Goal: Task Accomplishment & Management: Complete application form

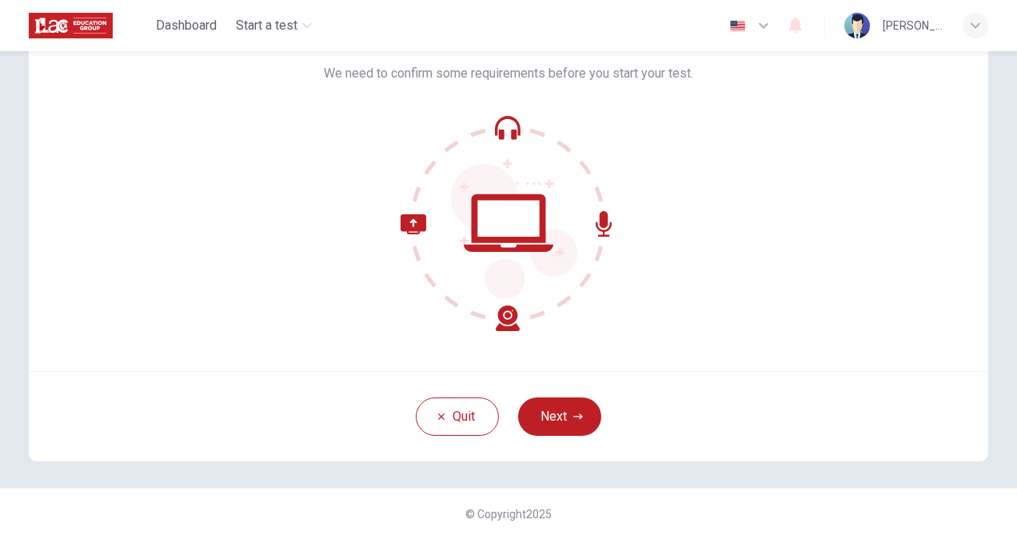
scroll to position [64, 0]
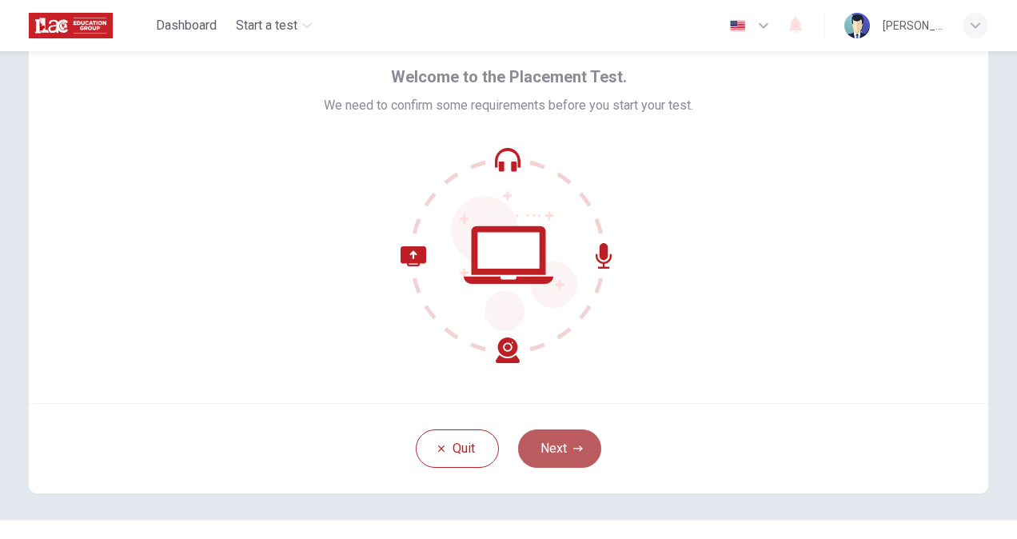
click at [571, 454] on button "Next" at bounding box center [559, 448] width 83 height 38
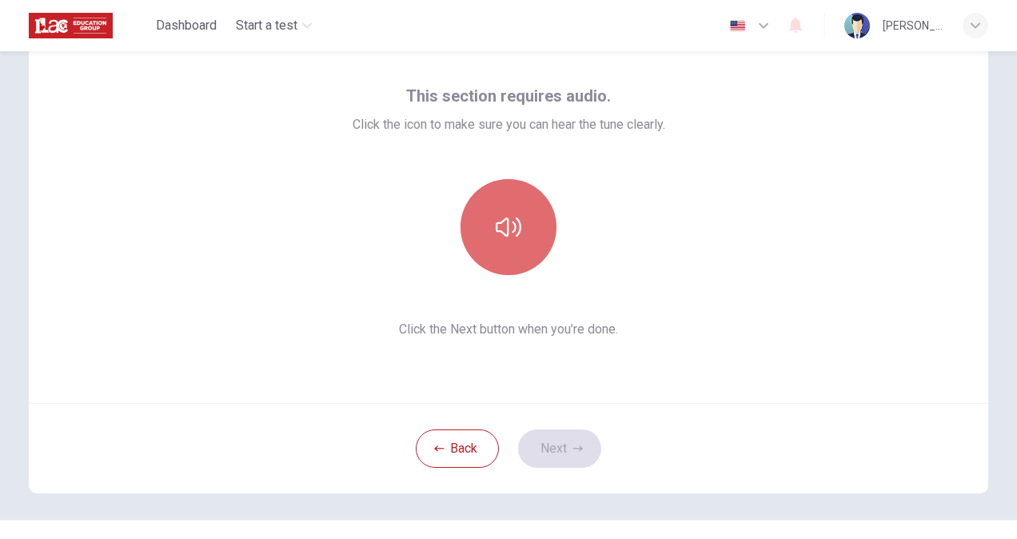
click at [515, 255] on button "button" at bounding box center [508, 227] width 96 height 96
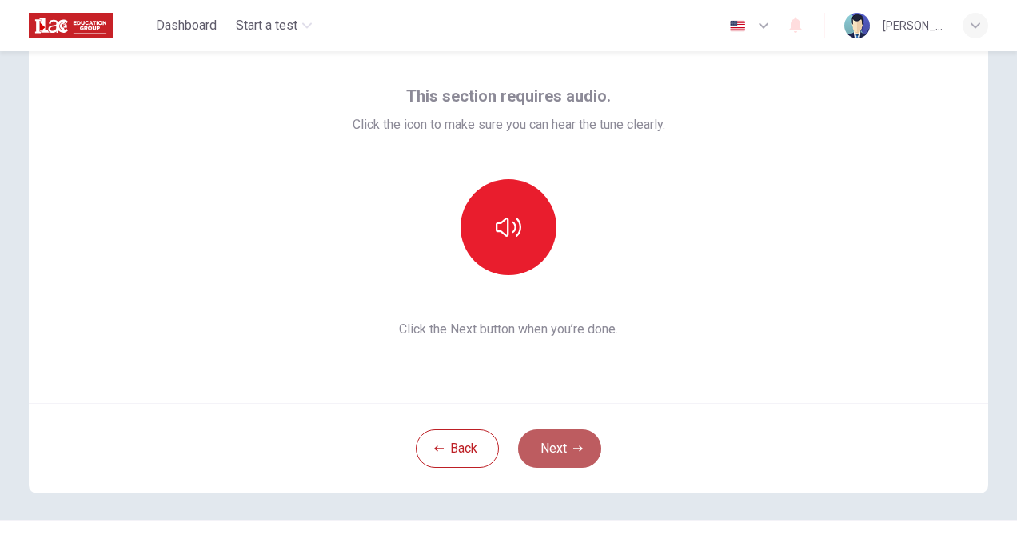
click at [563, 438] on button "Next" at bounding box center [559, 448] width 83 height 38
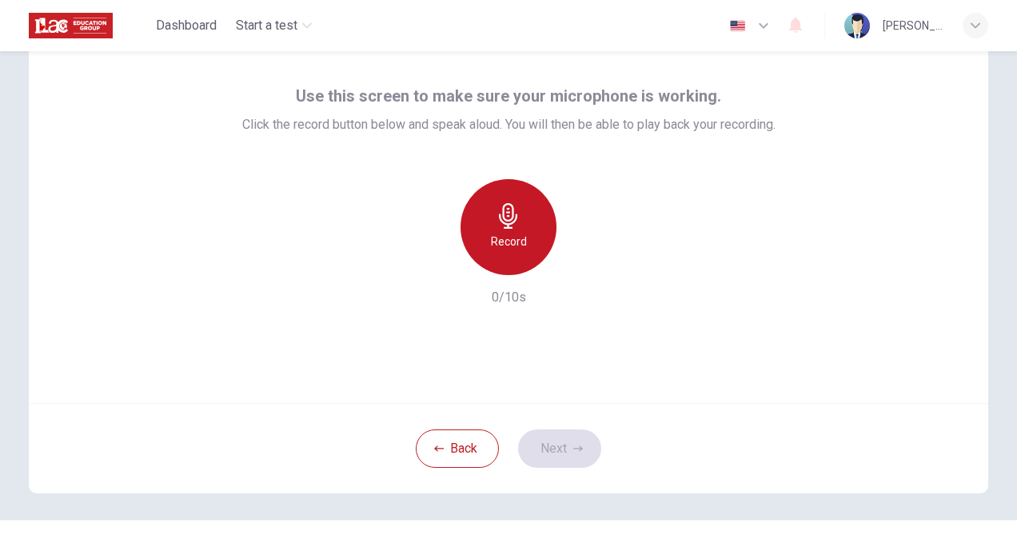
click at [475, 221] on div "Record" at bounding box center [508, 227] width 96 height 96
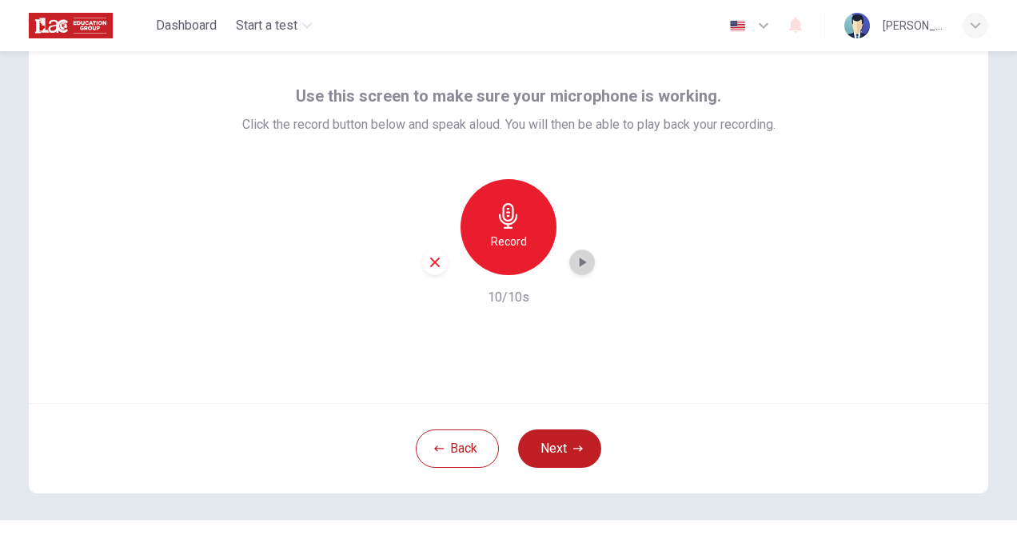
click at [580, 261] on icon "button" at bounding box center [582, 262] width 16 height 16
click at [579, 268] on icon "button" at bounding box center [582, 262] width 16 height 16
click at [559, 436] on button "Next" at bounding box center [559, 448] width 83 height 38
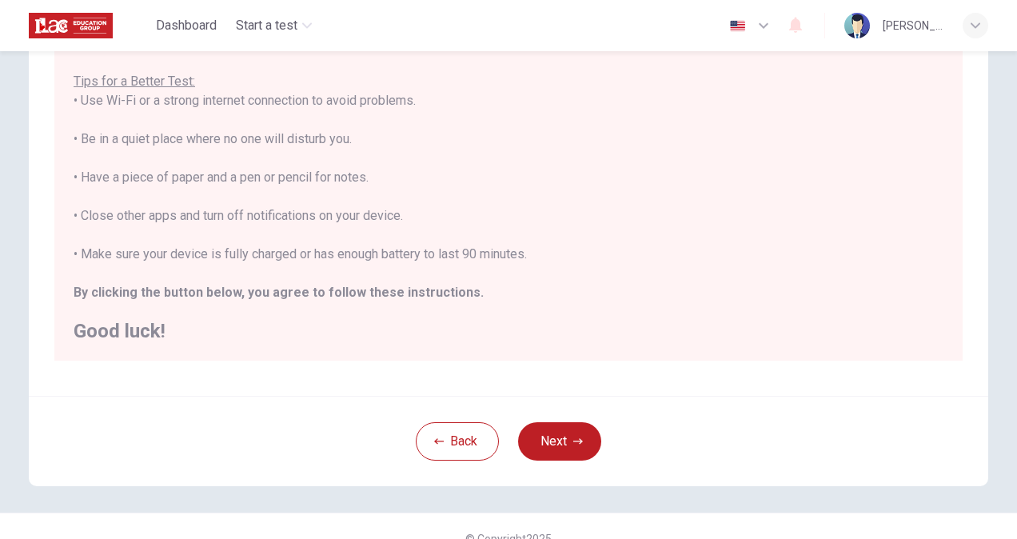
scroll to position [276, 0]
click at [548, 436] on button "Next" at bounding box center [559, 440] width 83 height 38
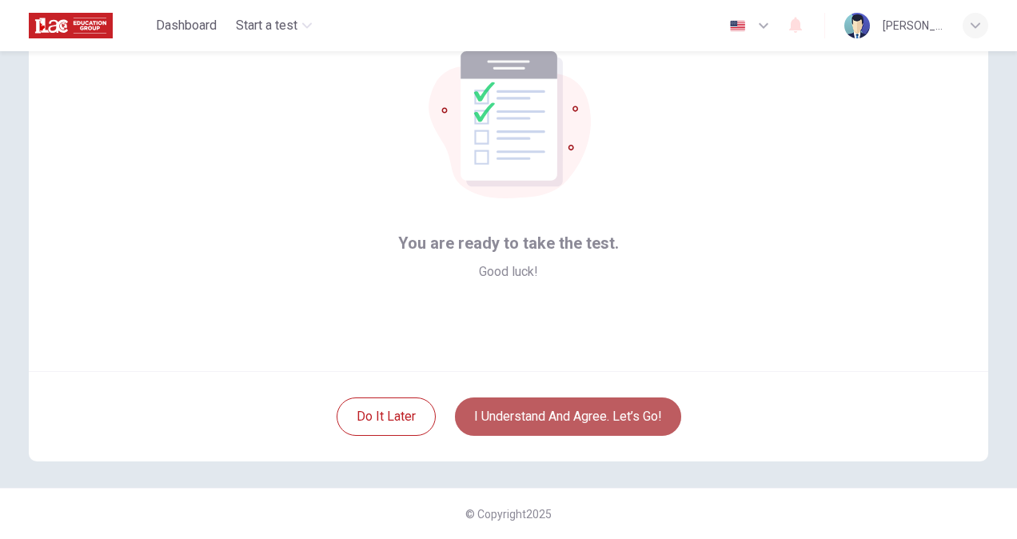
click at [559, 408] on button "I understand and agree. Let’s go!" at bounding box center [568, 416] width 226 height 38
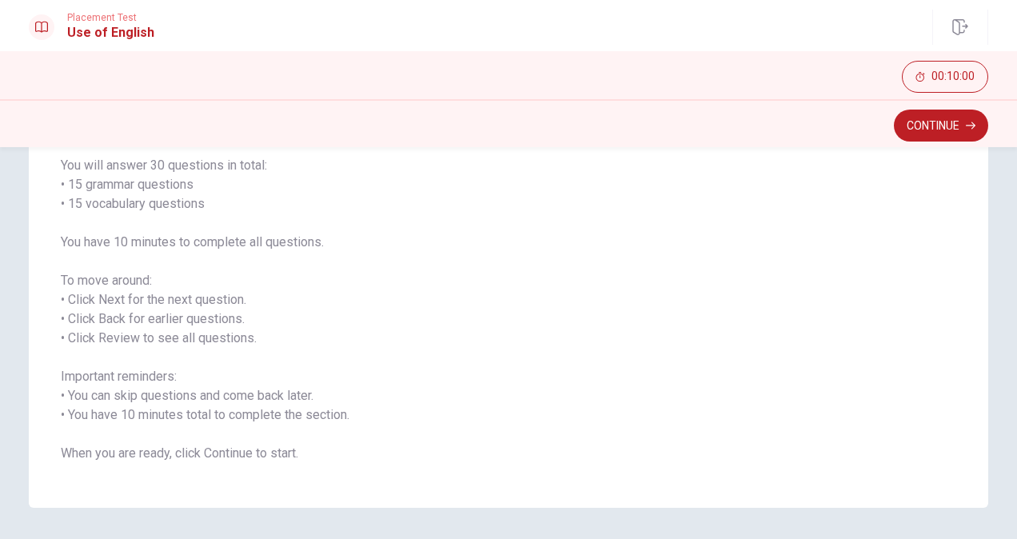
scroll to position [177, 0]
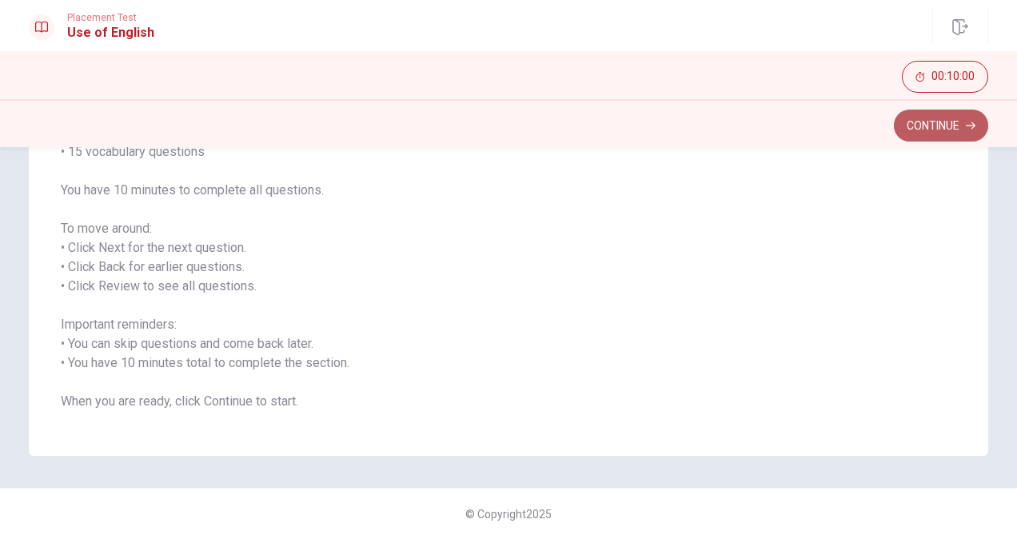
click at [940, 132] on button "Continue" at bounding box center [940, 125] width 94 height 32
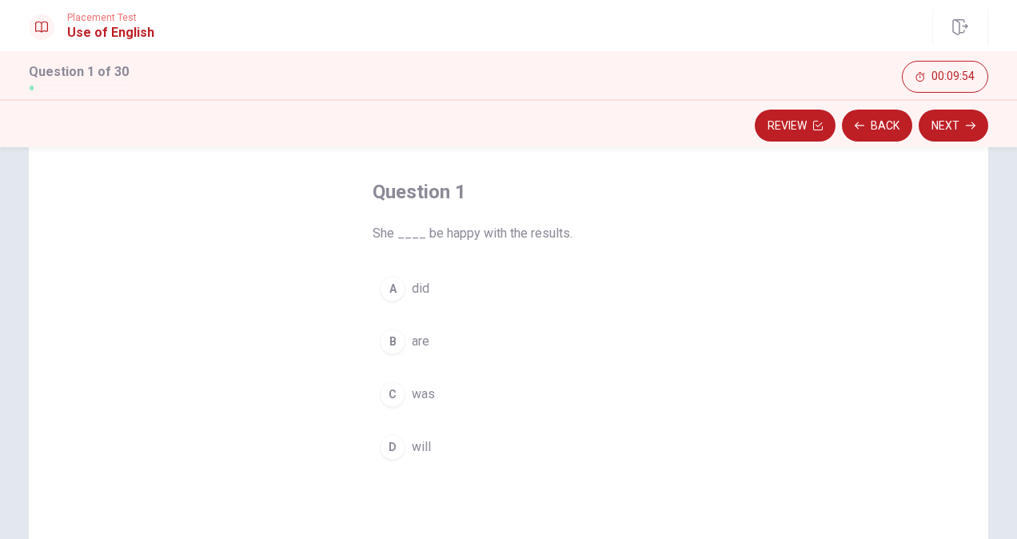
scroll to position [66, 0]
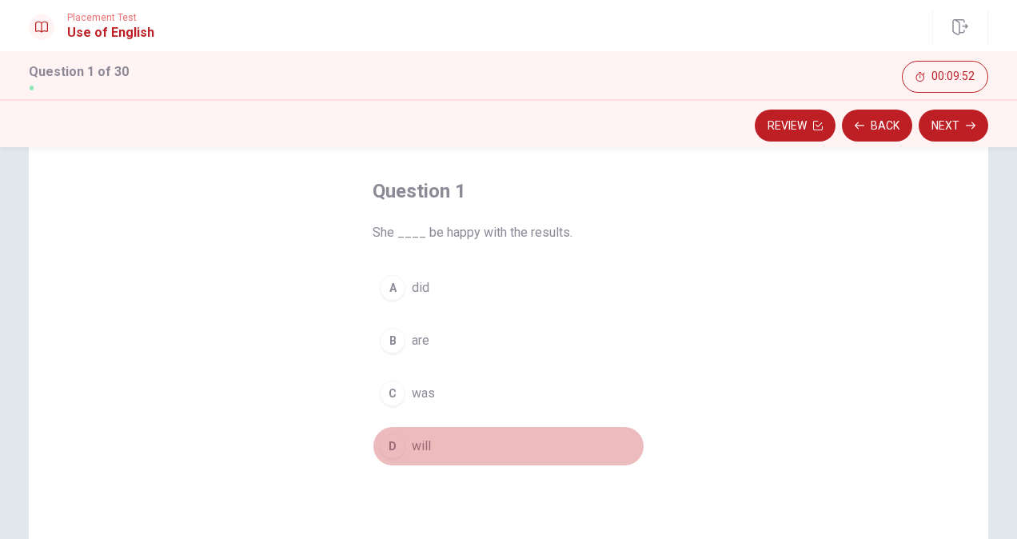
click at [387, 444] on div "D" at bounding box center [393, 446] width 26 height 26
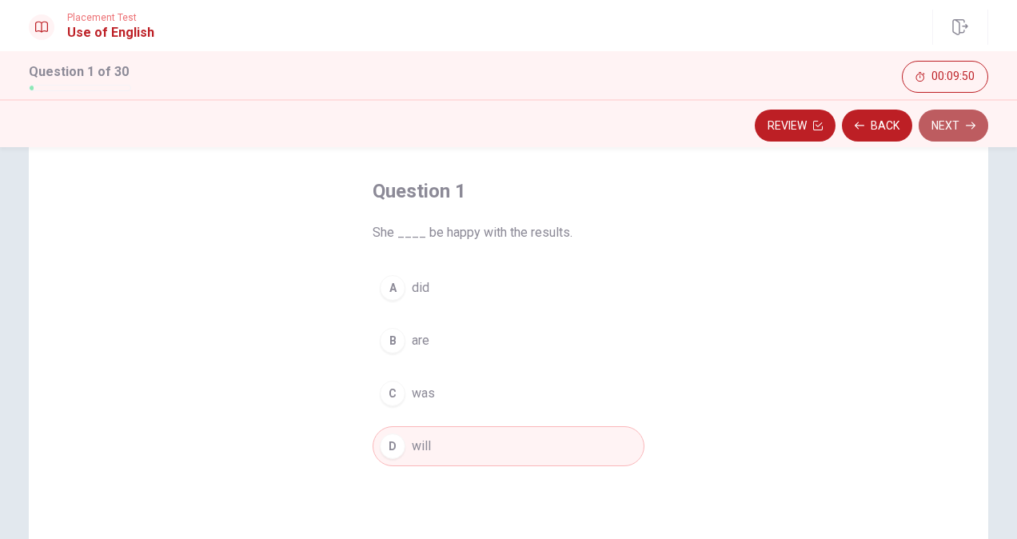
click at [937, 122] on button "Next" at bounding box center [953, 125] width 70 height 32
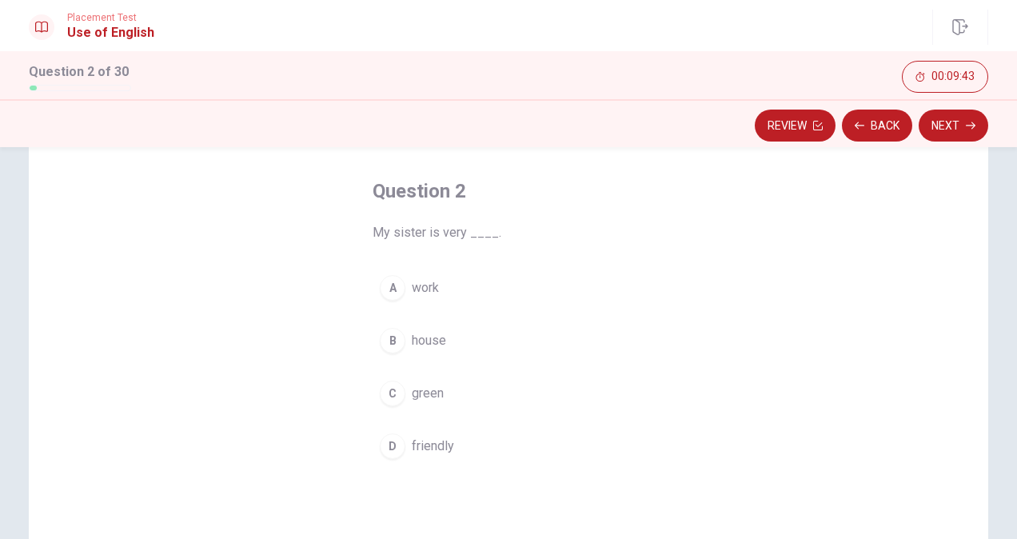
click at [380, 451] on div "D" at bounding box center [393, 446] width 26 height 26
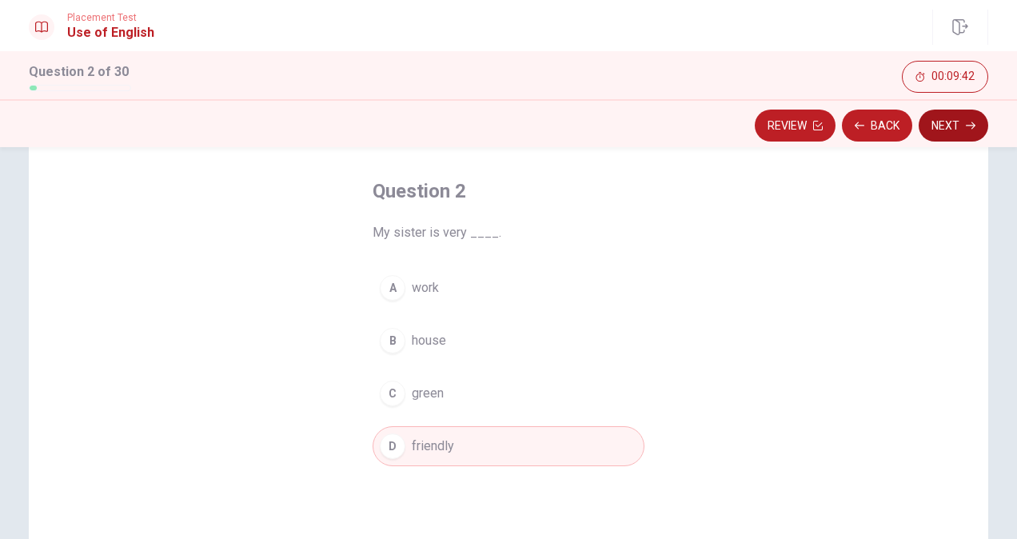
click at [955, 135] on button "Next" at bounding box center [953, 125] width 70 height 32
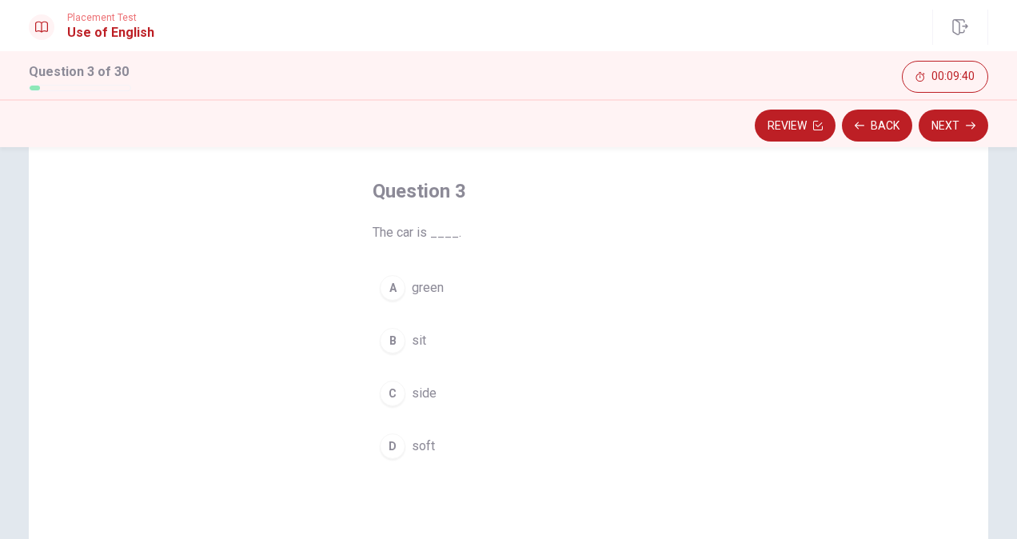
click at [380, 301] on button "A green" at bounding box center [508, 288] width 272 height 40
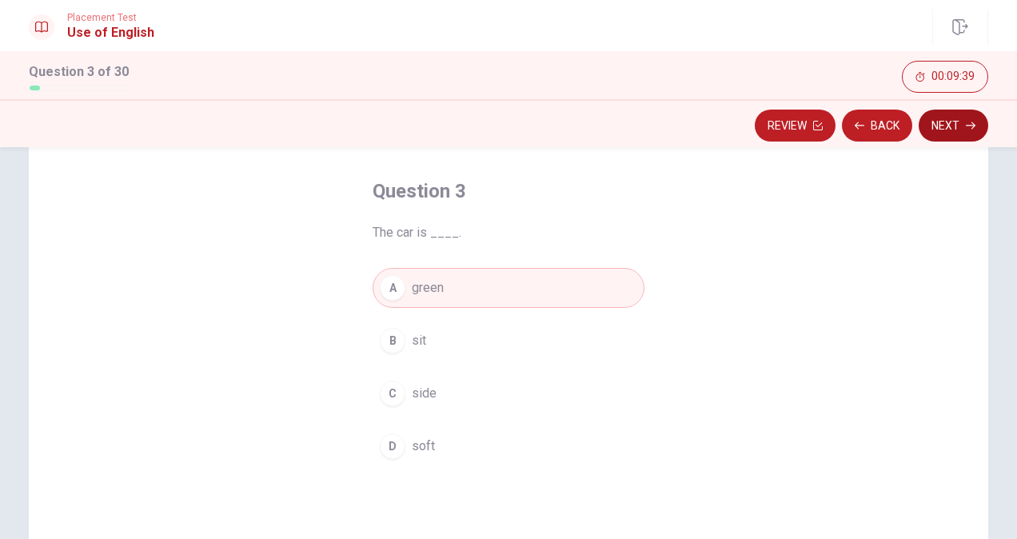
click at [945, 139] on button "Next" at bounding box center [953, 125] width 70 height 32
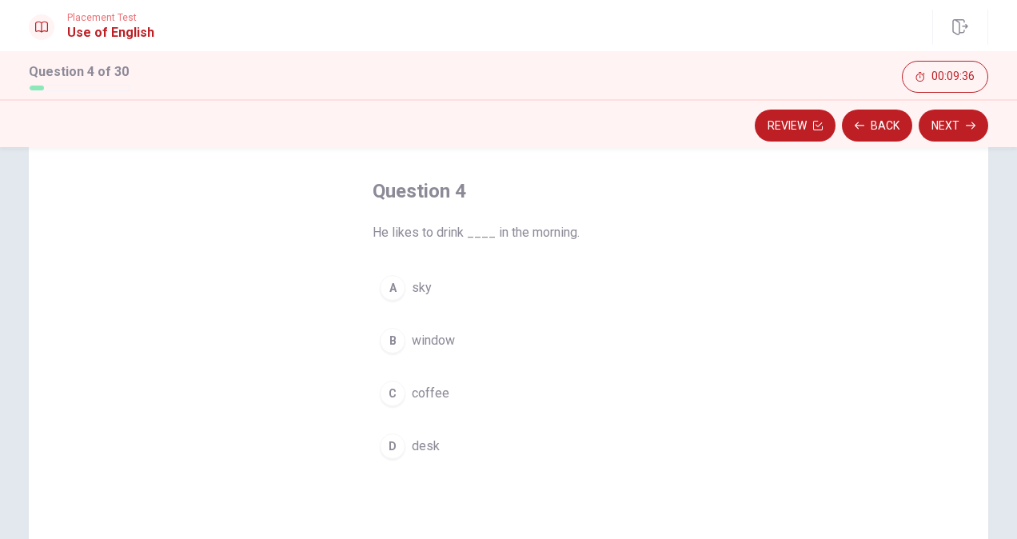
click at [386, 395] on div "C" at bounding box center [393, 393] width 26 height 26
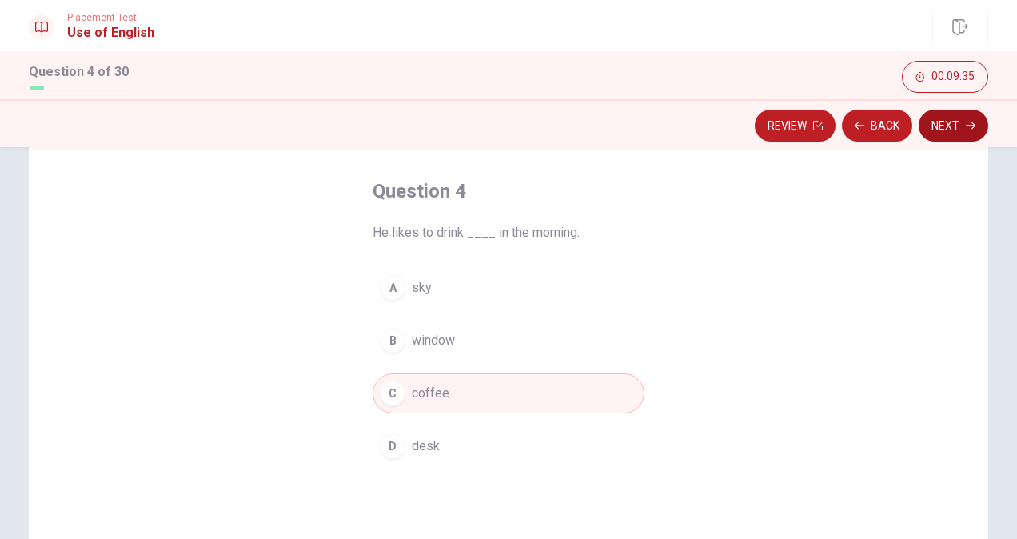
click at [959, 125] on button "Next" at bounding box center [953, 125] width 70 height 32
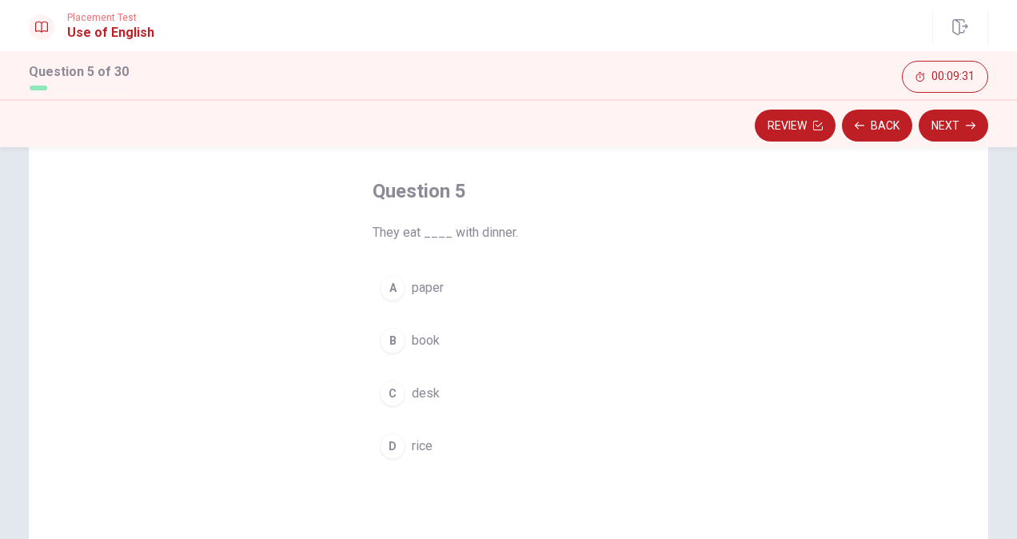
click at [387, 448] on div "D" at bounding box center [393, 446] width 26 height 26
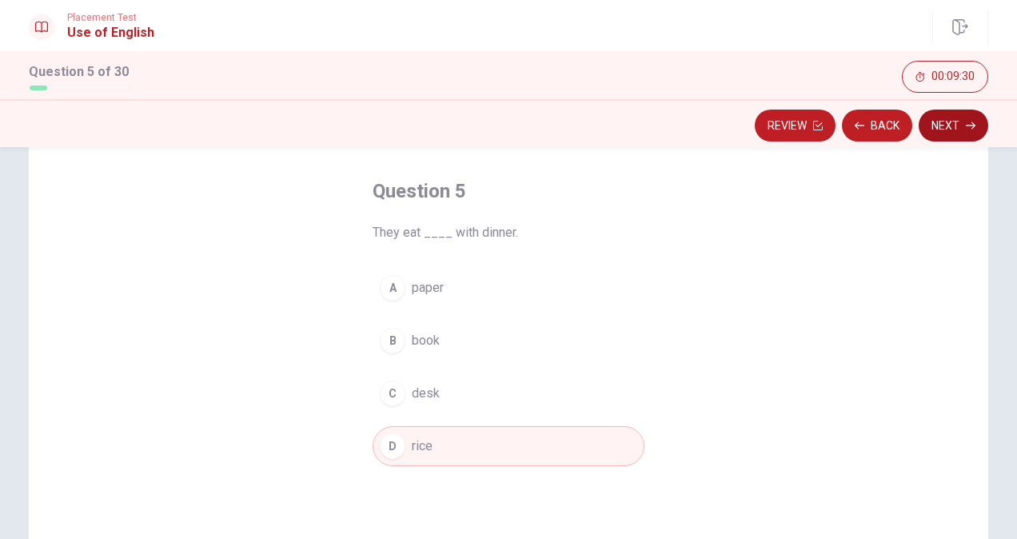
click at [972, 126] on icon "button" at bounding box center [970, 126] width 10 height 10
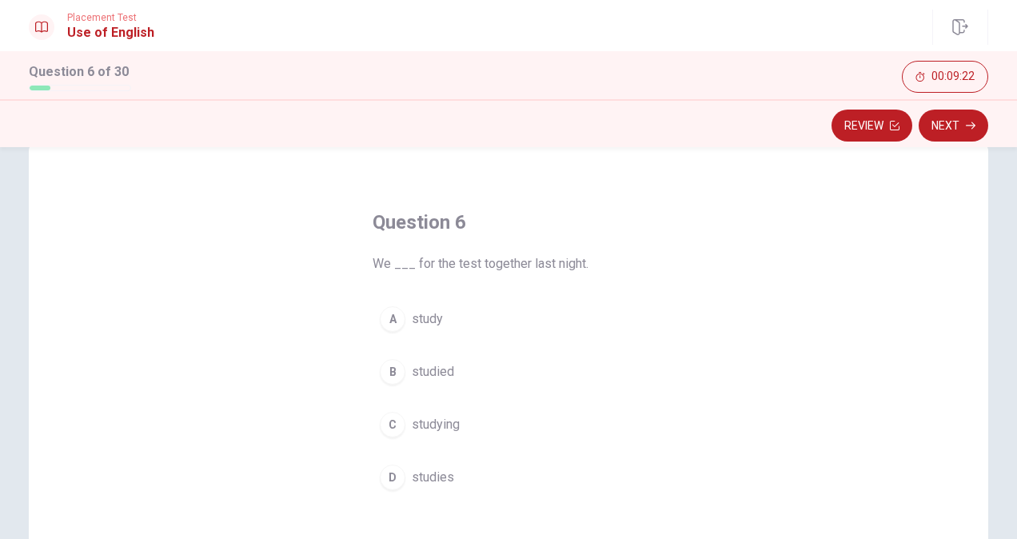
scroll to position [35, 0]
click at [381, 365] on div "B" at bounding box center [393, 372] width 26 height 26
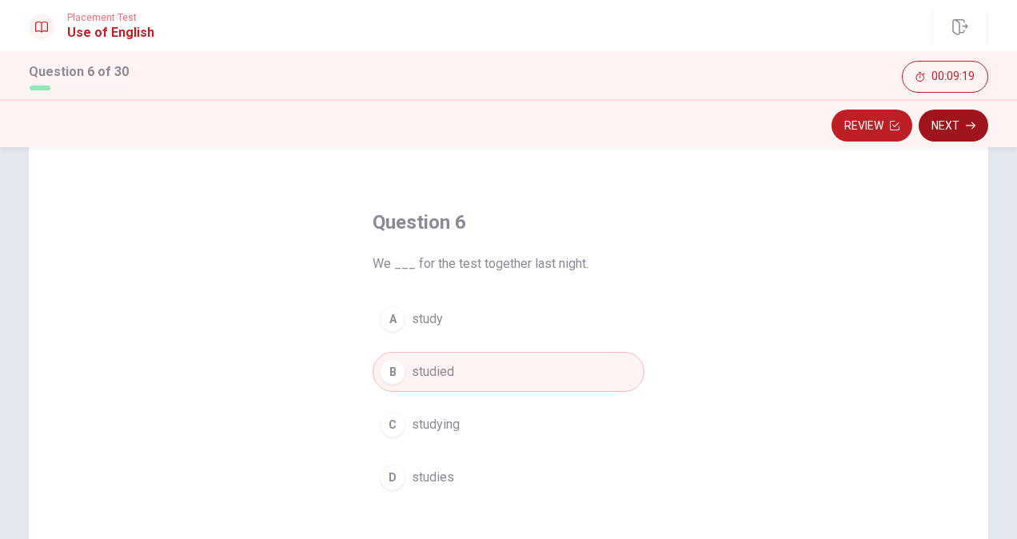
click at [959, 131] on button "Next" at bounding box center [953, 125] width 70 height 32
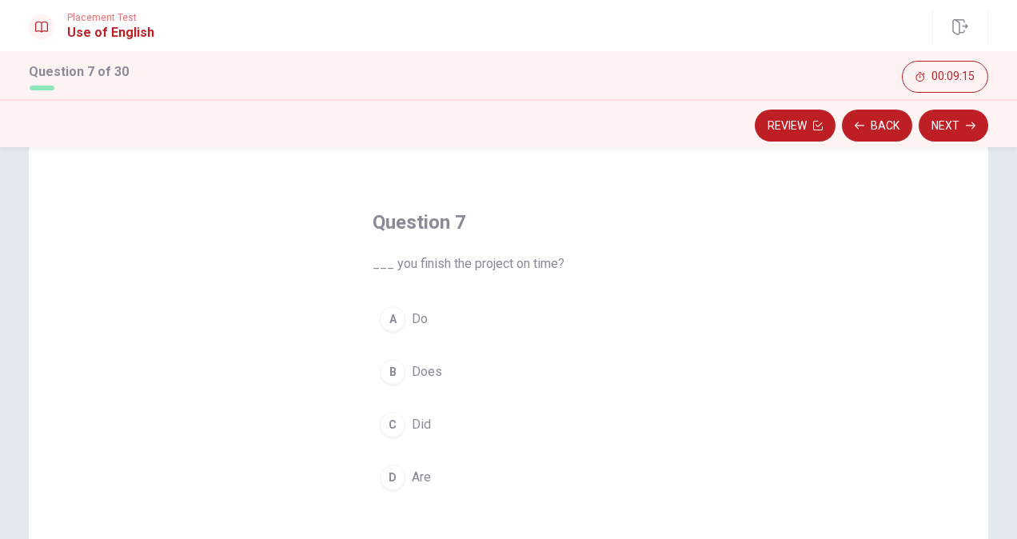
click at [384, 428] on div "C" at bounding box center [393, 425] width 26 height 26
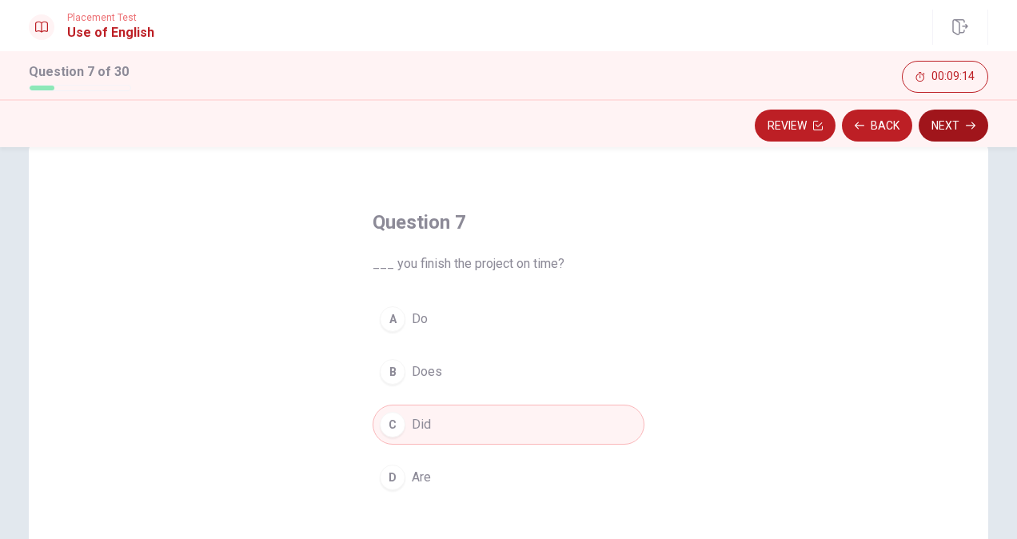
click at [966, 131] on button "Next" at bounding box center [953, 125] width 70 height 32
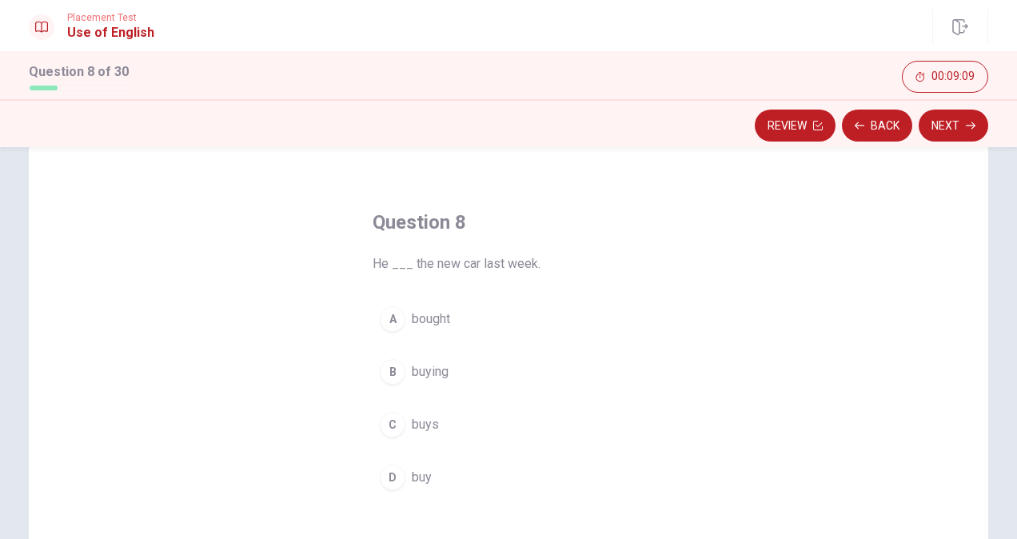
click at [380, 311] on div "A" at bounding box center [393, 319] width 26 height 26
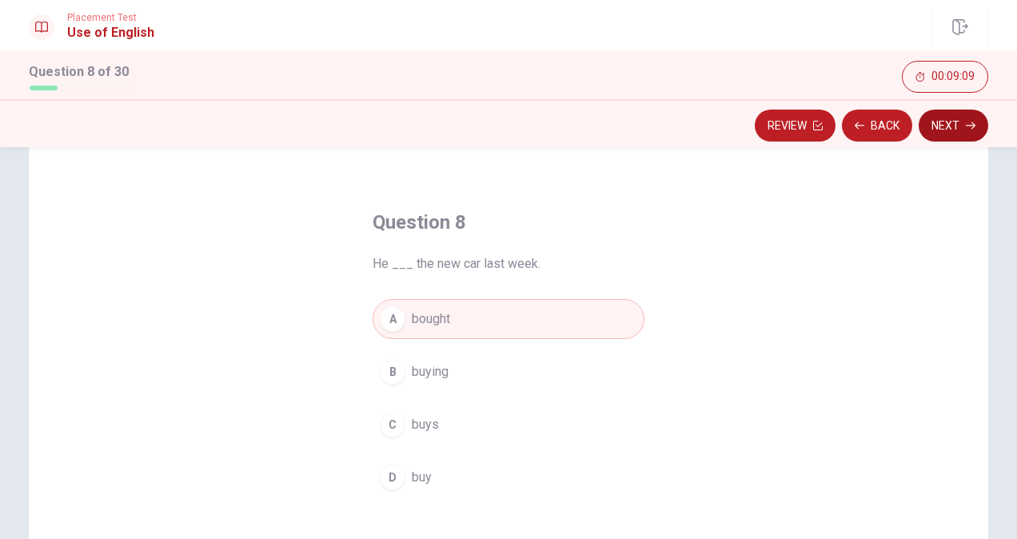
click at [967, 133] on button "Next" at bounding box center [953, 125] width 70 height 32
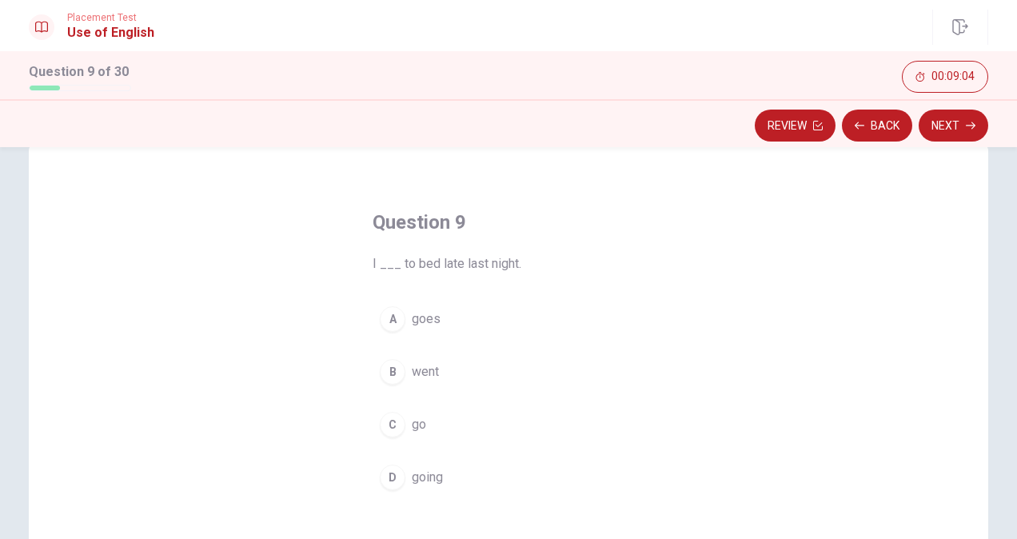
click at [387, 370] on div "B" at bounding box center [393, 372] width 26 height 26
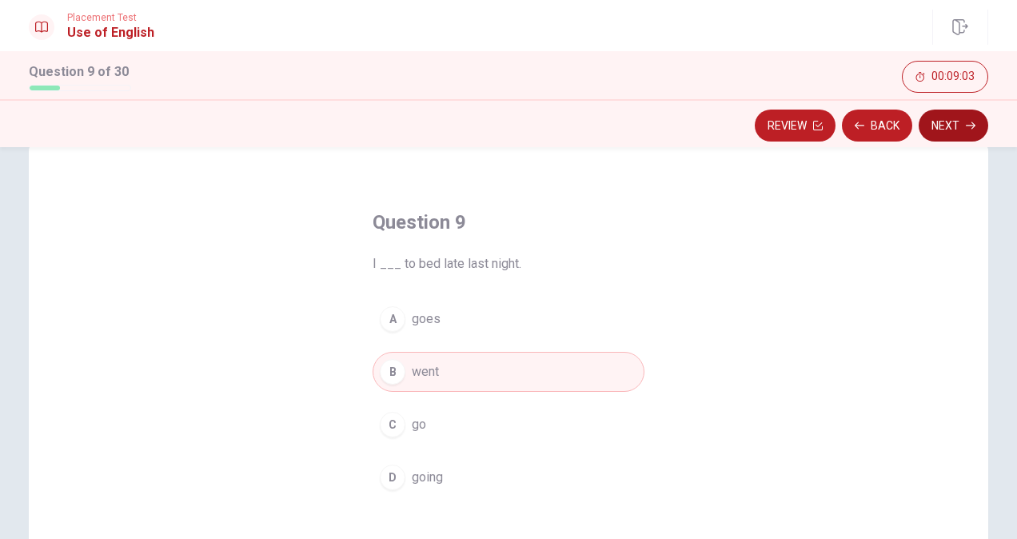
click at [955, 135] on button "Next" at bounding box center [953, 125] width 70 height 32
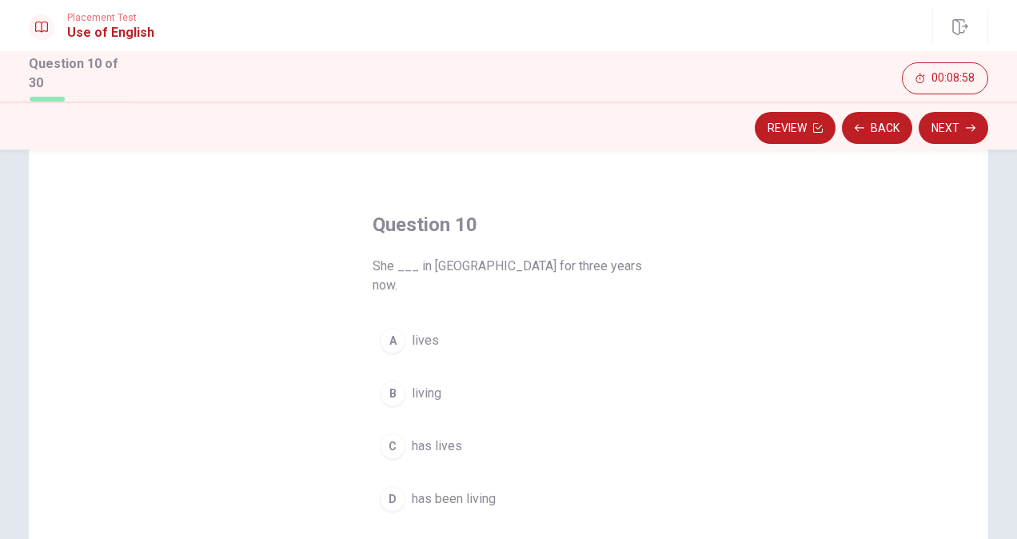
click at [385, 328] on div "A" at bounding box center [393, 341] width 26 height 26
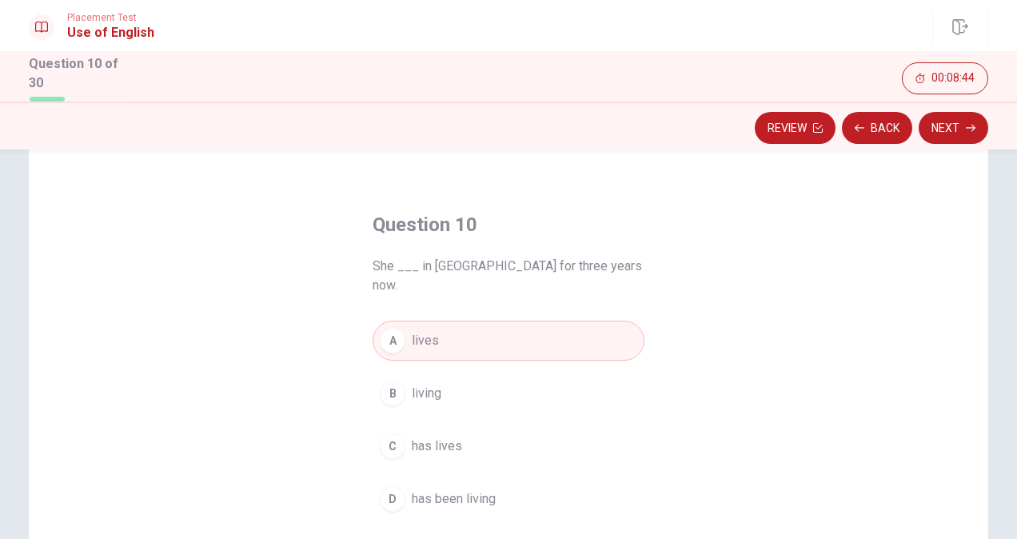
click at [385, 486] on div "D" at bounding box center [393, 499] width 26 height 26
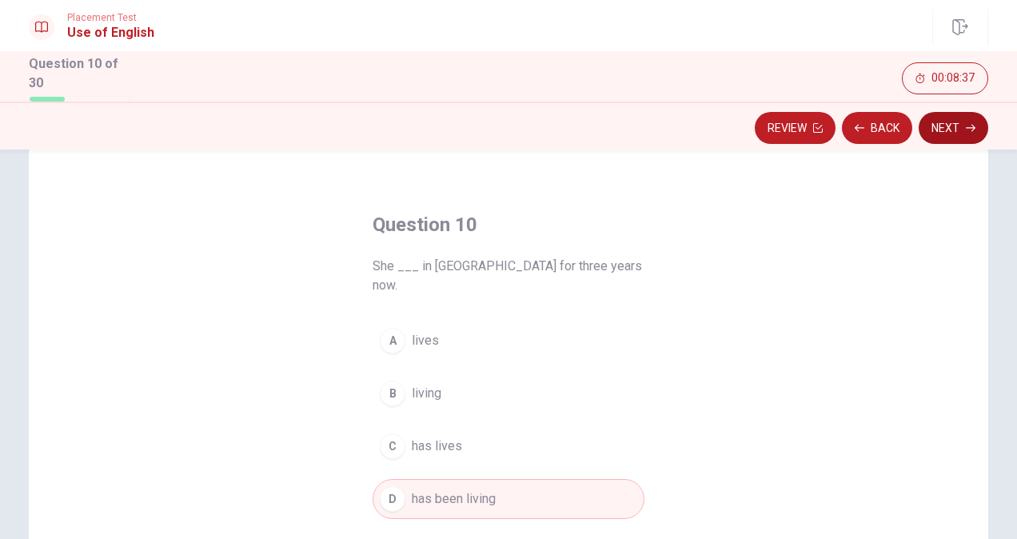
click at [949, 133] on button "Next" at bounding box center [953, 128] width 70 height 32
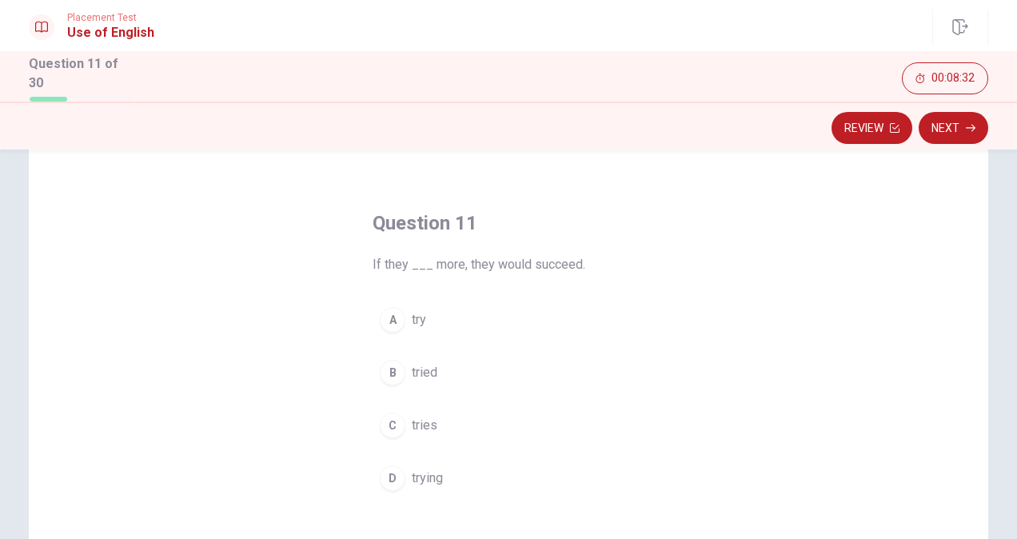
scroll to position [40, 0]
click at [380, 371] on div "B" at bounding box center [393, 369] width 26 height 26
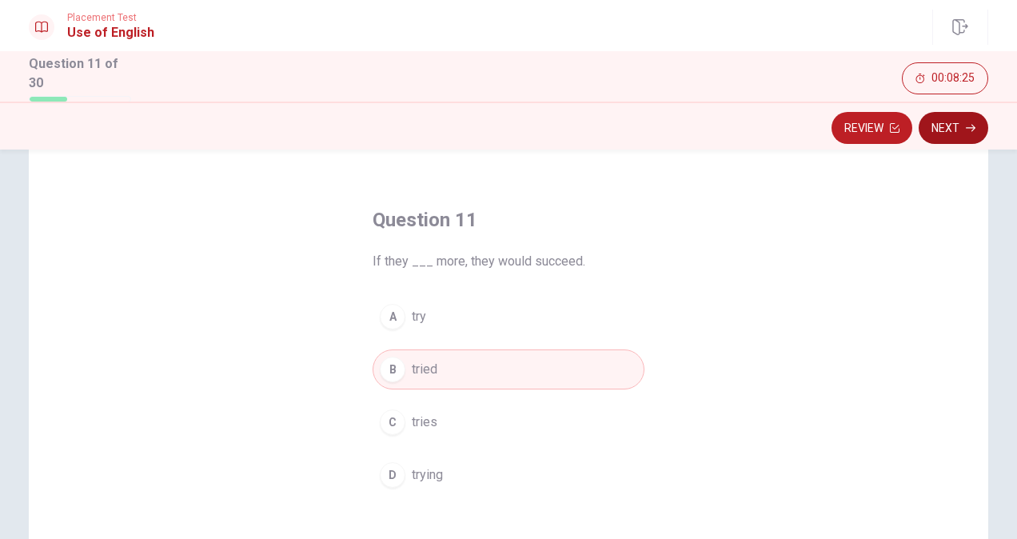
click at [956, 139] on button "Next" at bounding box center [953, 128] width 70 height 32
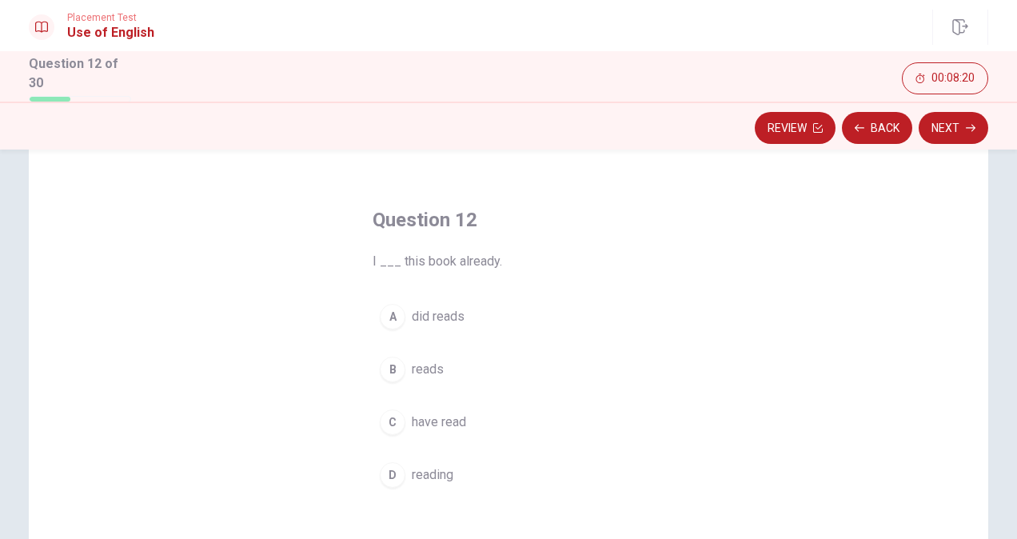
click at [384, 430] on div "C" at bounding box center [393, 422] width 26 height 26
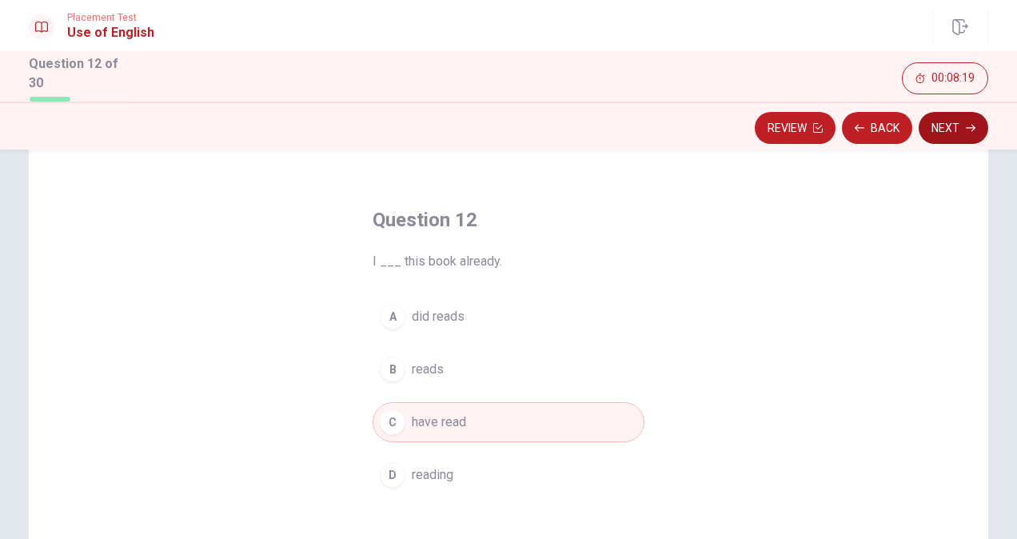
click at [957, 133] on button "Next" at bounding box center [953, 128] width 70 height 32
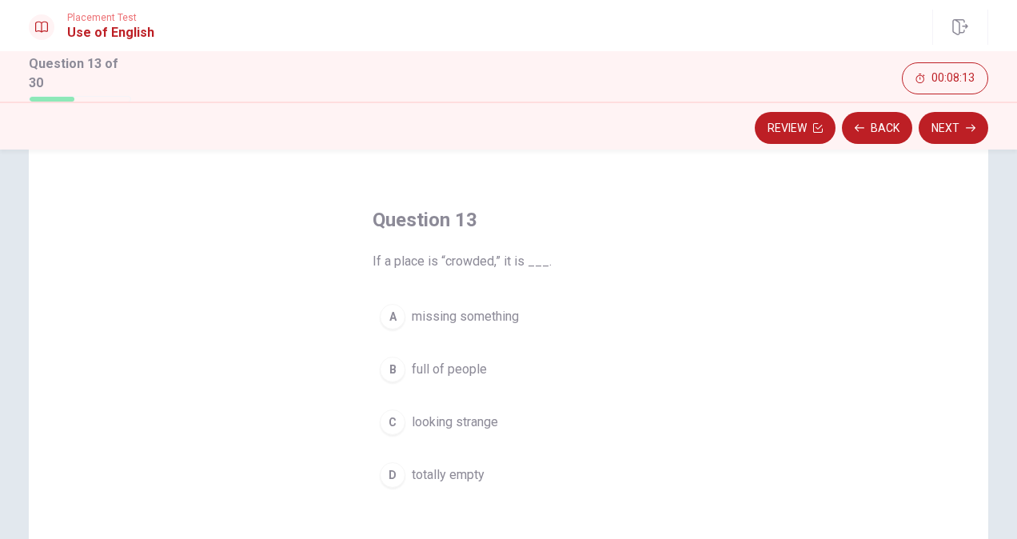
click at [380, 317] on div "A" at bounding box center [393, 317] width 26 height 26
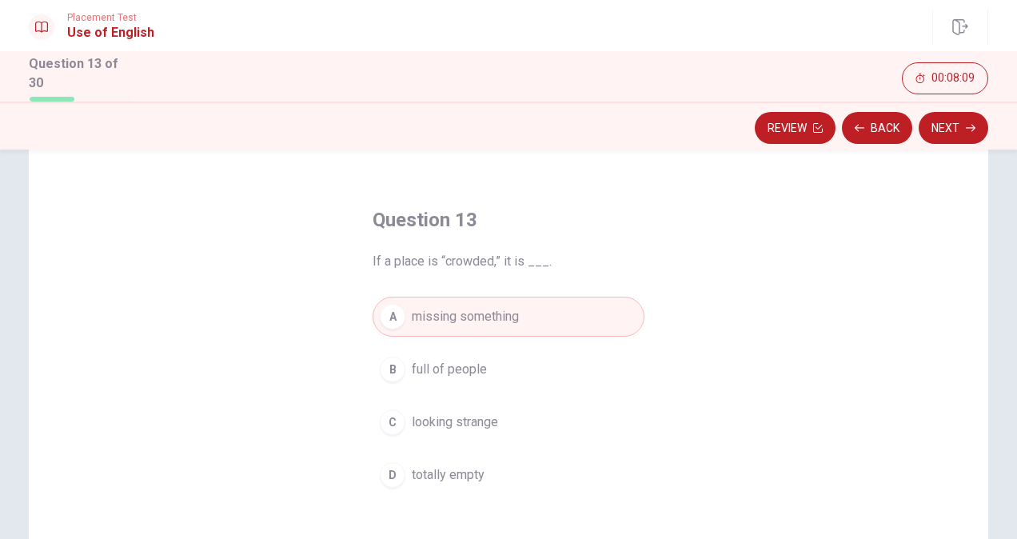
click at [384, 369] on div "B" at bounding box center [393, 369] width 26 height 26
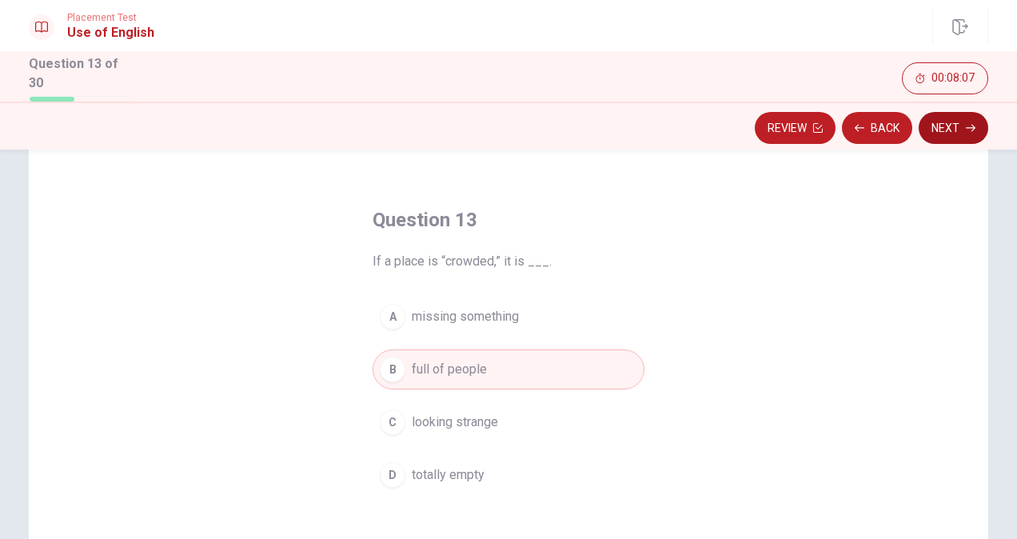
click at [961, 131] on button "Next" at bounding box center [953, 128] width 70 height 32
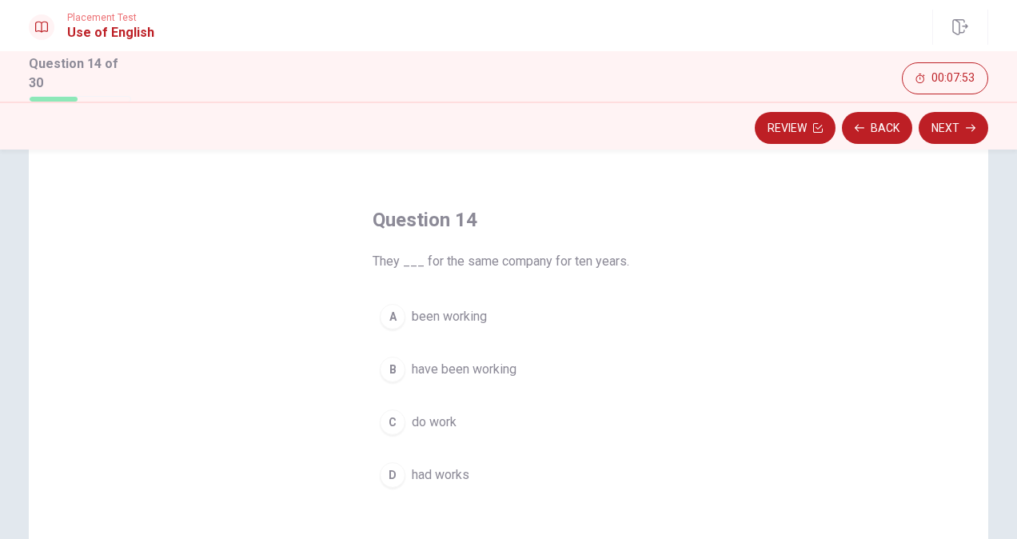
click at [380, 364] on div "B" at bounding box center [393, 369] width 26 height 26
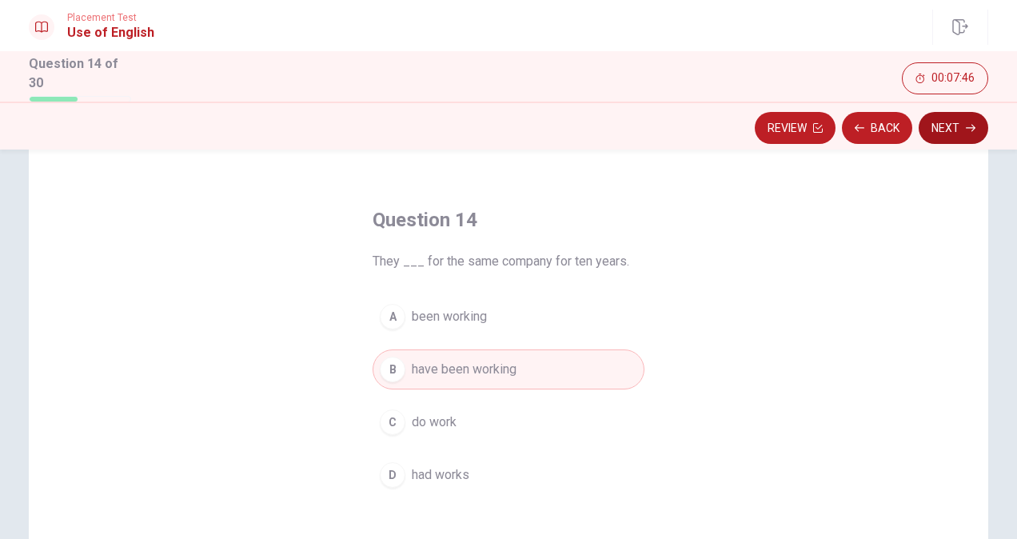
click at [953, 129] on button "Next" at bounding box center [953, 128] width 70 height 32
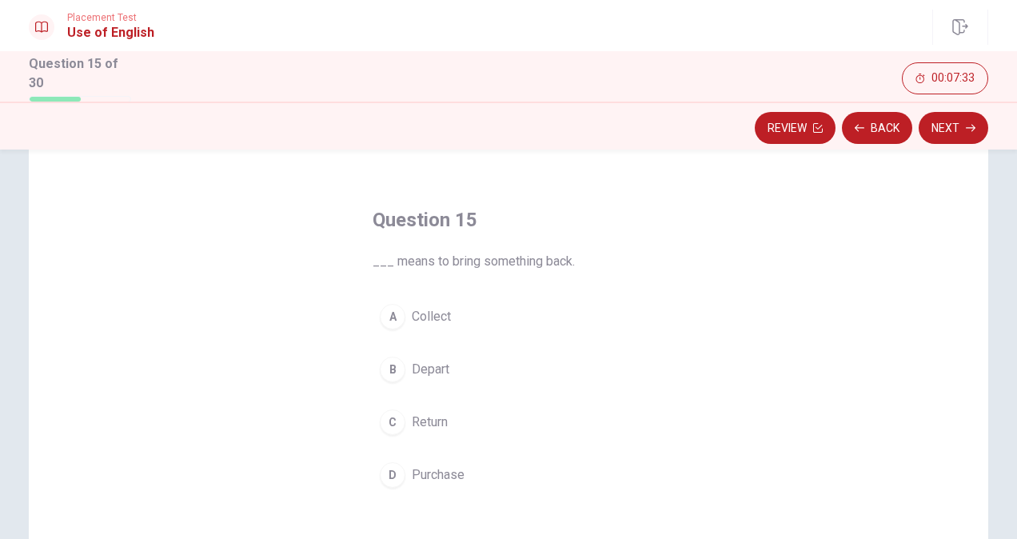
click at [381, 432] on button "C Return" at bounding box center [508, 422] width 272 height 40
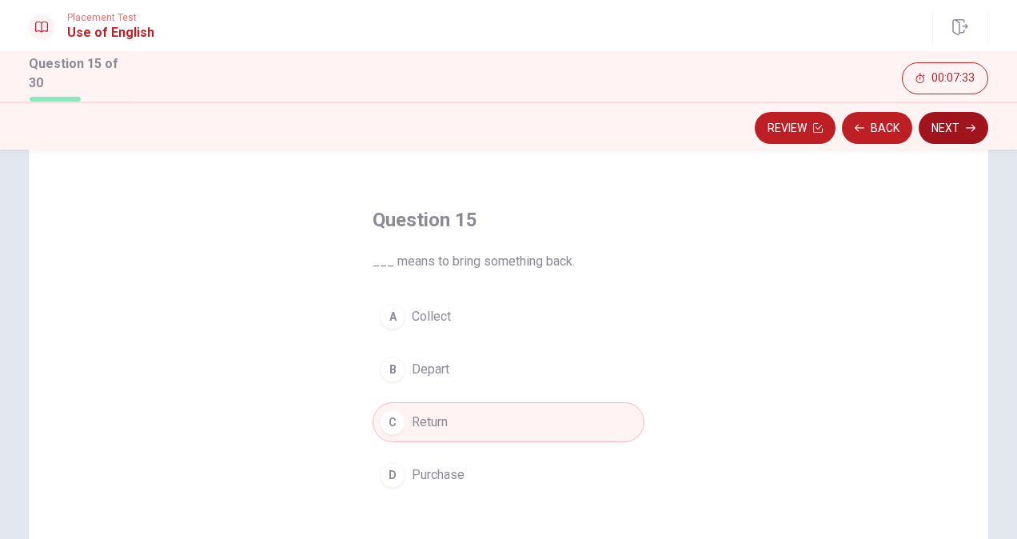
click at [954, 133] on button "Next" at bounding box center [953, 128] width 70 height 32
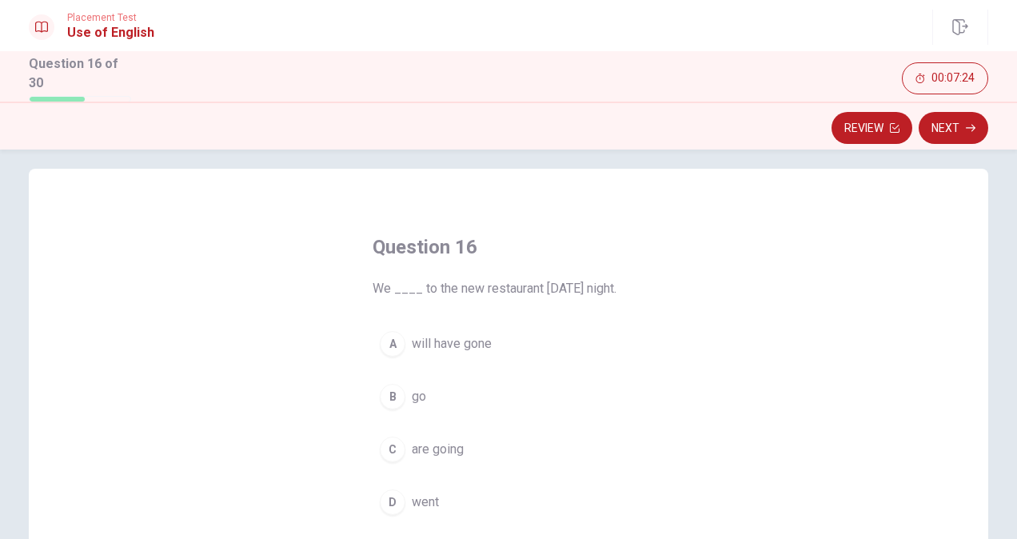
scroll to position [18, 0]
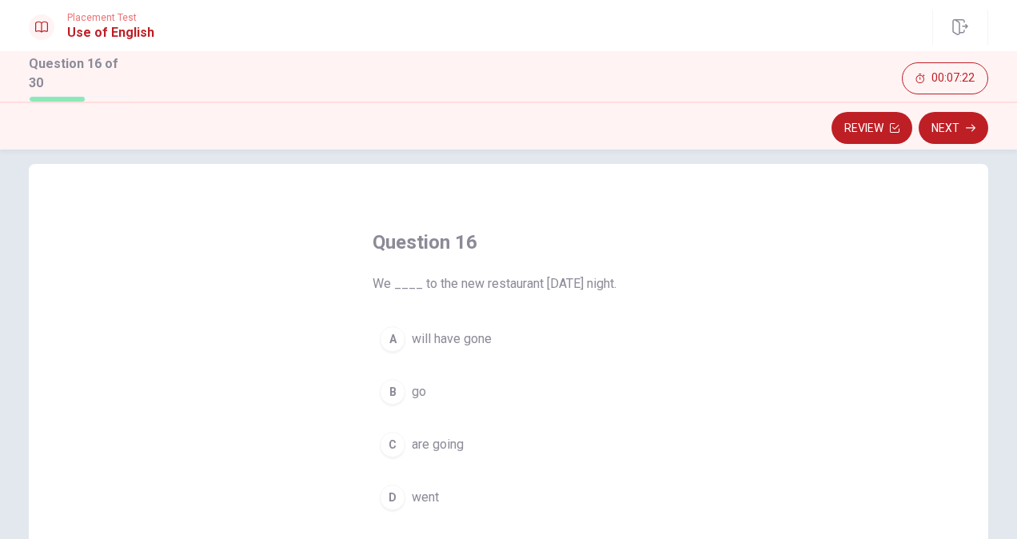
click at [380, 442] on div "C" at bounding box center [393, 445] width 26 height 26
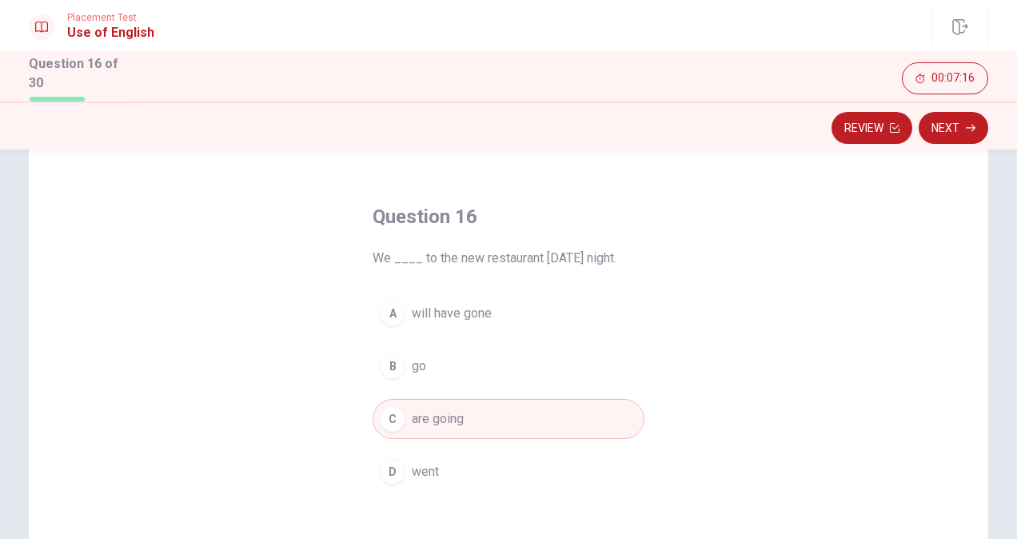
scroll to position [45, 0]
click at [384, 308] on div "A" at bounding box center [393, 312] width 26 height 26
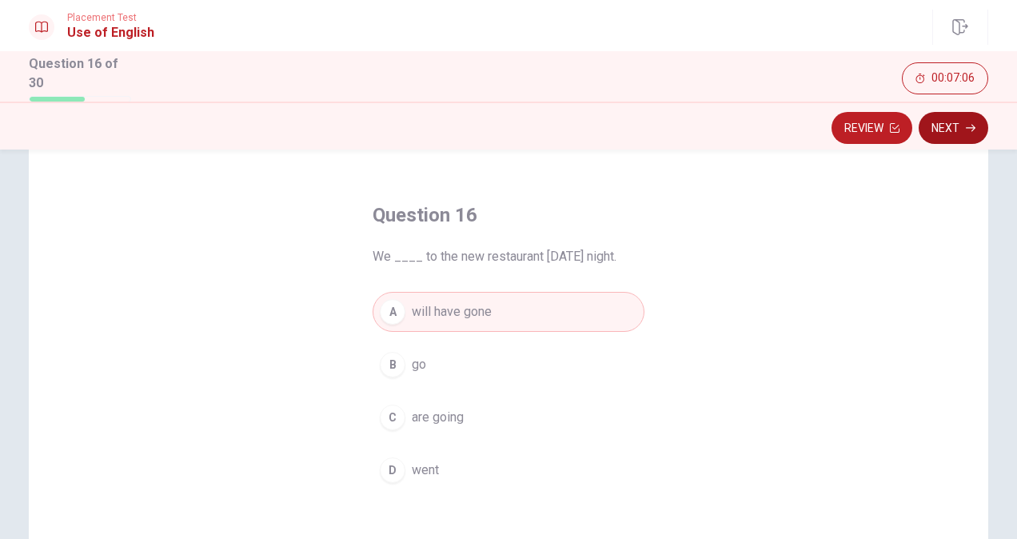
click at [949, 128] on button "Next" at bounding box center [953, 128] width 70 height 32
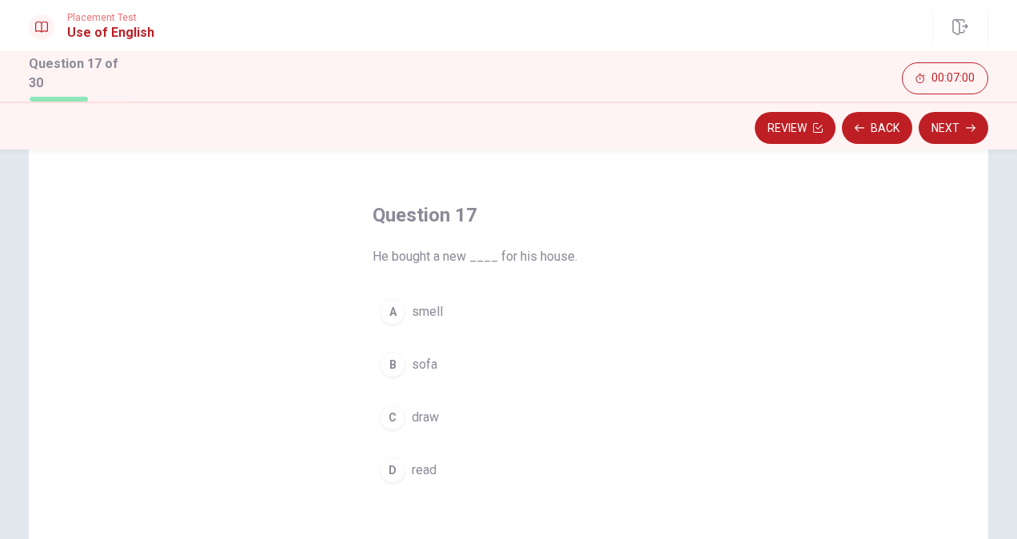
click at [387, 355] on div "B" at bounding box center [393, 365] width 26 height 26
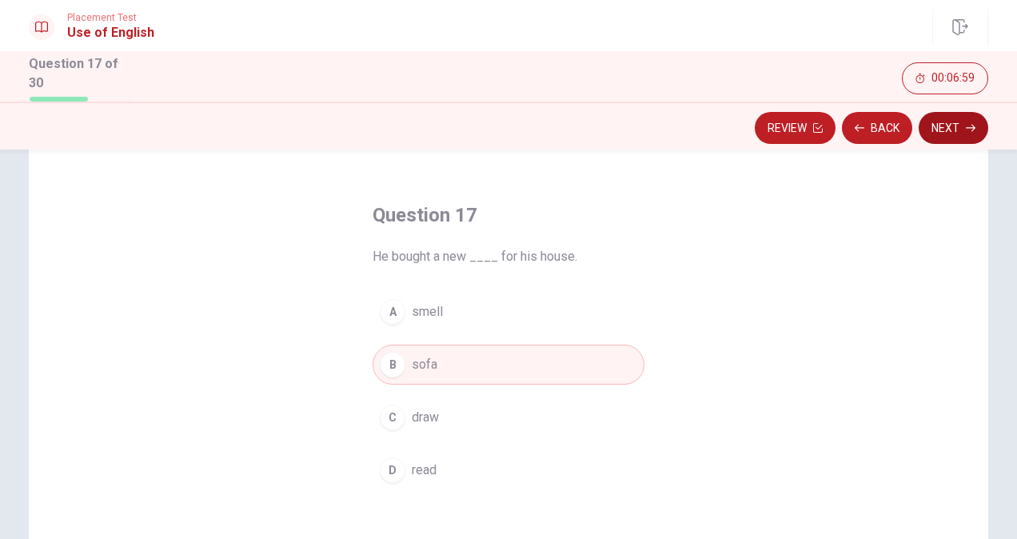
click at [956, 133] on button "Next" at bounding box center [953, 128] width 70 height 32
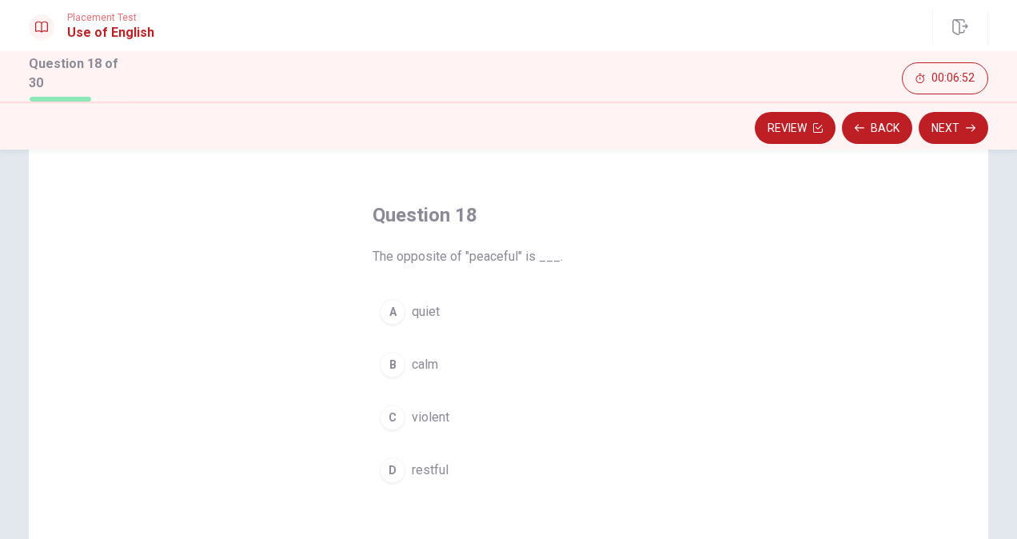
click at [385, 424] on div "C" at bounding box center [393, 417] width 26 height 26
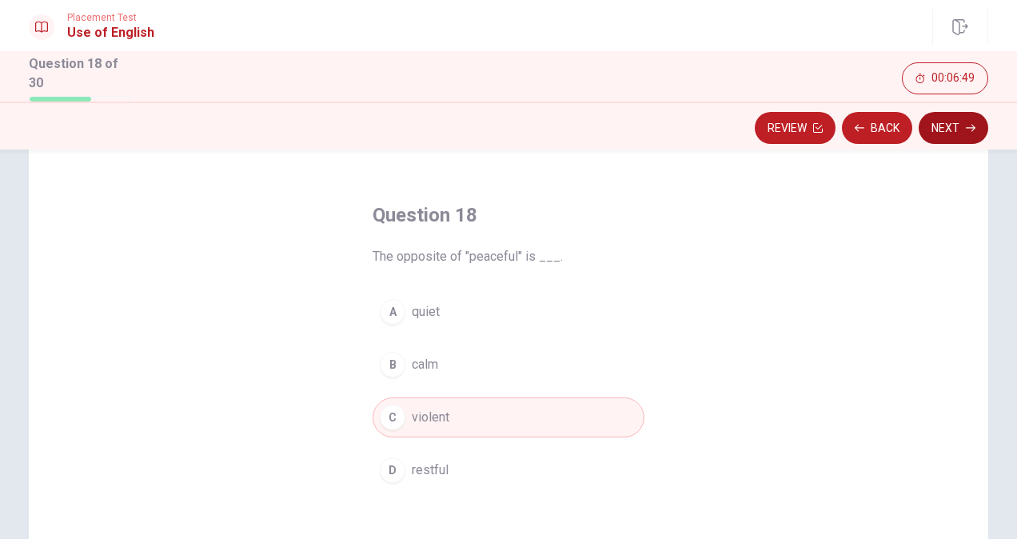
click at [957, 133] on button "Next" at bounding box center [953, 128] width 70 height 32
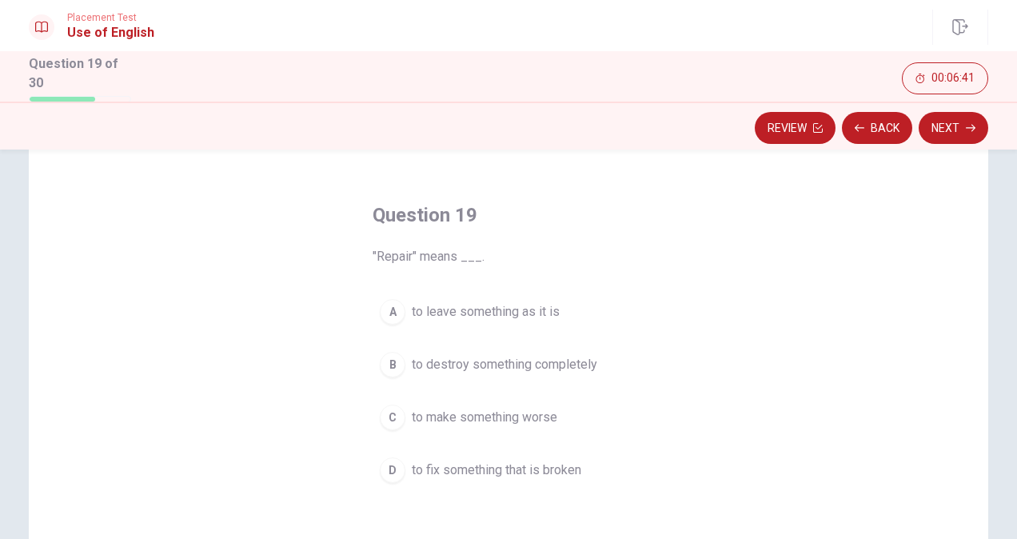
click at [378, 422] on button "C to make something worse" at bounding box center [508, 417] width 272 height 40
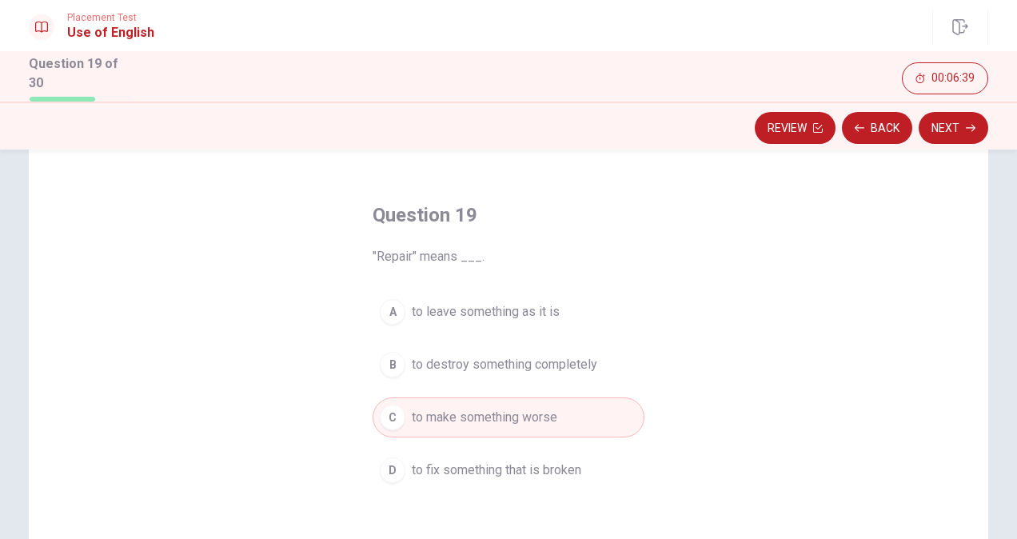
click at [380, 475] on div "D" at bounding box center [393, 470] width 26 height 26
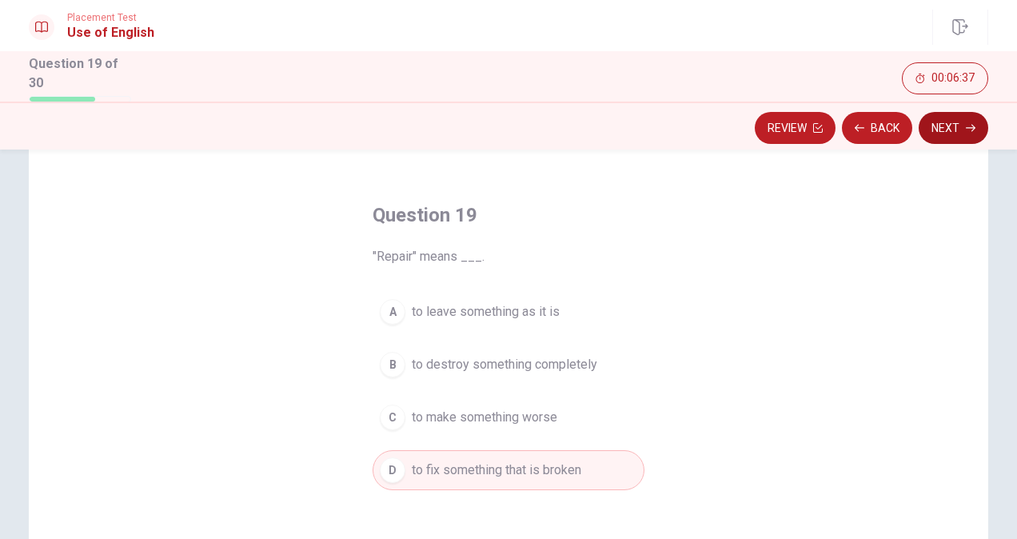
click at [959, 139] on button "Next" at bounding box center [953, 128] width 70 height 32
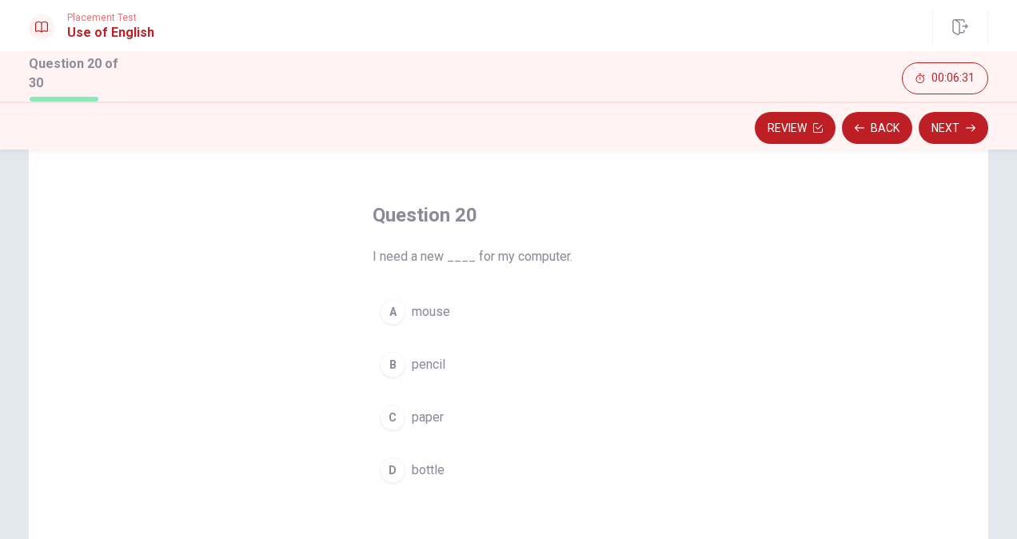
click at [380, 309] on div "A" at bounding box center [393, 312] width 26 height 26
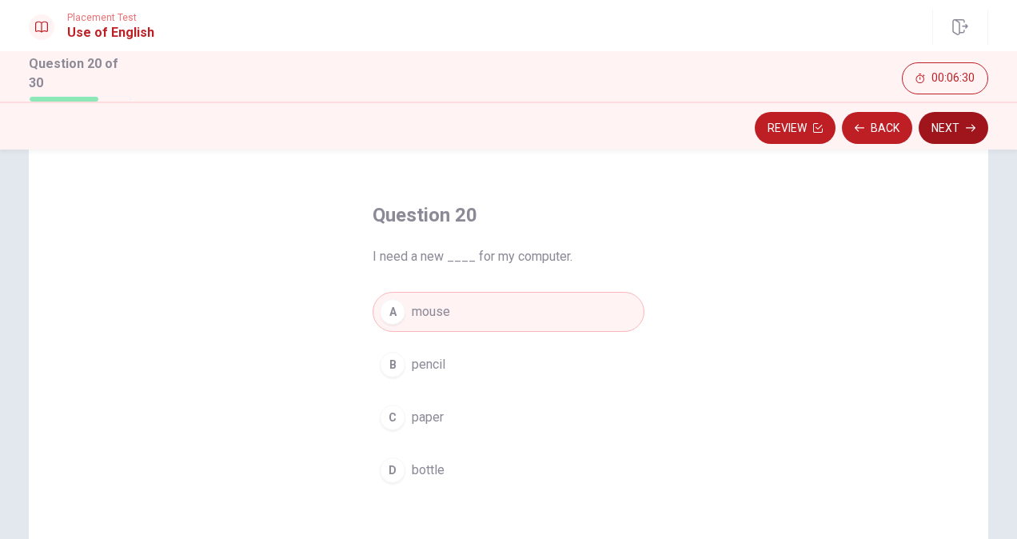
click at [958, 139] on button "Next" at bounding box center [953, 128] width 70 height 32
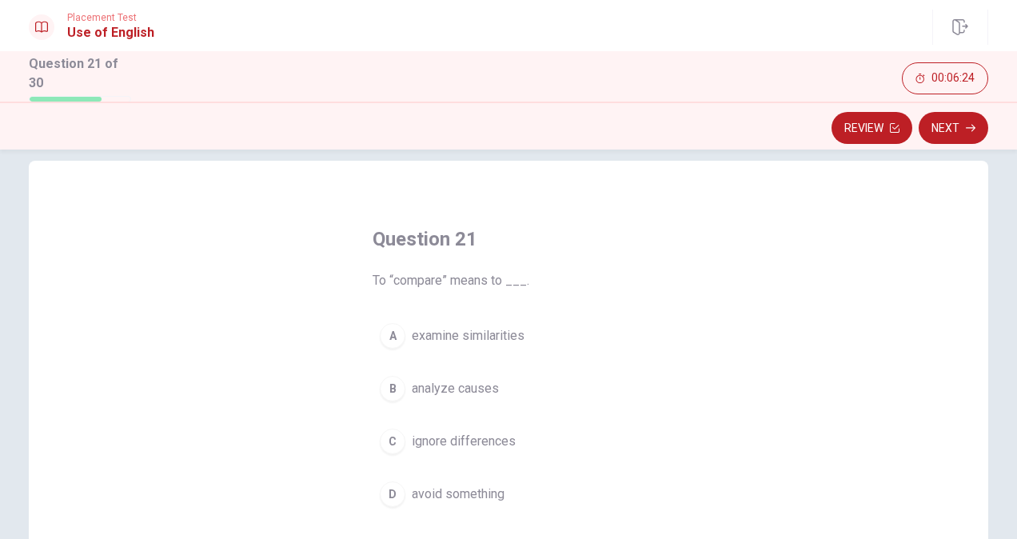
scroll to position [30, 0]
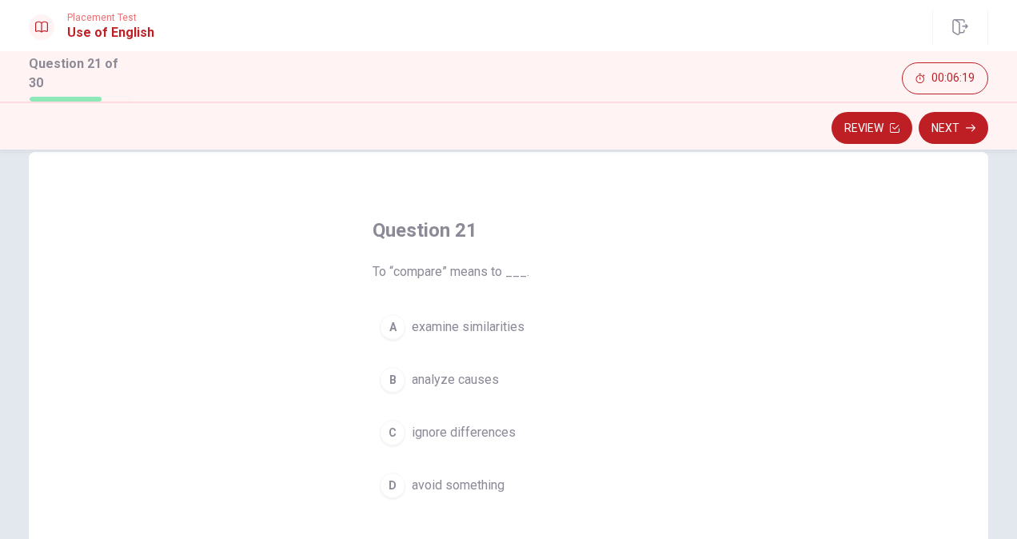
click at [385, 320] on div "A" at bounding box center [393, 327] width 26 height 26
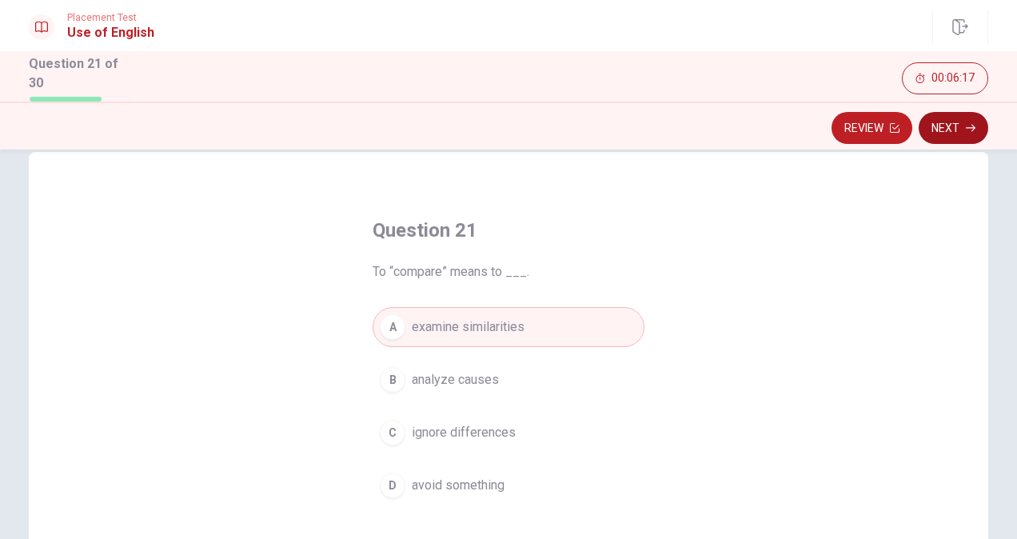
click at [959, 134] on button "Next" at bounding box center [953, 128] width 70 height 32
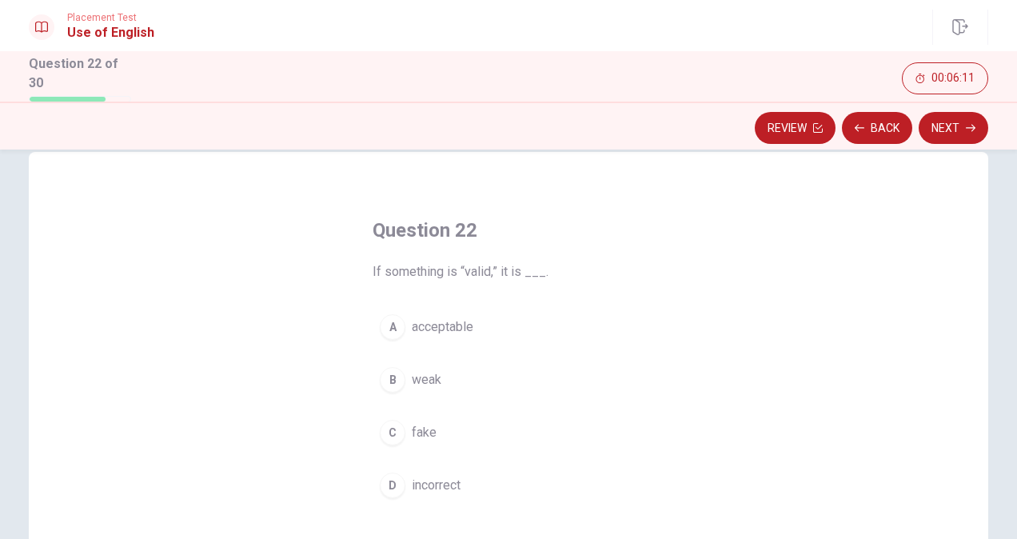
click at [380, 328] on div "A" at bounding box center [393, 327] width 26 height 26
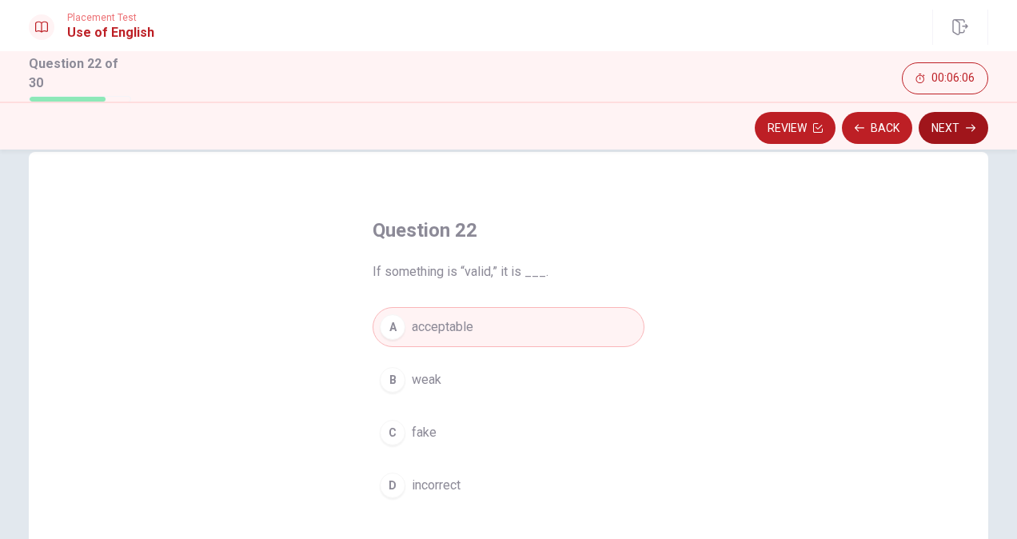
click at [957, 126] on button "Next" at bounding box center [953, 128] width 70 height 32
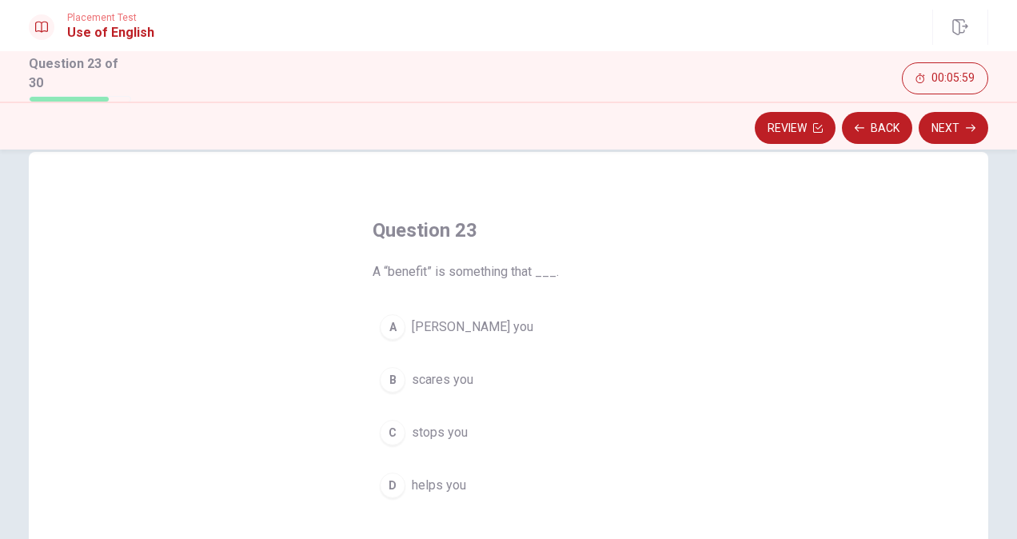
click at [380, 491] on div "D" at bounding box center [393, 485] width 26 height 26
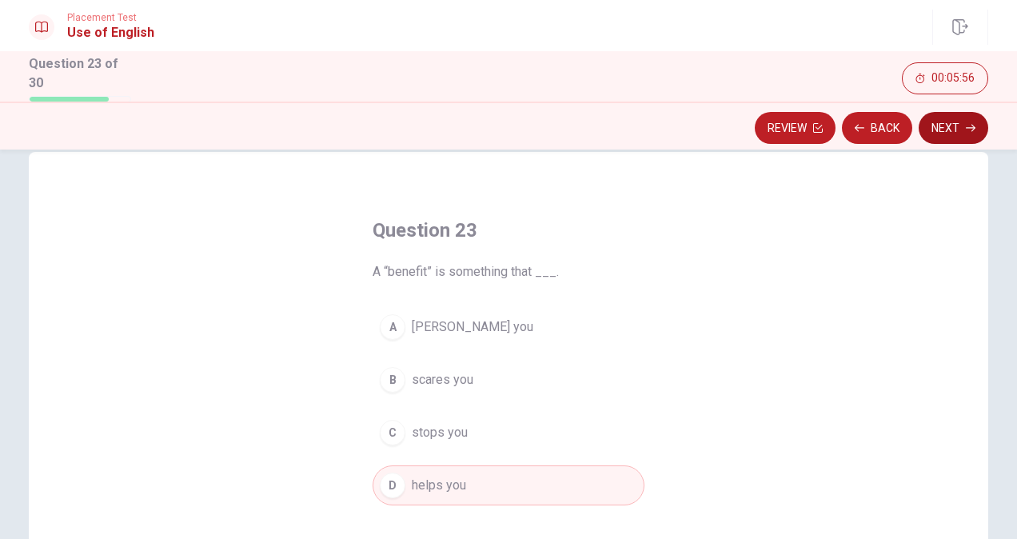
click at [954, 136] on button "Next" at bounding box center [953, 128] width 70 height 32
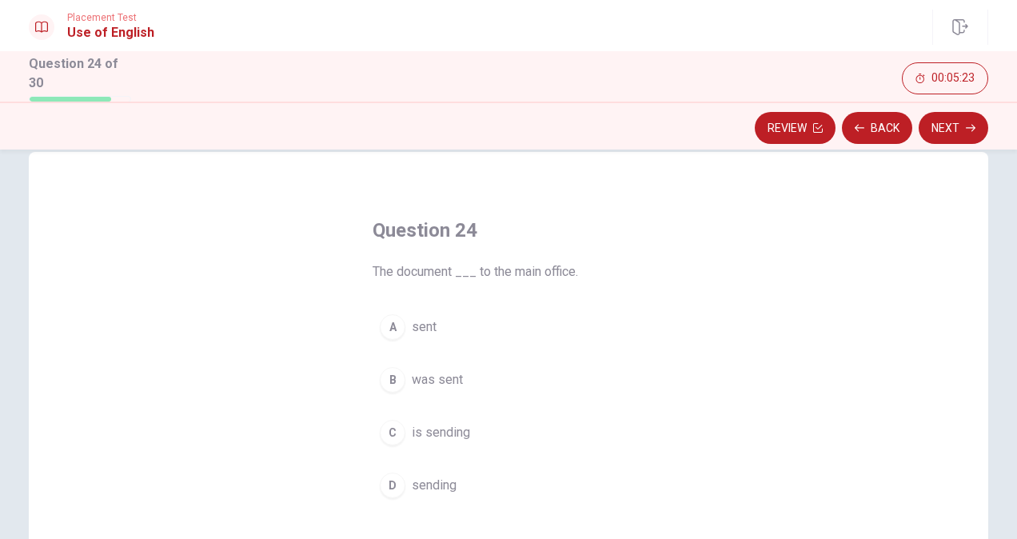
click at [396, 380] on div "B" at bounding box center [393, 380] width 26 height 26
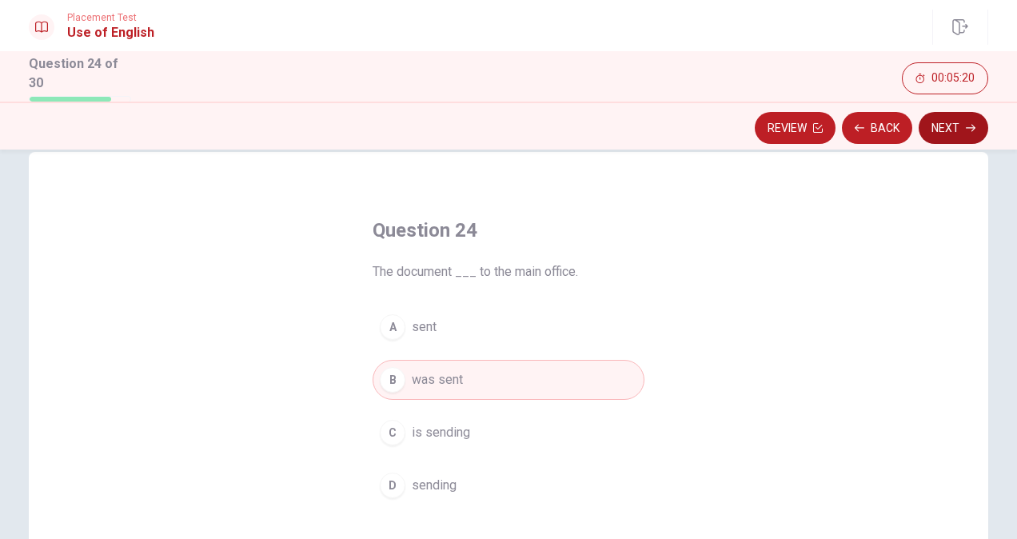
click at [953, 131] on button "Next" at bounding box center [953, 128] width 70 height 32
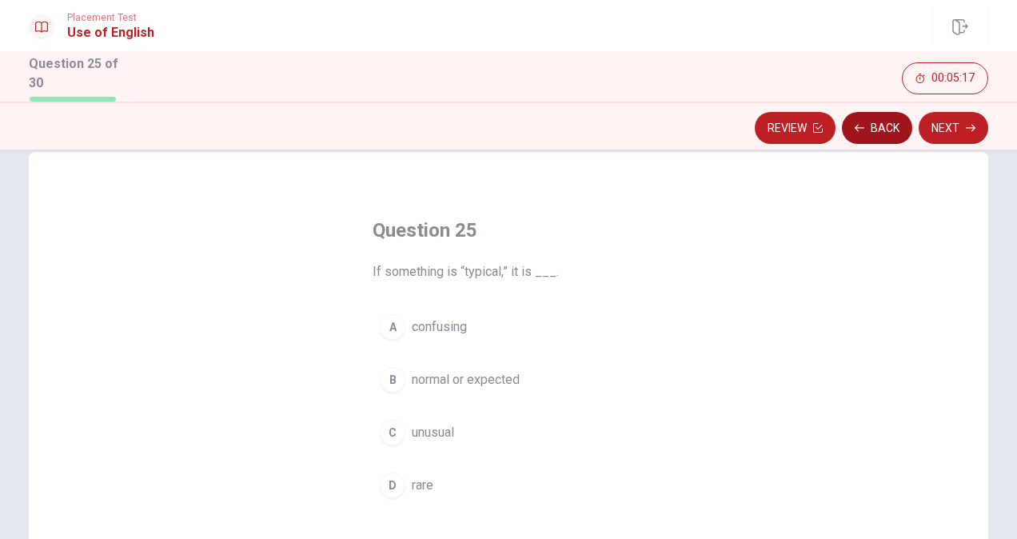
click at [871, 133] on button "Back" at bounding box center [877, 128] width 70 height 32
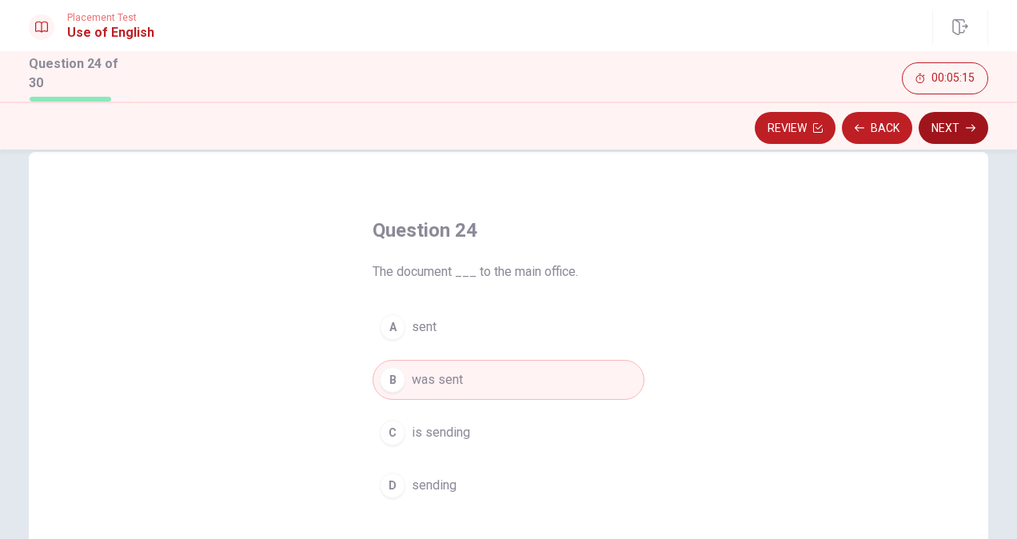
click at [944, 131] on button "Next" at bounding box center [953, 128] width 70 height 32
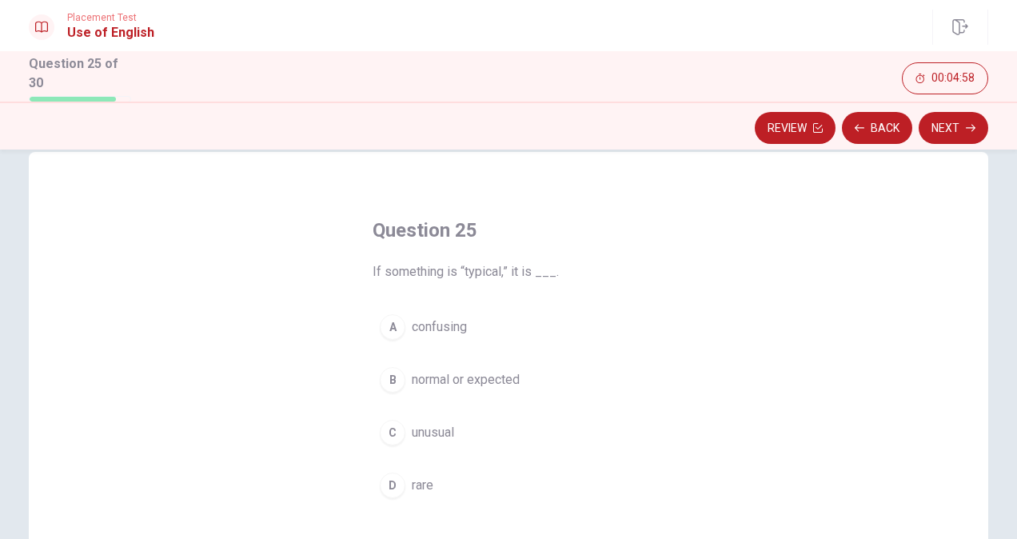
click at [393, 435] on div "C" at bounding box center [393, 433] width 26 height 26
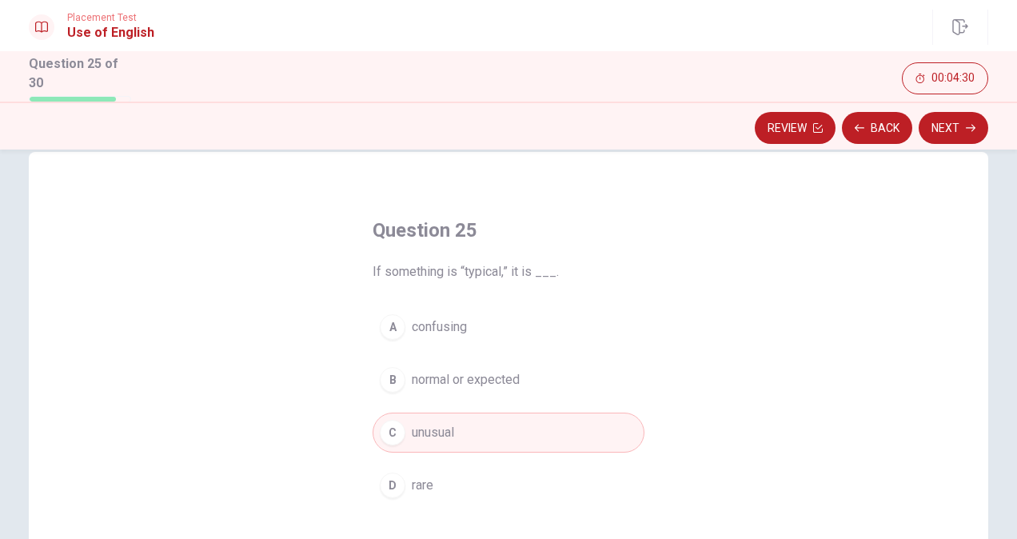
click at [391, 491] on div "D" at bounding box center [393, 485] width 26 height 26
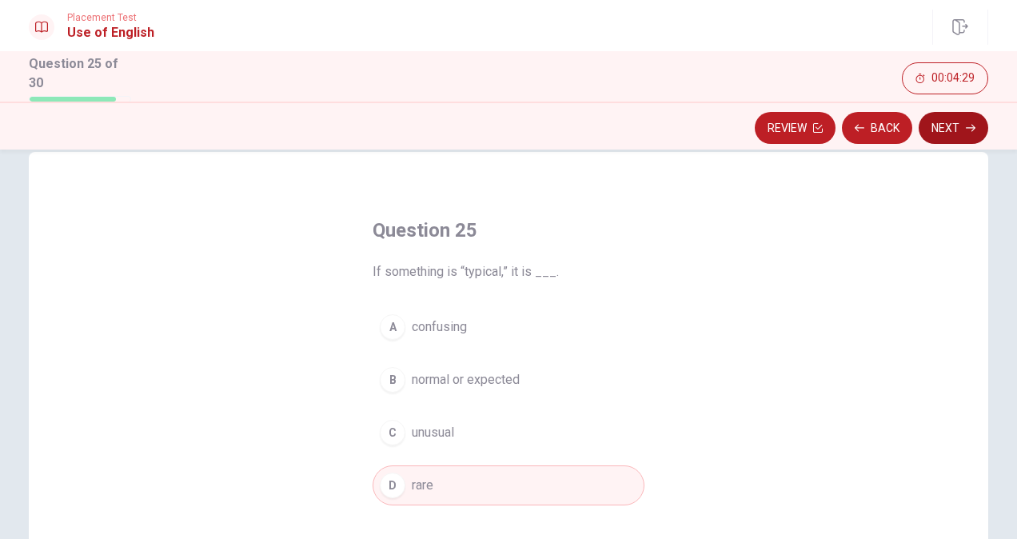
click at [957, 136] on button "Next" at bounding box center [953, 128] width 70 height 32
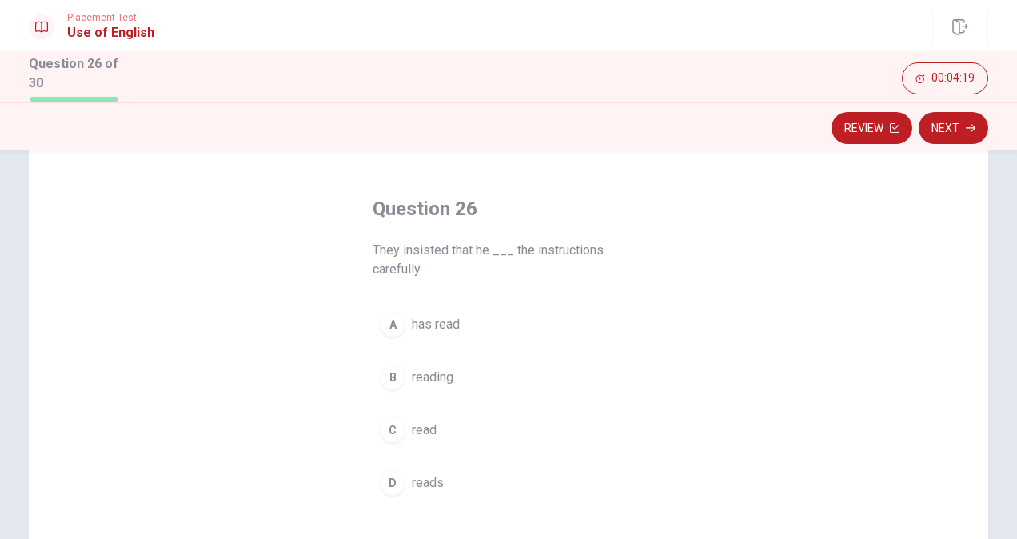
scroll to position [53, 0]
click at [401, 425] on button "C read" at bounding box center [508, 428] width 272 height 40
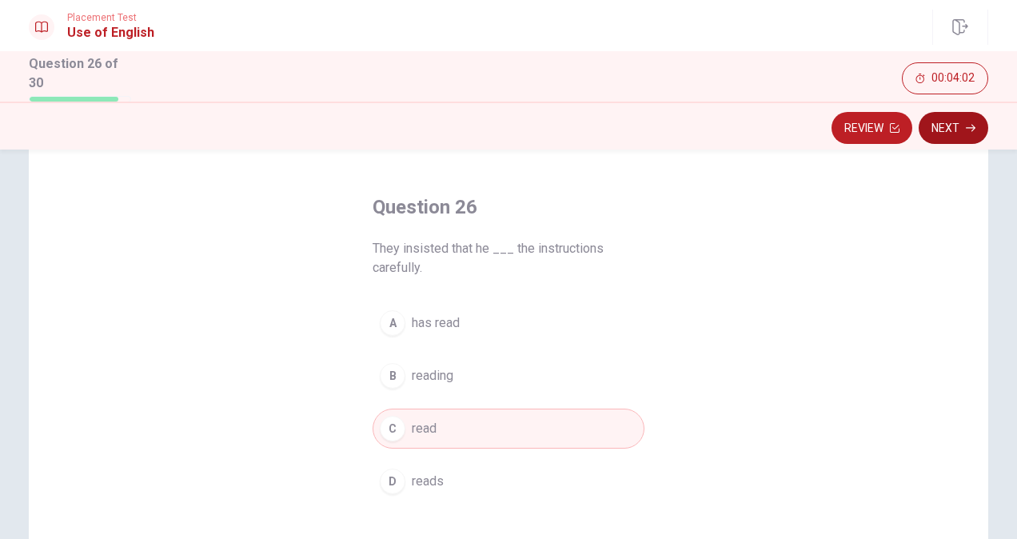
click at [953, 123] on button "Next" at bounding box center [953, 128] width 70 height 32
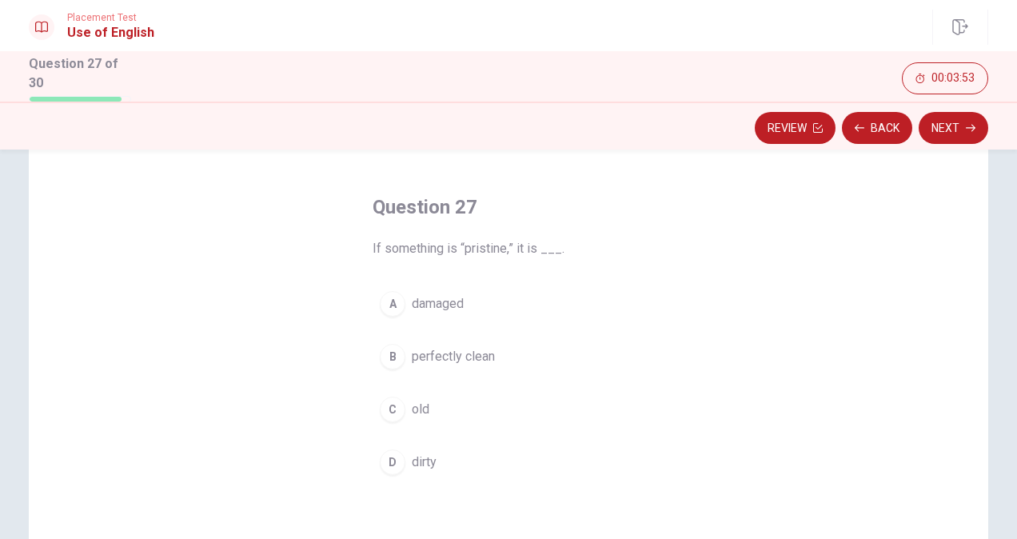
click at [406, 358] on button "B perfectly clean" at bounding box center [508, 356] width 272 height 40
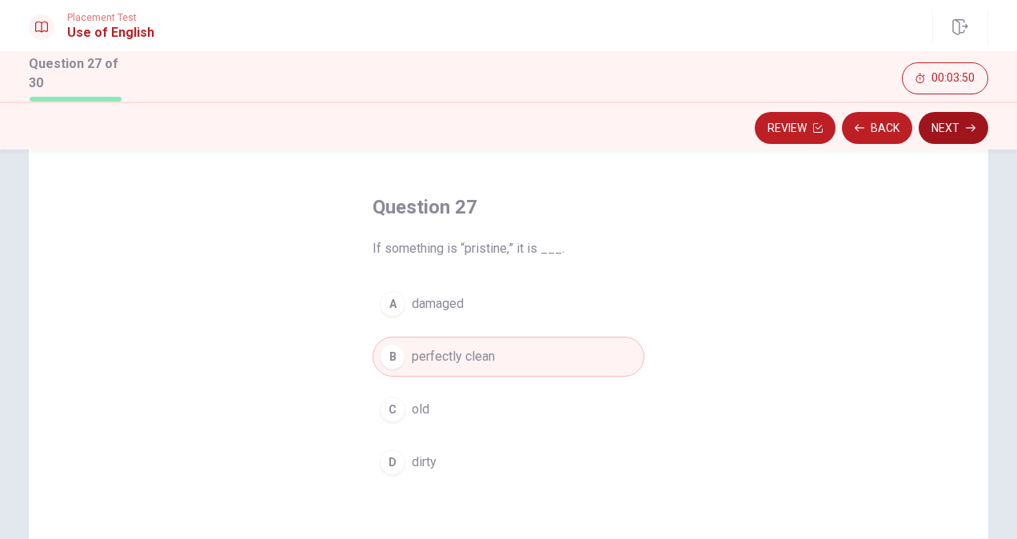
click at [951, 133] on button "Next" at bounding box center [953, 128] width 70 height 32
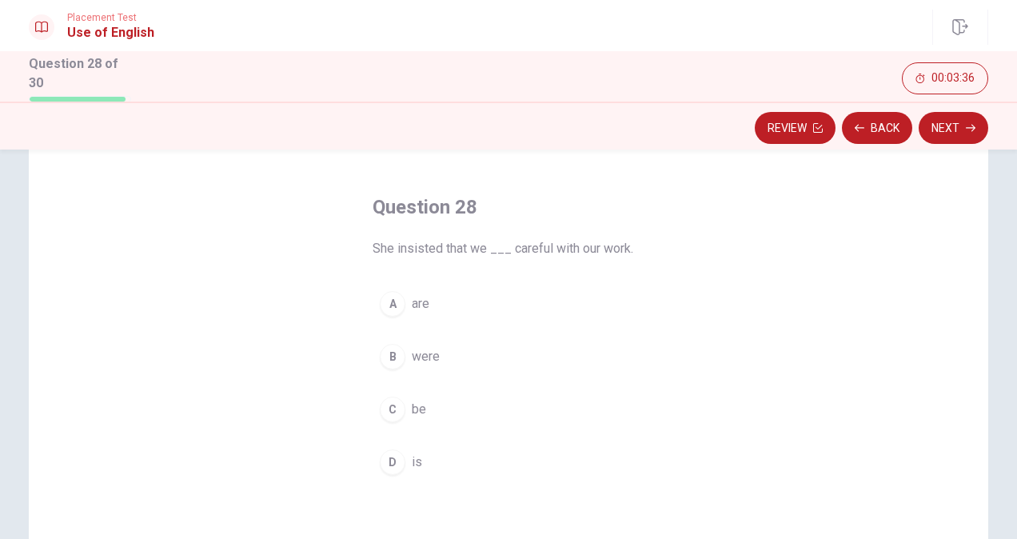
click at [393, 305] on div "A" at bounding box center [393, 304] width 26 height 26
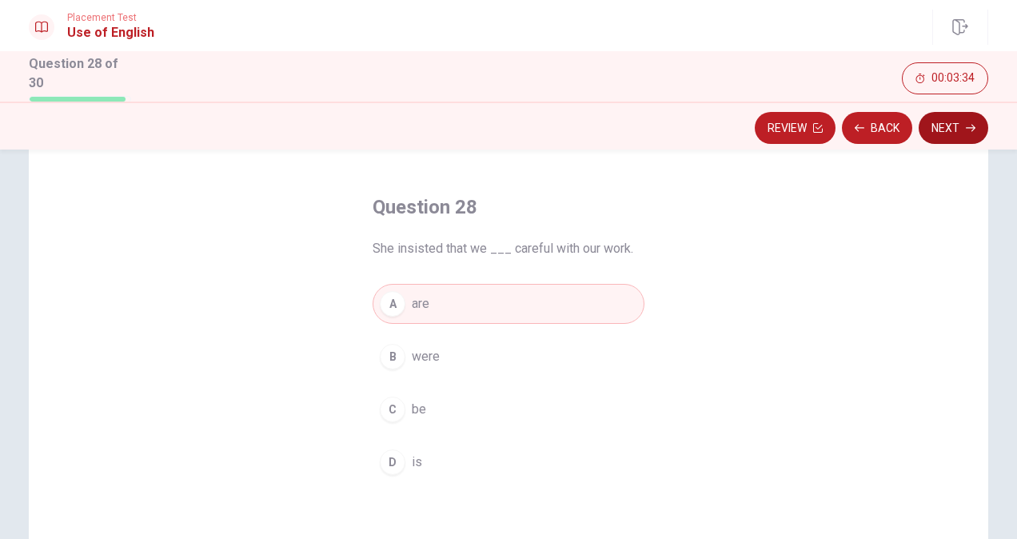
click at [951, 133] on button "Next" at bounding box center [953, 128] width 70 height 32
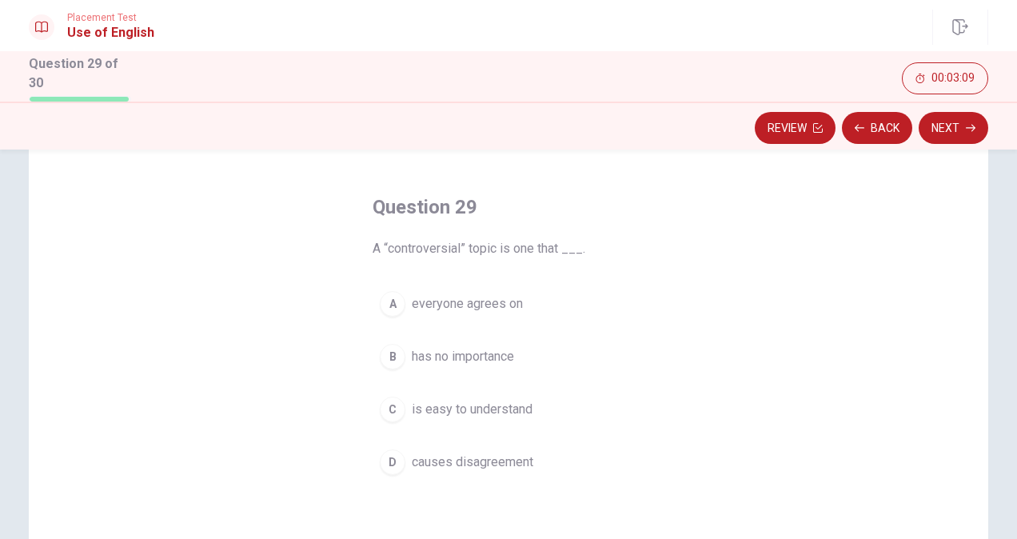
click at [387, 305] on div "A" at bounding box center [393, 304] width 26 height 26
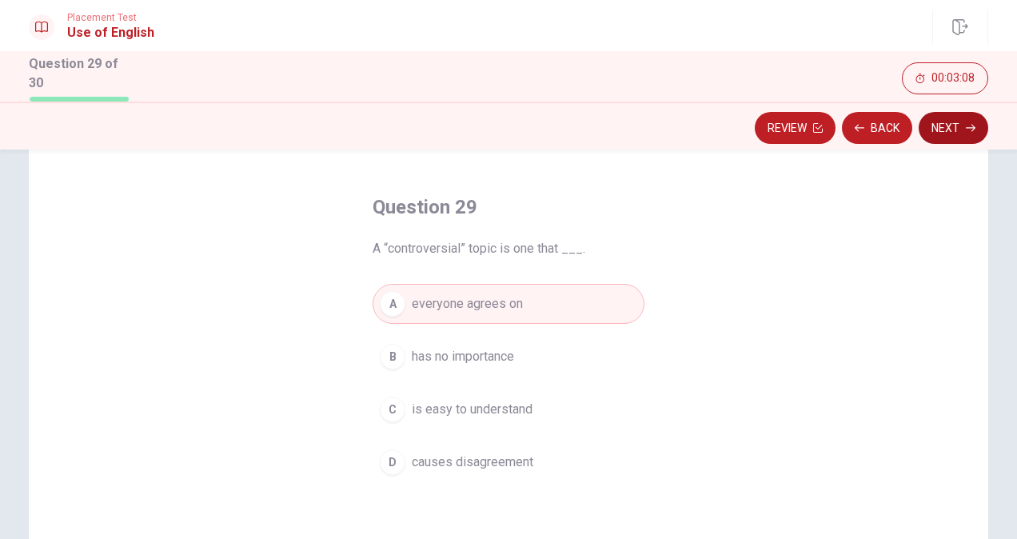
click at [954, 133] on button "Next" at bounding box center [953, 128] width 70 height 32
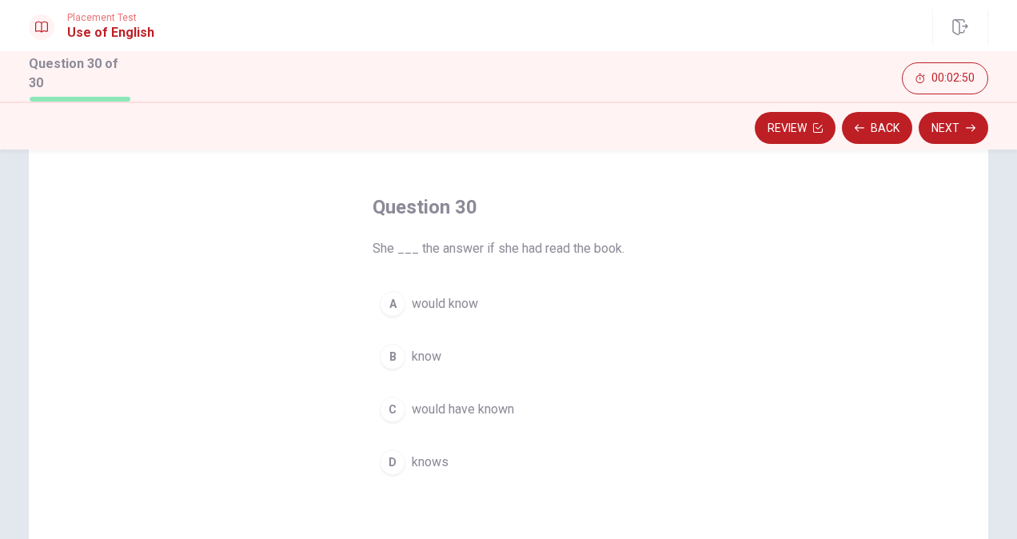
click at [384, 415] on div "C" at bounding box center [393, 409] width 26 height 26
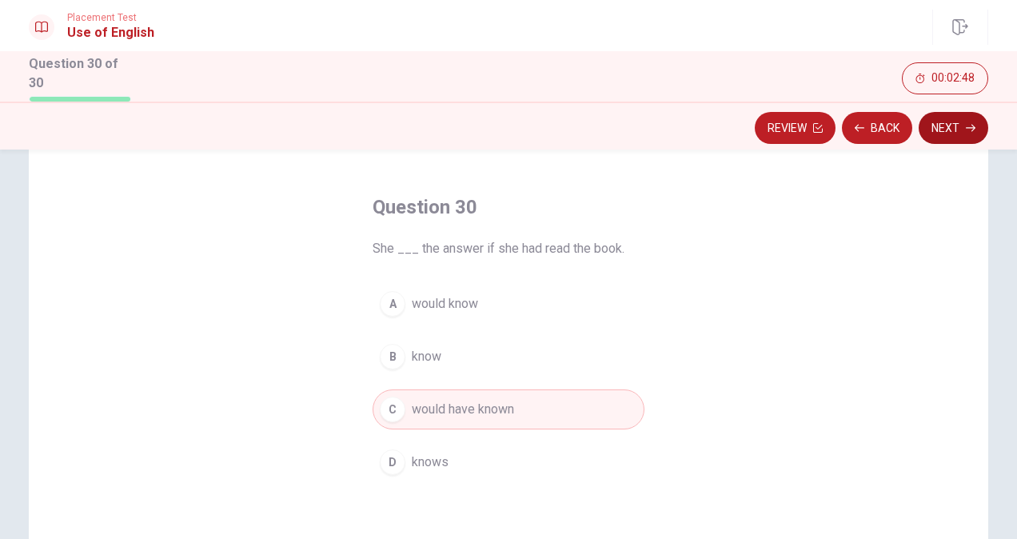
click at [944, 134] on button "Next" at bounding box center [953, 128] width 70 height 32
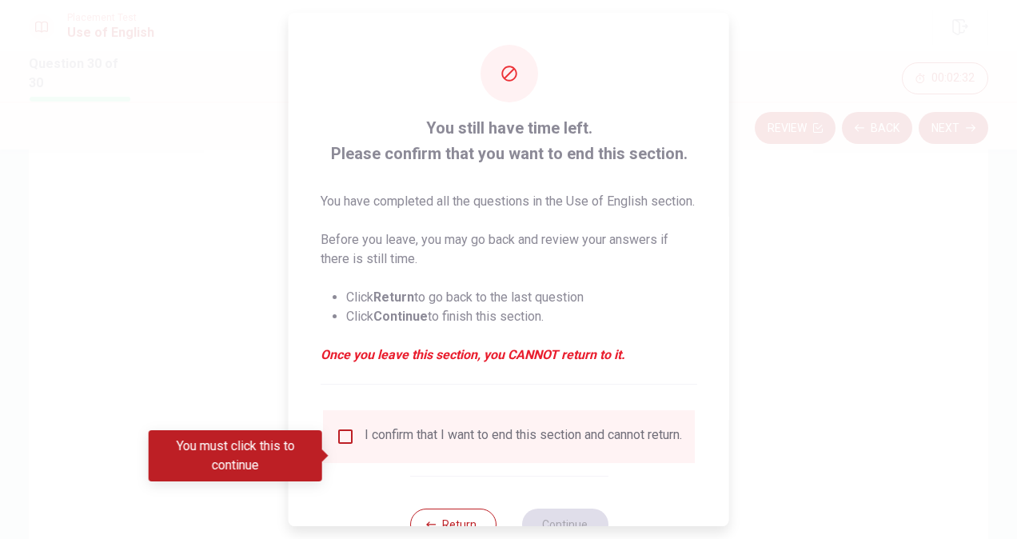
click at [153, 352] on div at bounding box center [508, 269] width 1017 height 539
click at [475, 307] on li "Click Return to go back to the last question" at bounding box center [521, 297] width 351 height 19
click at [468, 307] on li "Click Return to go back to the last question" at bounding box center [521, 297] width 351 height 19
click at [451, 339] on ul "Click Return to go back to the last question Click Continue to finish this sect…" at bounding box center [508, 307] width 376 height 64
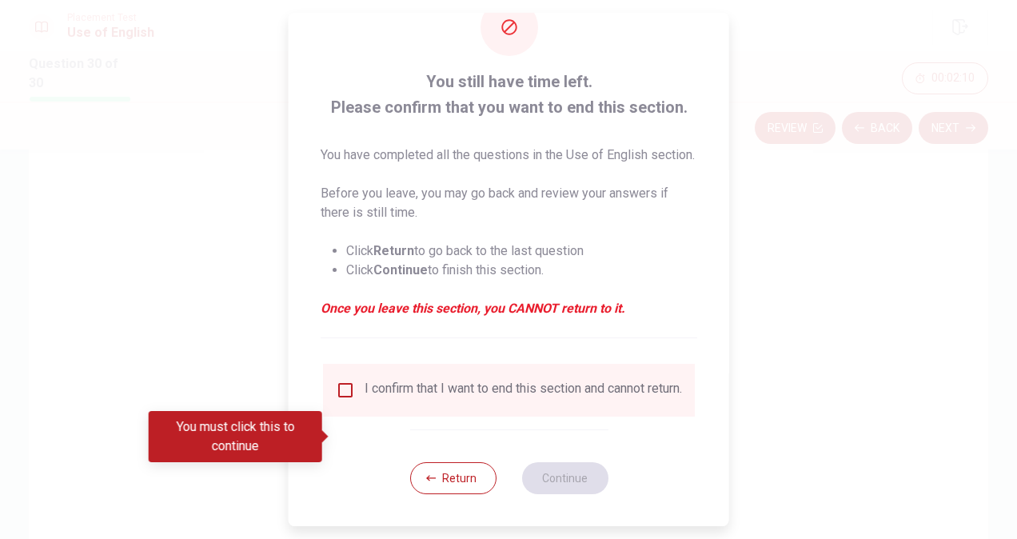
scroll to position [77, 0]
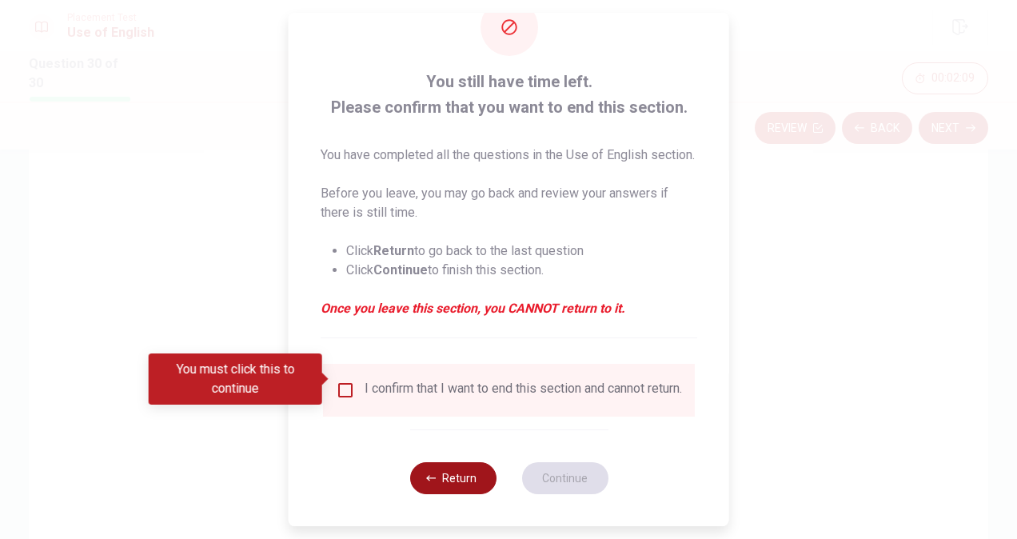
click at [453, 486] on button "Return" at bounding box center [452, 478] width 86 height 32
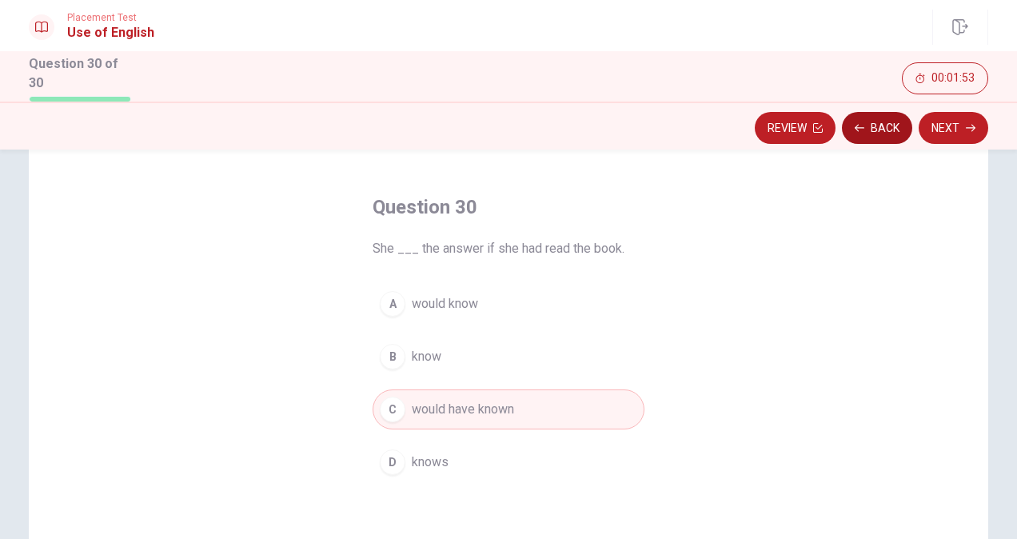
click at [903, 120] on button "Back" at bounding box center [877, 128] width 70 height 32
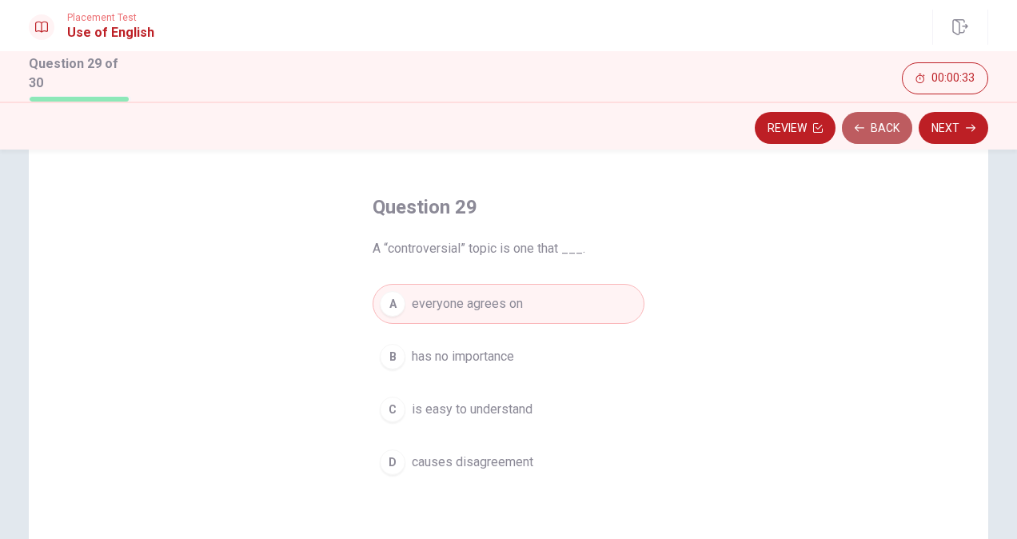
click at [864, 121] on button "Back" at bounding box center [877, 128] width 70 height 32
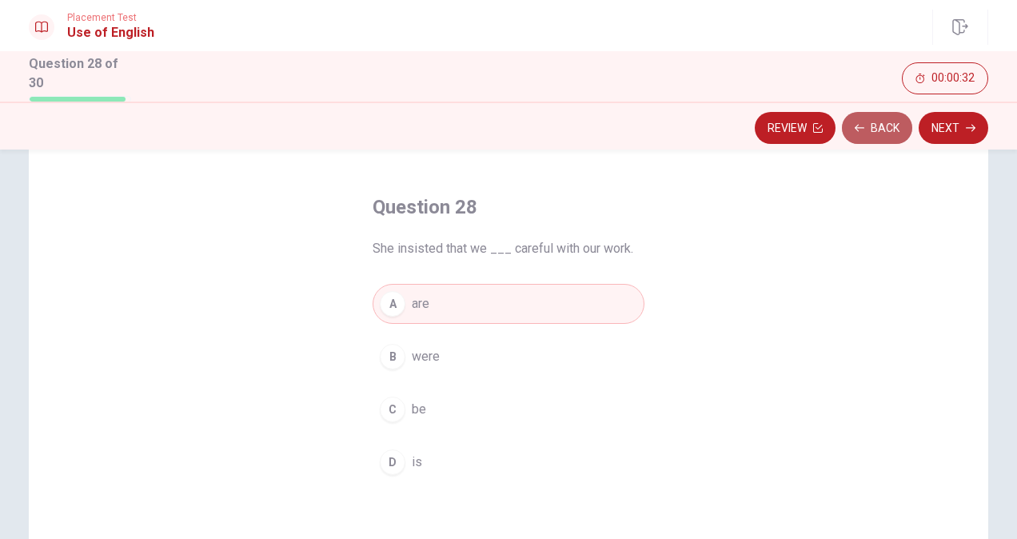
click at [864, 121] on button "Back" at bounding box center [877, 128] width 70 height 32
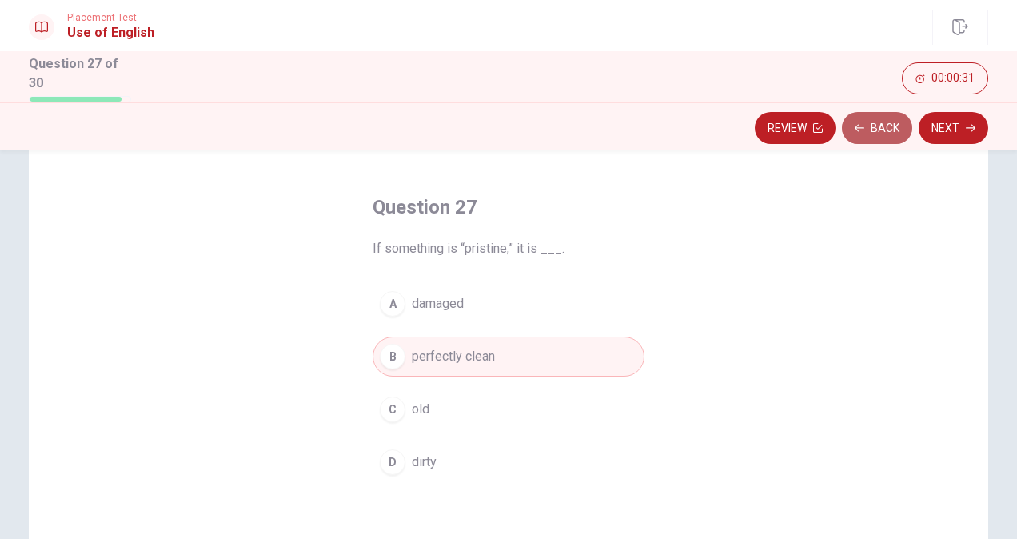
click at [864, 121] on button "Back" at bounding box center [877, 128] width 70 height 32
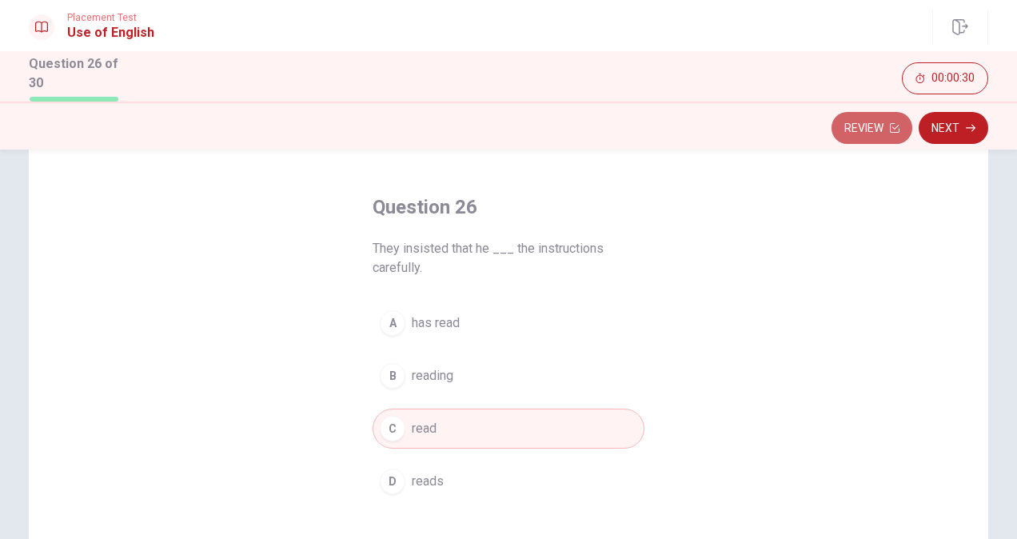
click at [864, 121] on button "Review" at bounding box center [871, 128] width 81 height 32
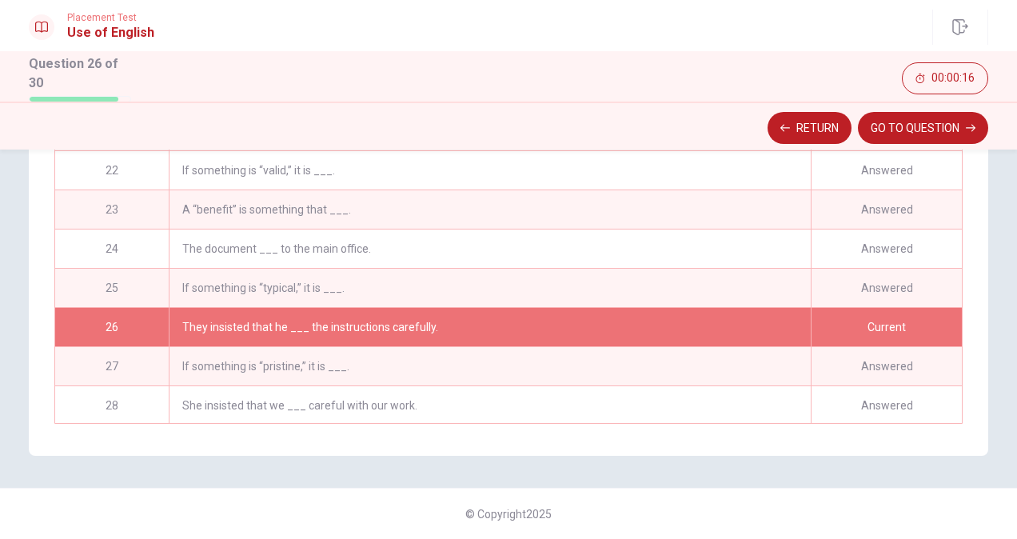
scroll to position [736, 0]
click at [700, 308] on div "They insisted that he ___ the instructions carefully." at bounding box center [490, 327] width 642 height 38
click at [446, 318] on div "They insisted that he ___ the instructions carefully." at bounding box center [490, 327] width 642 height 38
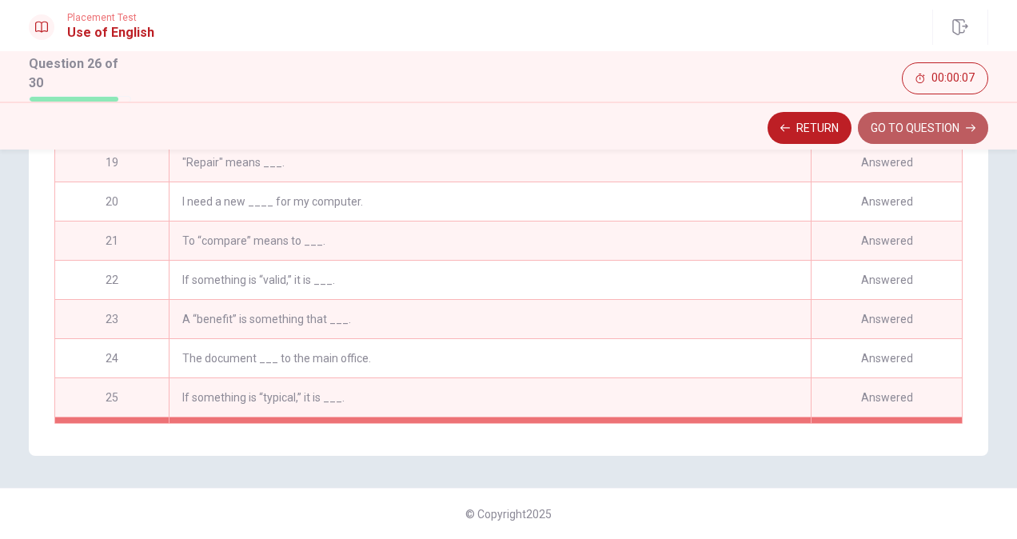
click at [868, 117] on button "GO TO QUESTION" at bounding box center [922, 128] width 130 height 32
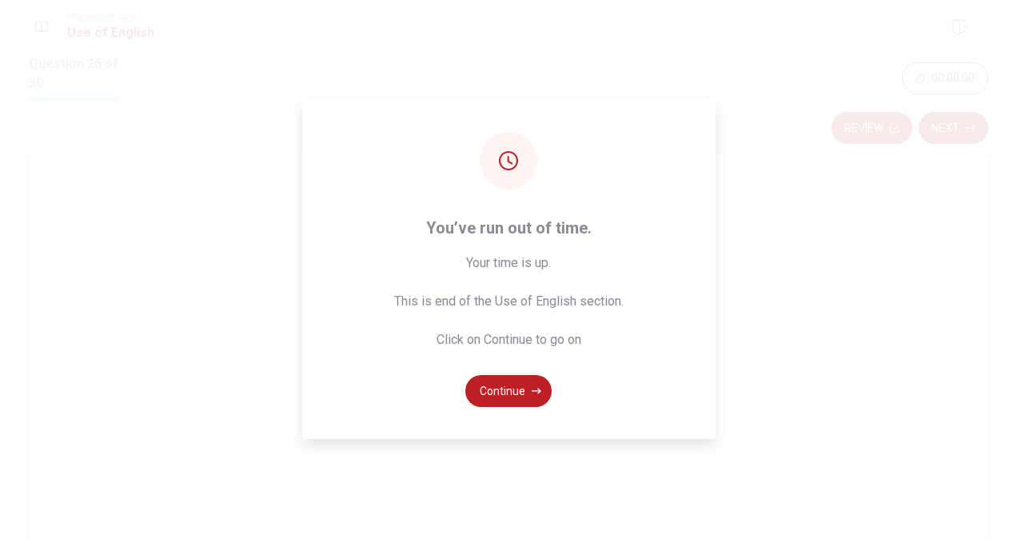
scroll to position [181, 0]
click at [530, 380] on button "Continue" at bounding box center [508, 391] width 86 height 32
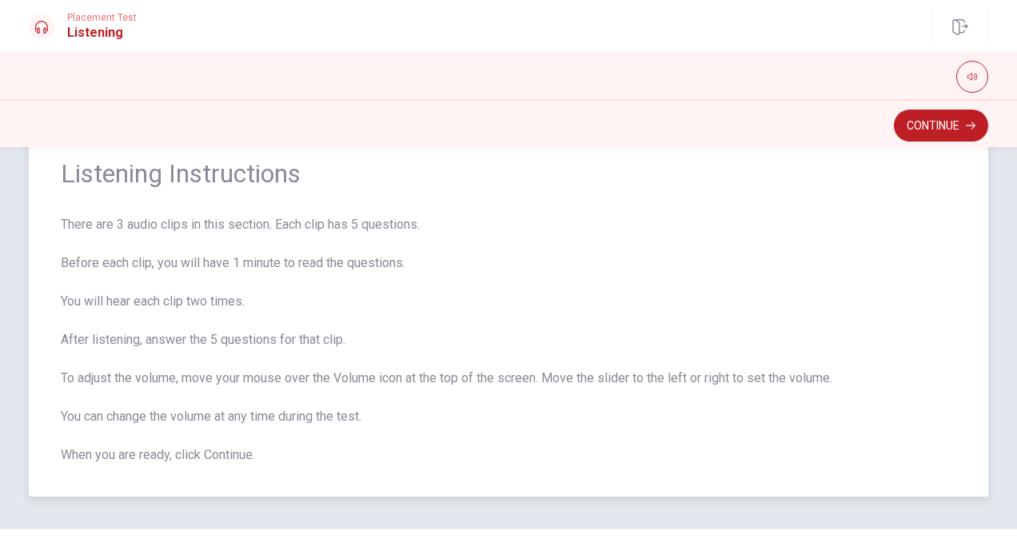
scroll to position [94, 0]
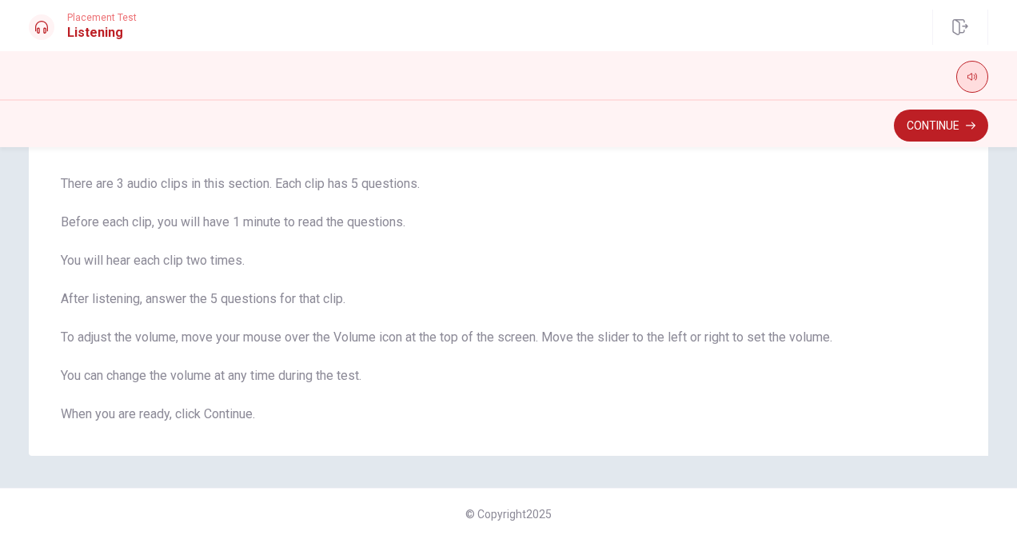
click at [977, 71] on button "button" at bounding box center [972, 77] width 32 height 32
type input "0.6"
click at [957, 97] on span at bounding box center [957, 99] width 10 height 10
click at [953, 126] on button "Continue" at bounding box center [940, 125] width 94 height 32
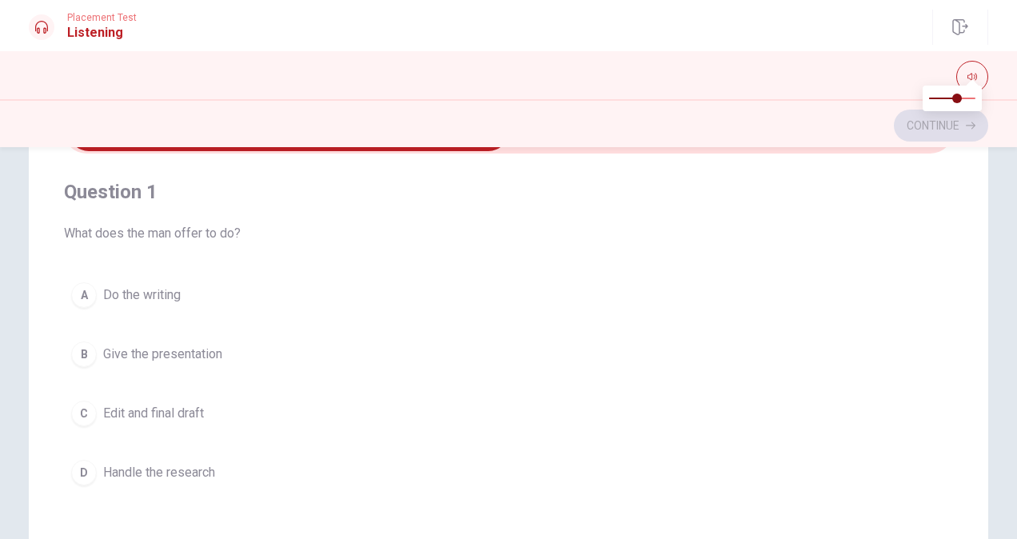
scroll to position [102, 0]
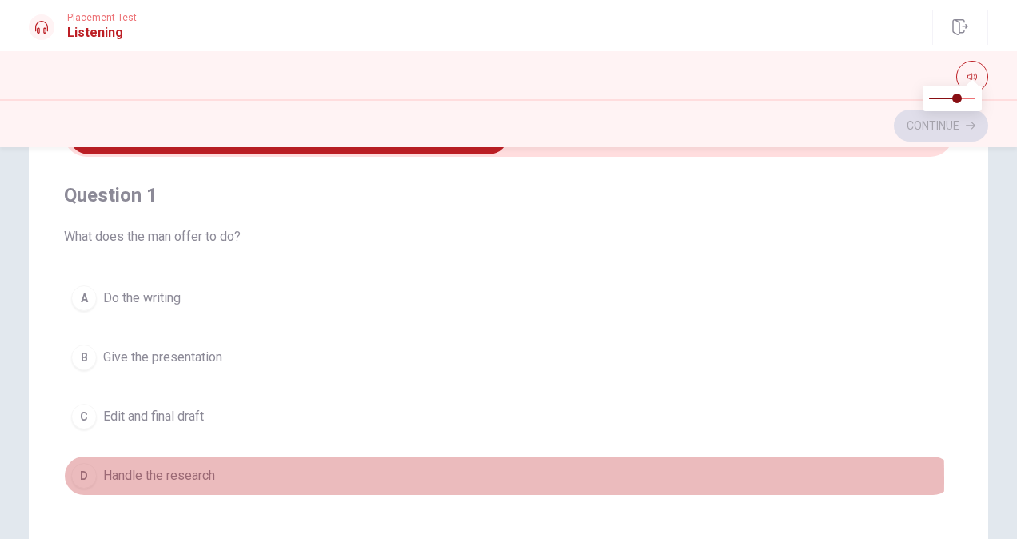
click at [77, 477] on div "D" at bounding box center [84, 476] width 26 height 26
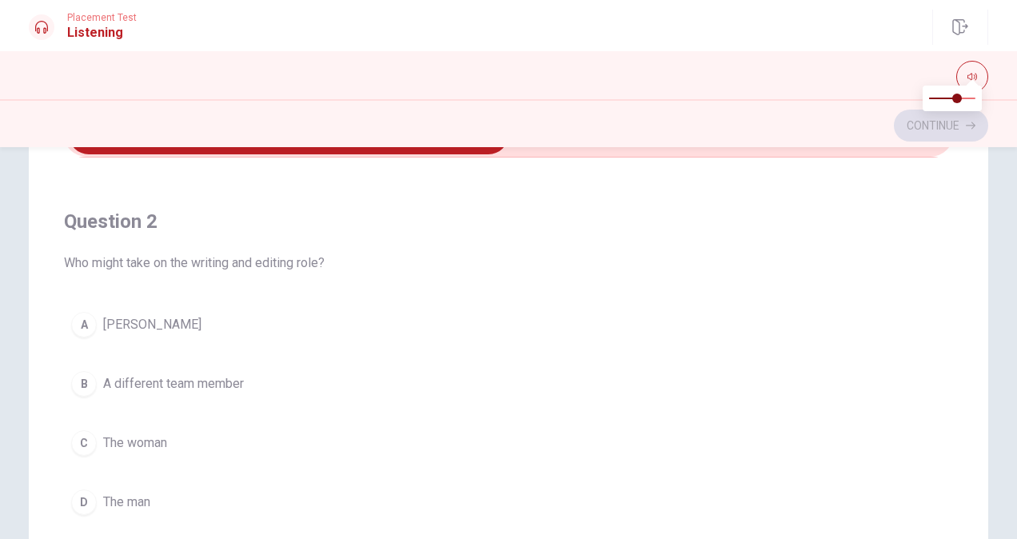
scroll to position [339, 0]
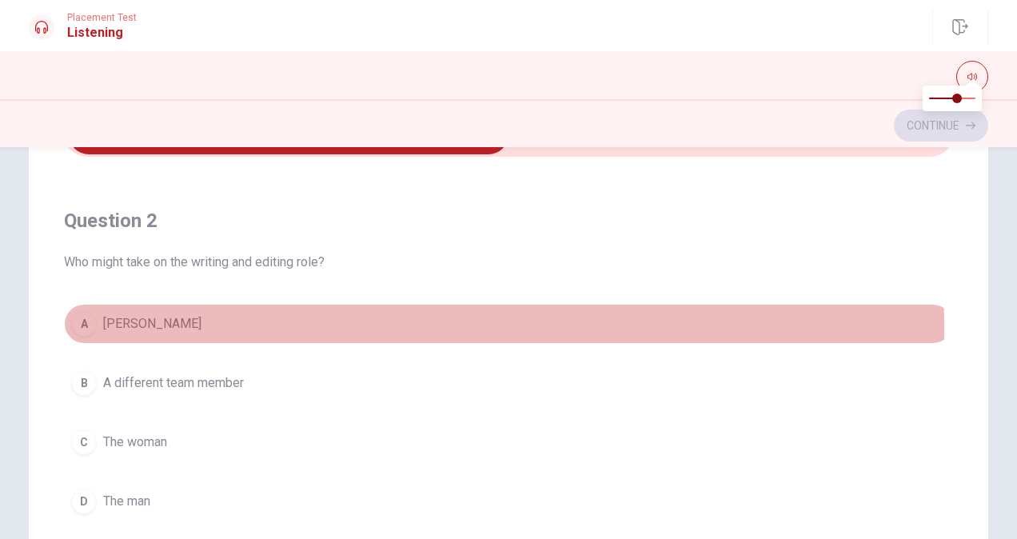
click at [83, 326] on div "A" at bounding box center [84, 324] width 26 height 26
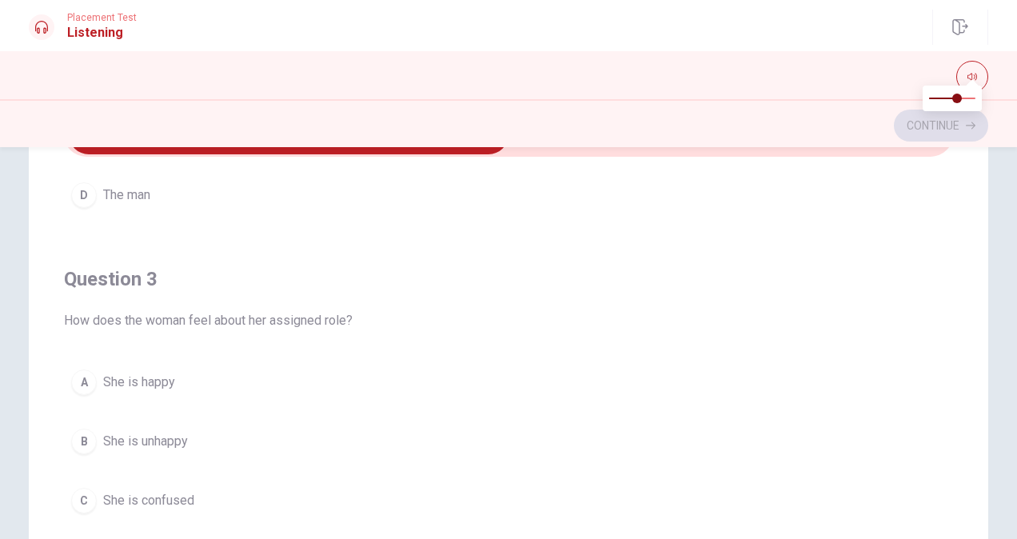
scroll to position [729, 0]
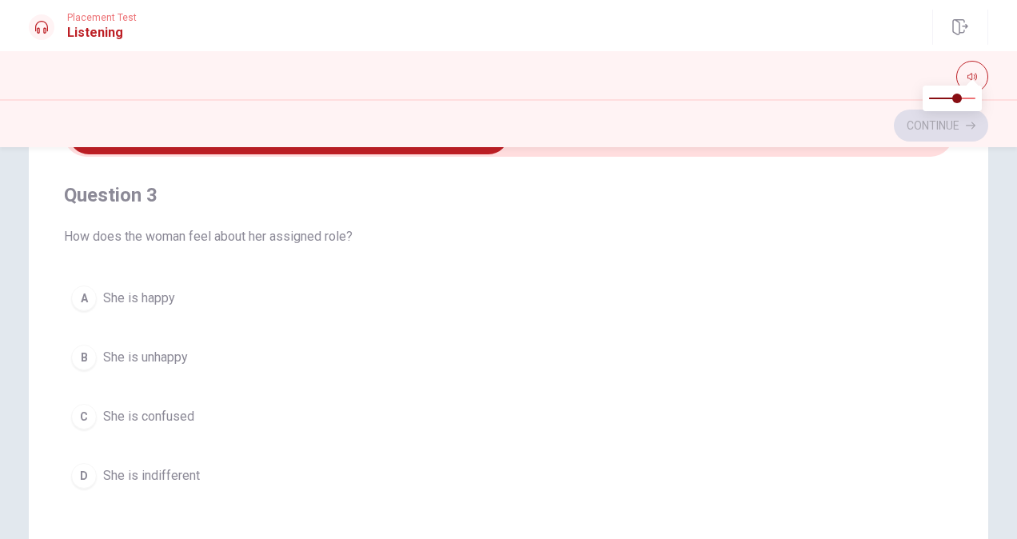
click at [85, 300] on div "A" at bounding box center [84, 298] width 26 height 26
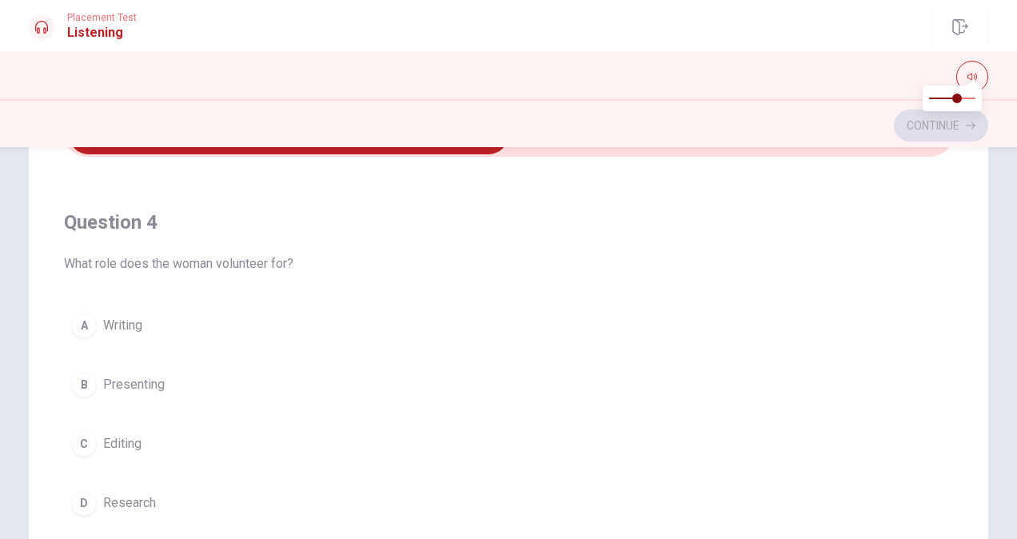
scroll to position [1067, 0]
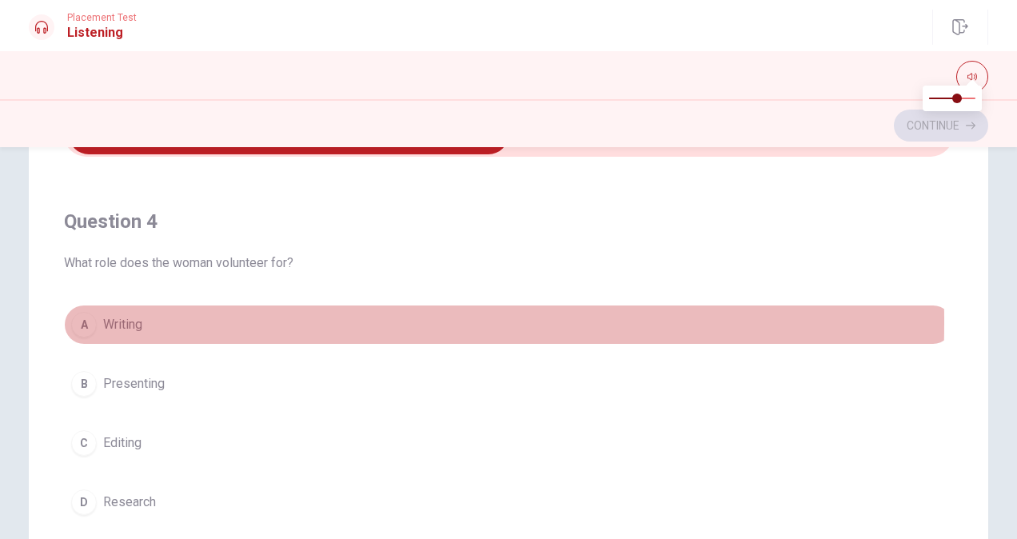
click at [79, 315] on div "A" at bounding box center [84, 325] width 26 height 26
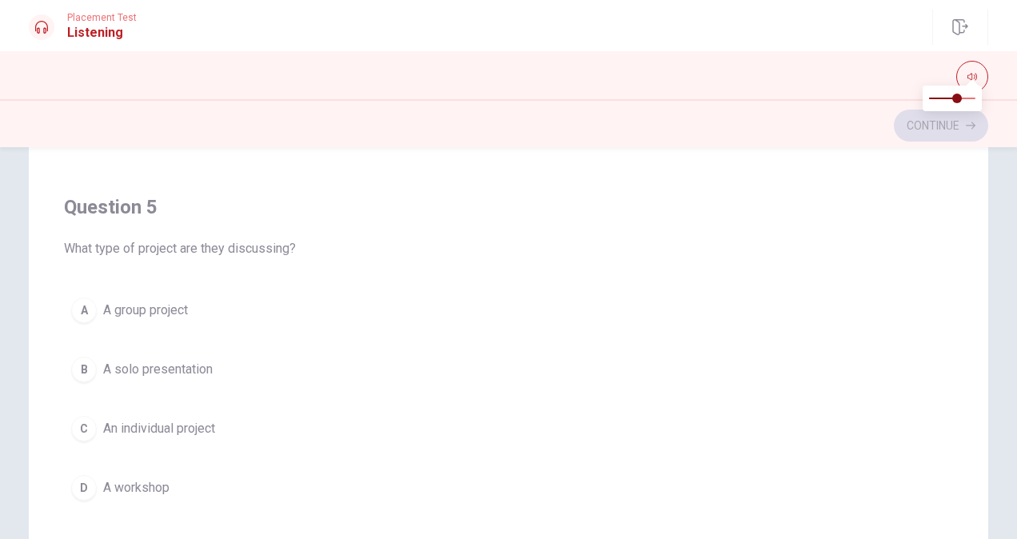
scroll to position [267, 0]
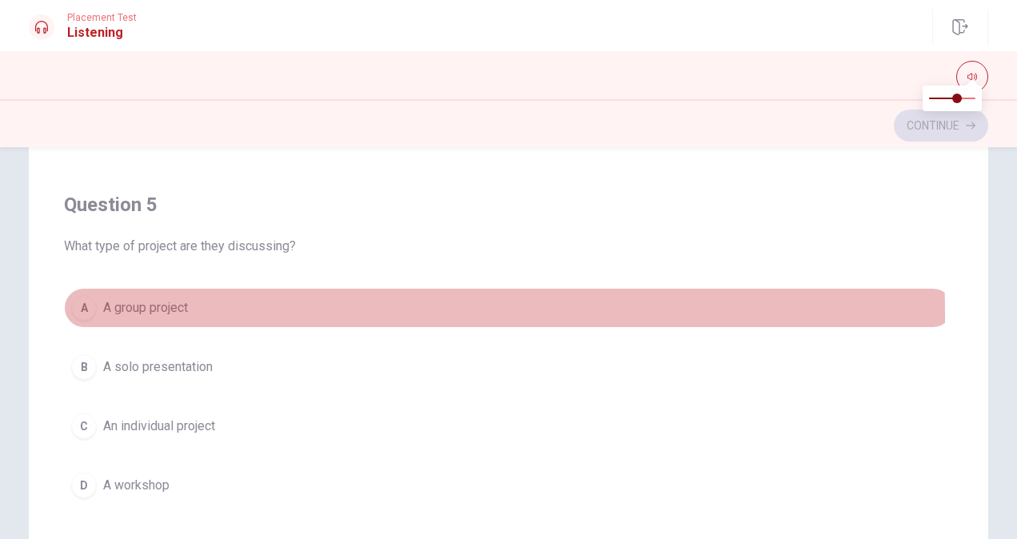
click at [80, 306] on div "A" at bounding box center [84, 308] width 26 height 26
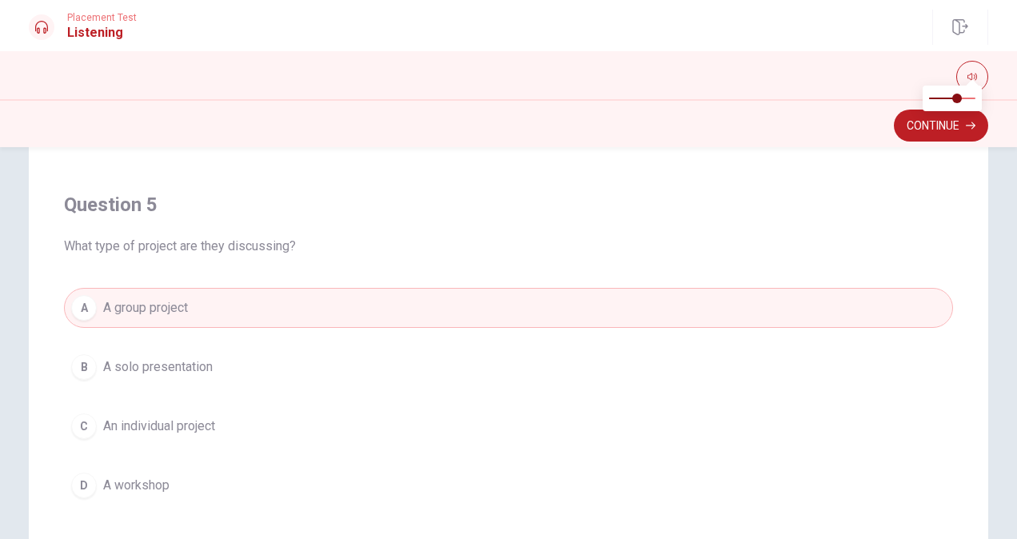
scroll to position [315, 0]
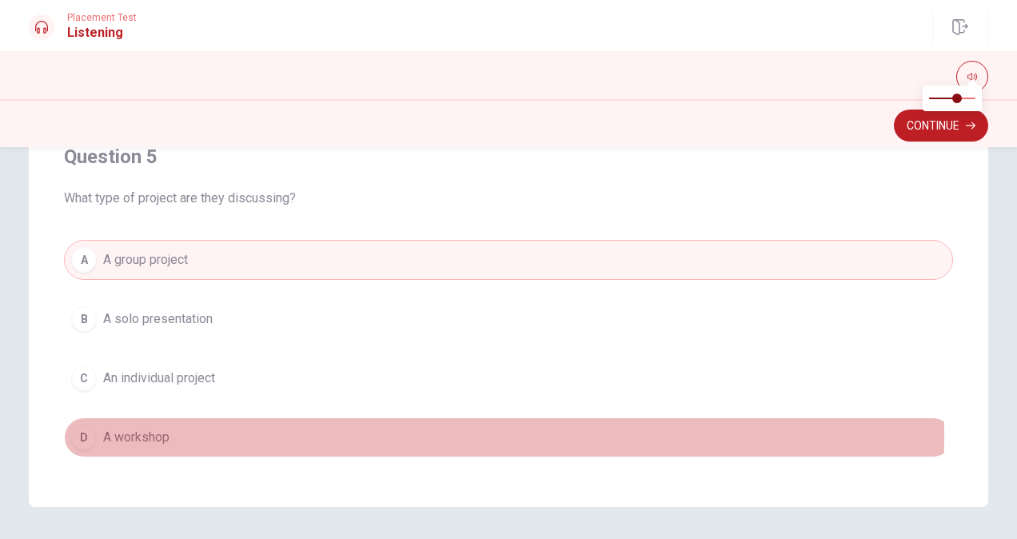
click at [86, 424] on div "D" at bounding box center [84, 437] width 26 height 26
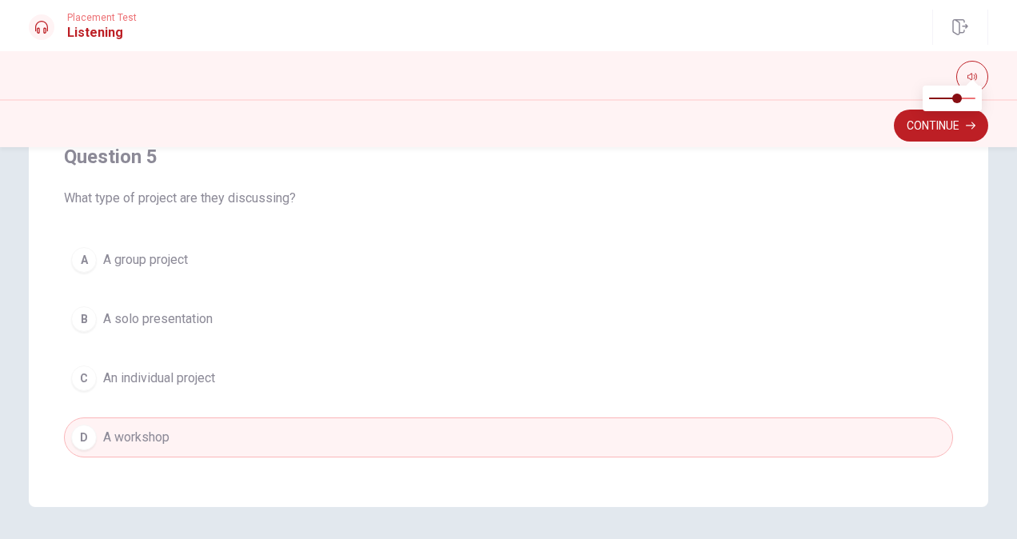
drag, startPoint x: 86, startPoint y: 424, endPoint x: 226, endPoint y: 372, distance: 149.9
click at [226, 372] on div "A A group project B A solo presentation C An individual project D A workshop" at bounding box center [508, 348] width 889 height 217
click at [913, 125] on button "Continue" at bounding box center [940, 125] width 94 height 32
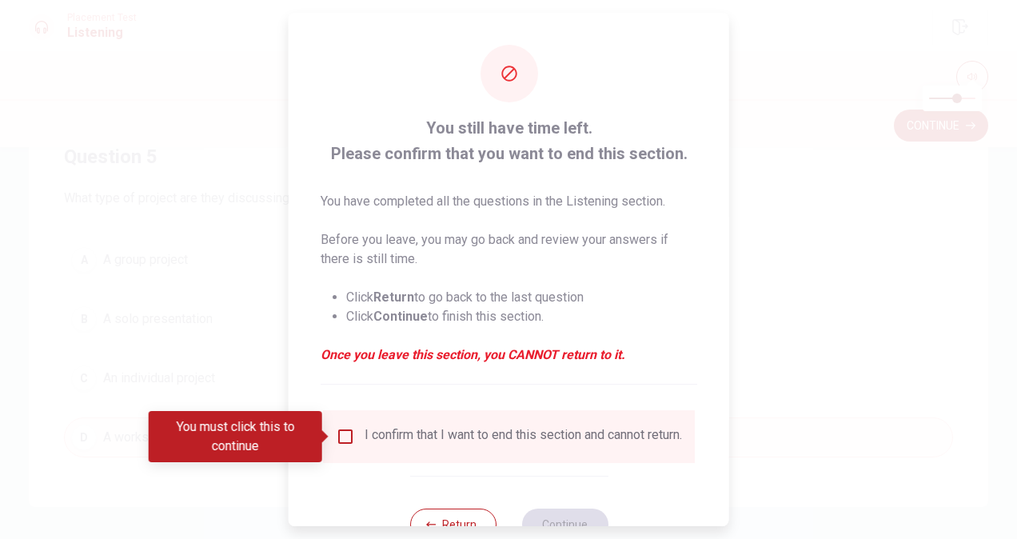
scroll to position [58, 0]
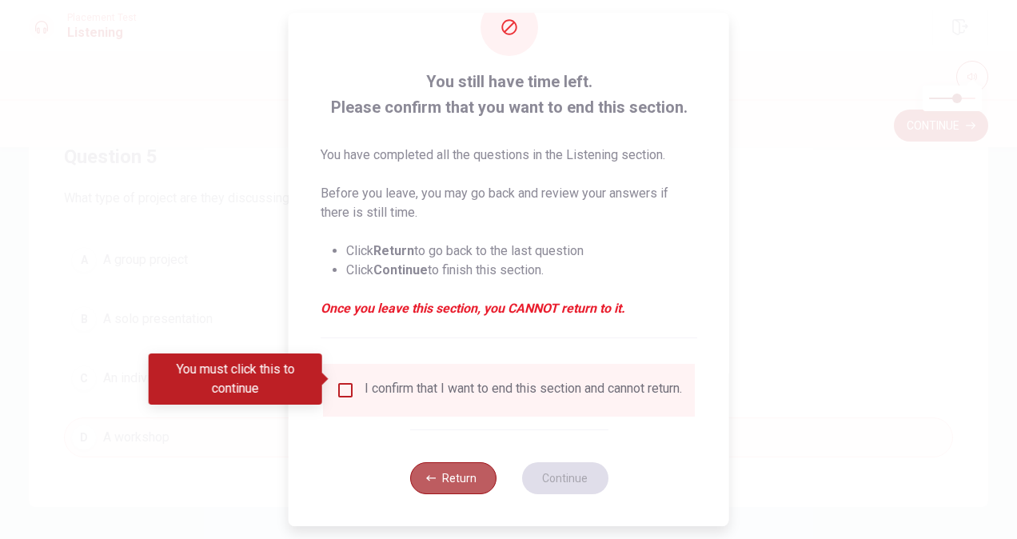
click at [449, 467] on button "Return" at bounding box center [452, 478] width 86 height 32
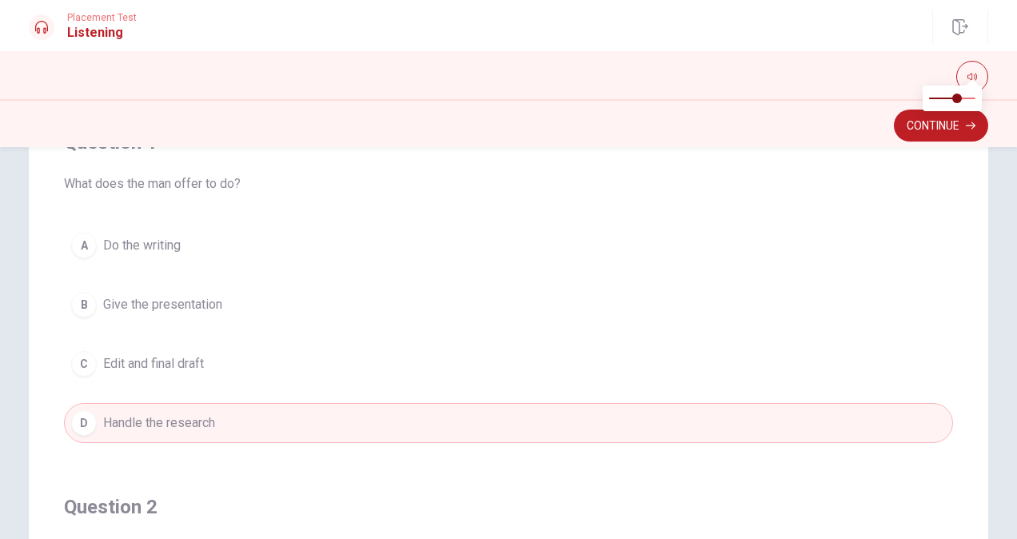
scroll to position [0, 0]
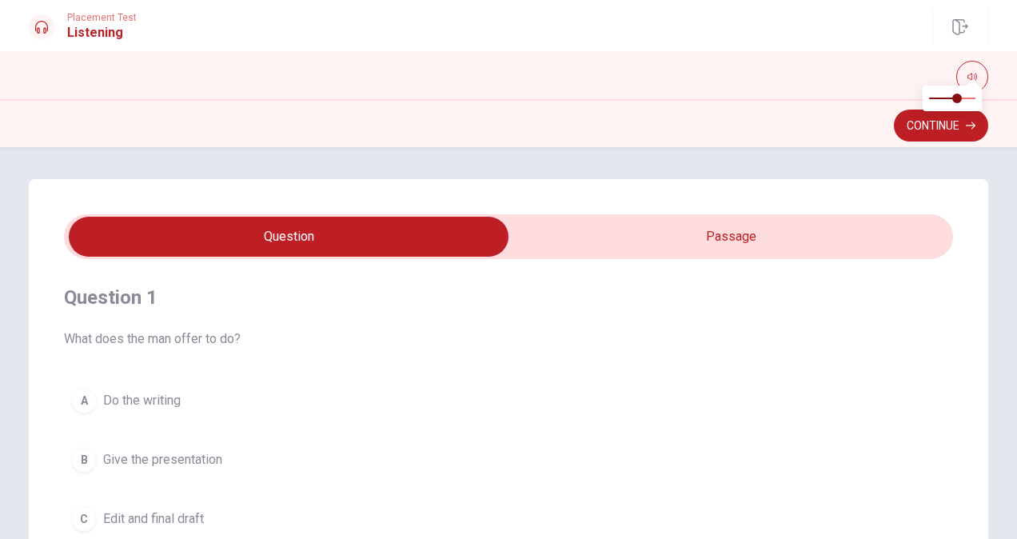
type input "75"
click at [643, 225] on input "checkbox" at bounding box center [288, 237] width 1333 height 40
checkbox input "true"
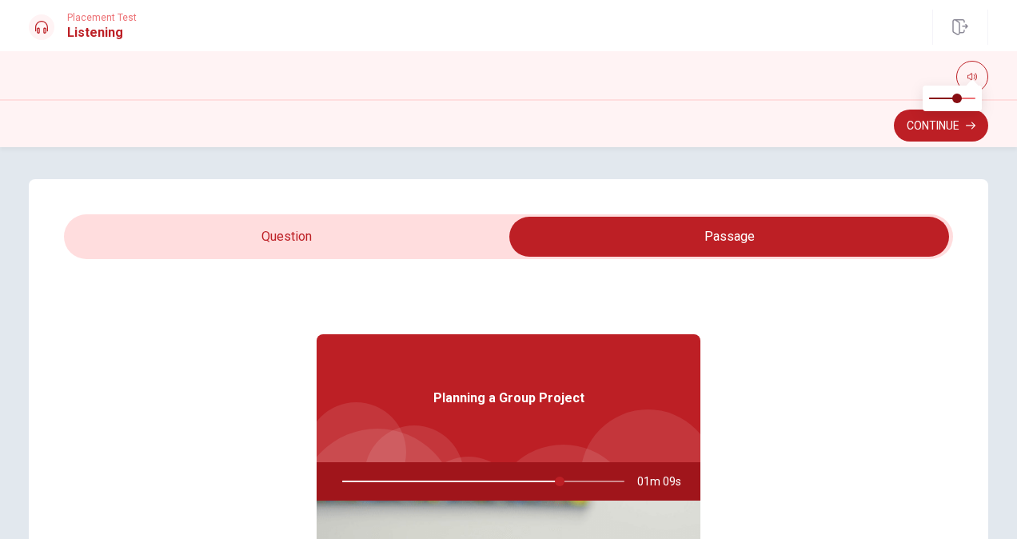
type input "77"
click at [396, 223] on input "checkbox" at bounding box center [728, 237] width 1333 height 40
checkbox input "false"
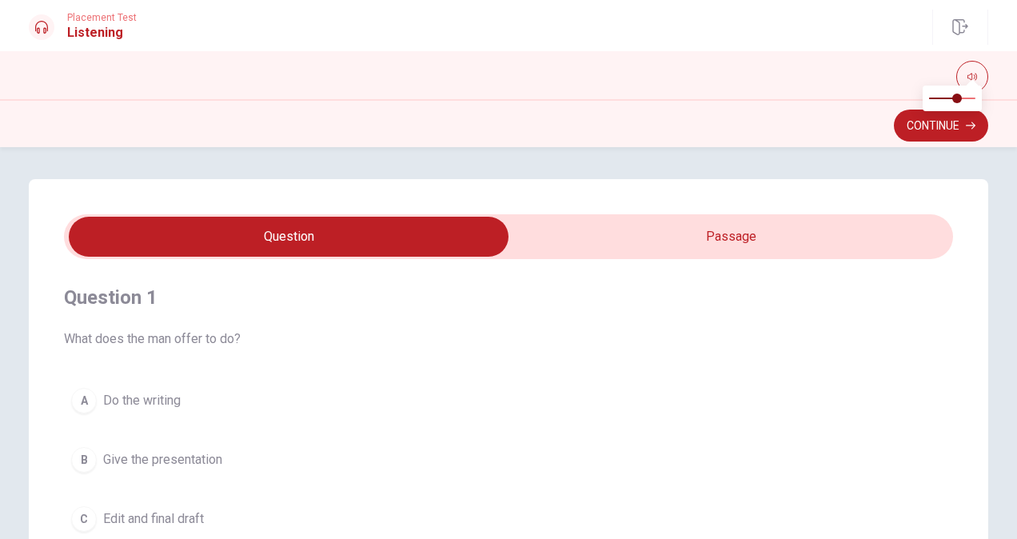
type input "78"
click at [686, 243] on input "checkbox" at bounding box center [288, 237] width 1333 height 40
checkbox input "true"
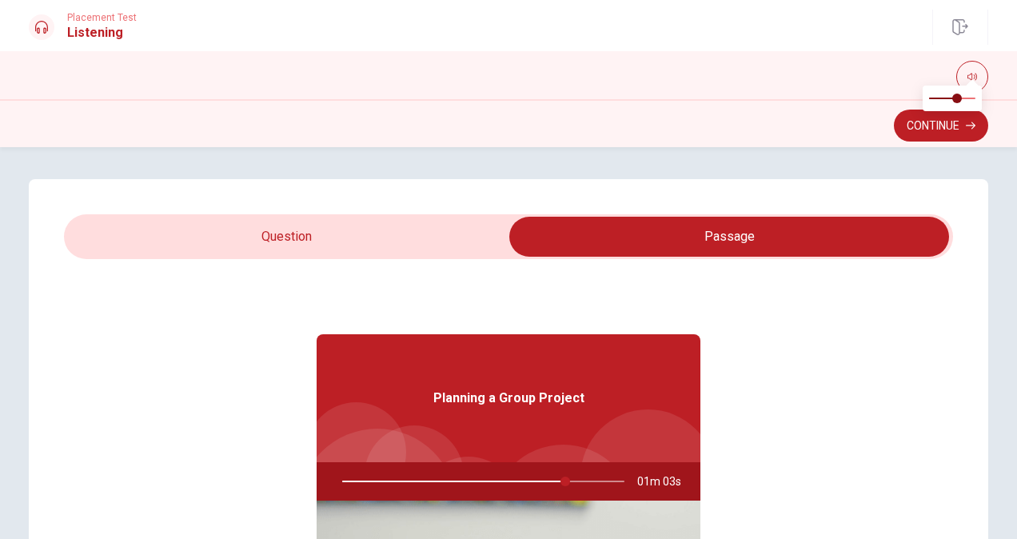
click at [441, 478] on div at bounding box center [480, 481] width 314 height 38
type input "80"
click at [332, 245] on input "checkbox" at bounding box center [728, 237] width 1333 height 40
checkbox input "false"
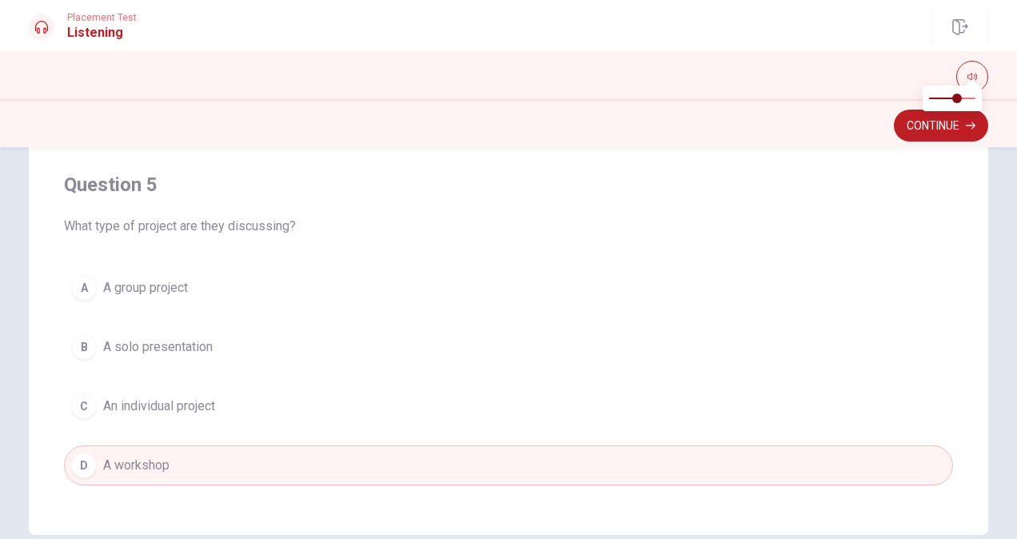
scroll to position [288, 0]
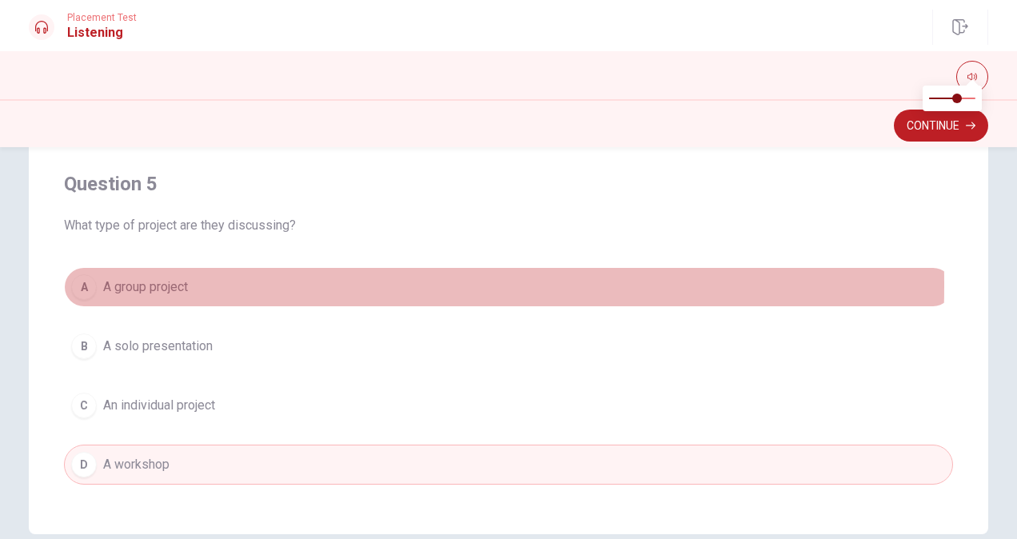
click at [77, 275] on div "A" at bounding box center [84, 287] width 26 height 26
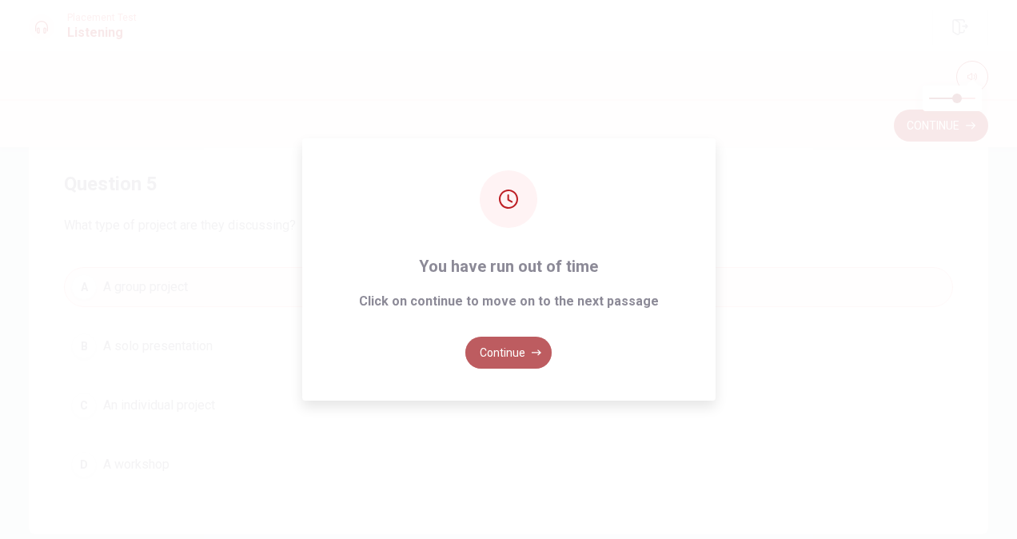
click at [495, 344] on button "Continue" at bounding box center [508, 352] width 86 height 32
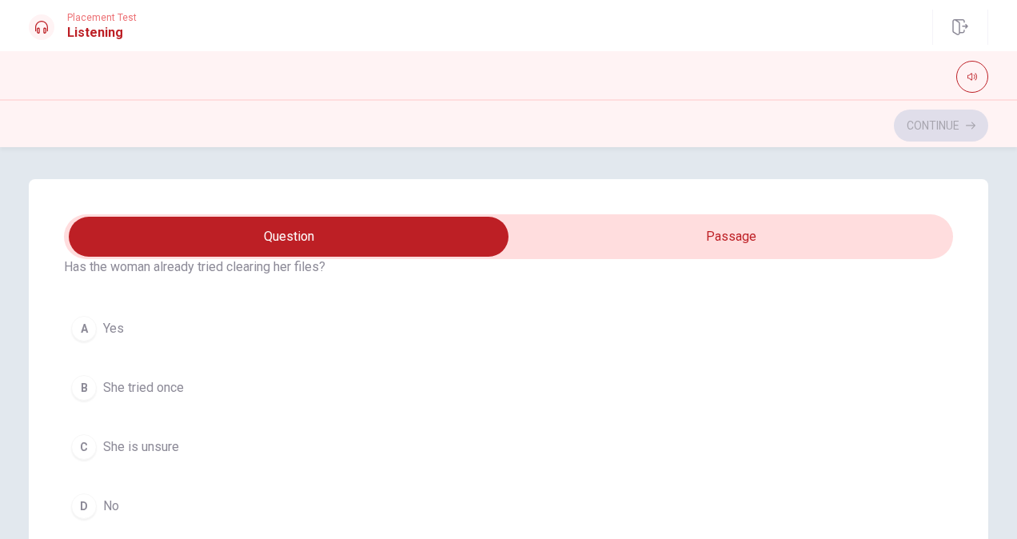
scroll to position [1169, 0]
click at [86, 312] on div "A" at bounding box center [84, 325] width 26 height 26
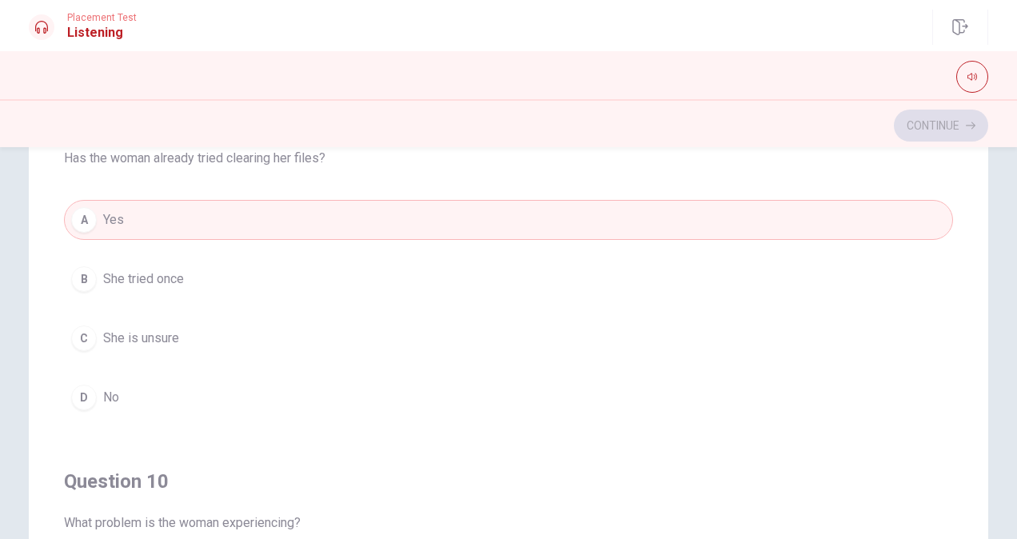
scroll to position [1283, 0]
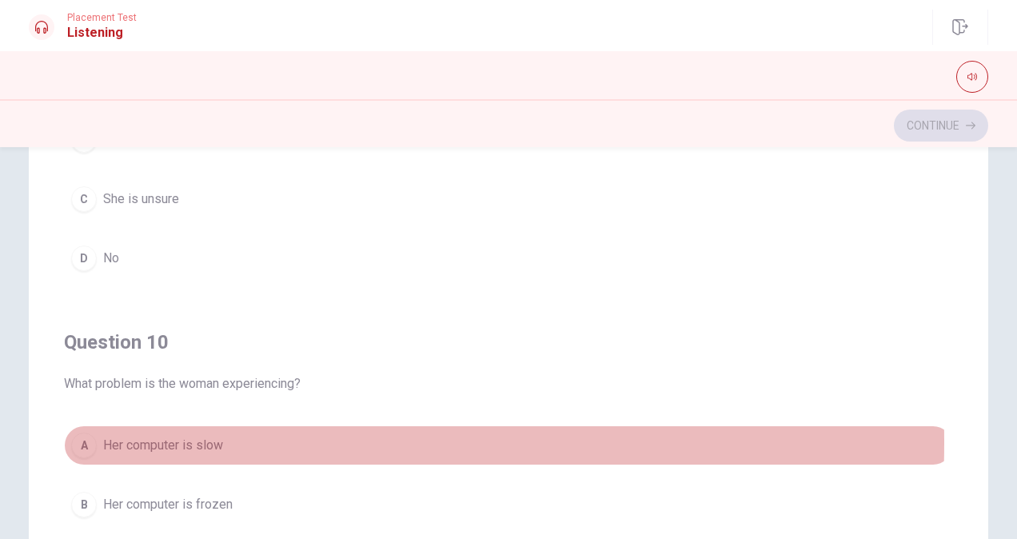
click at [77, 432] on div "A" at bounding box center [84, 445] width 26 height 26
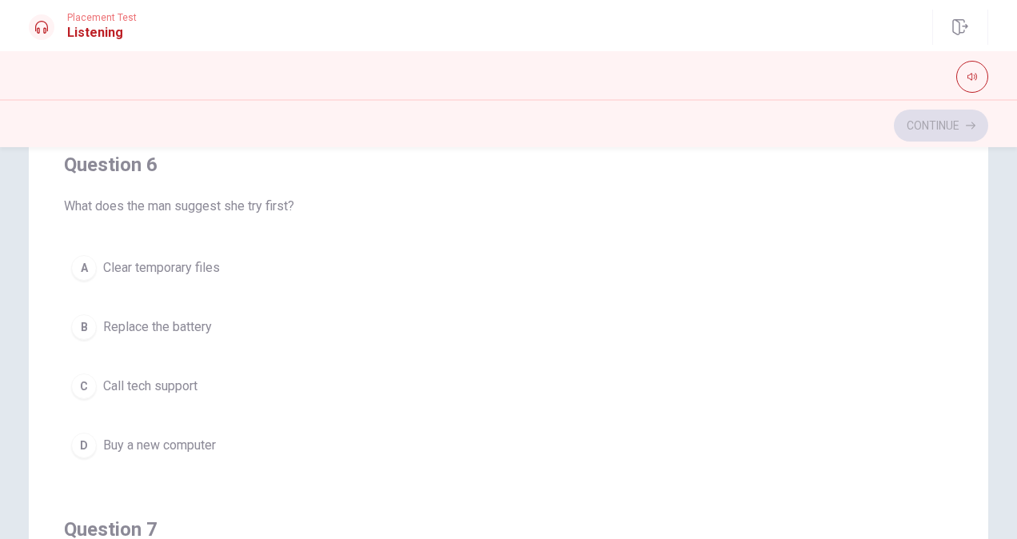
scroll to position [0, 0]
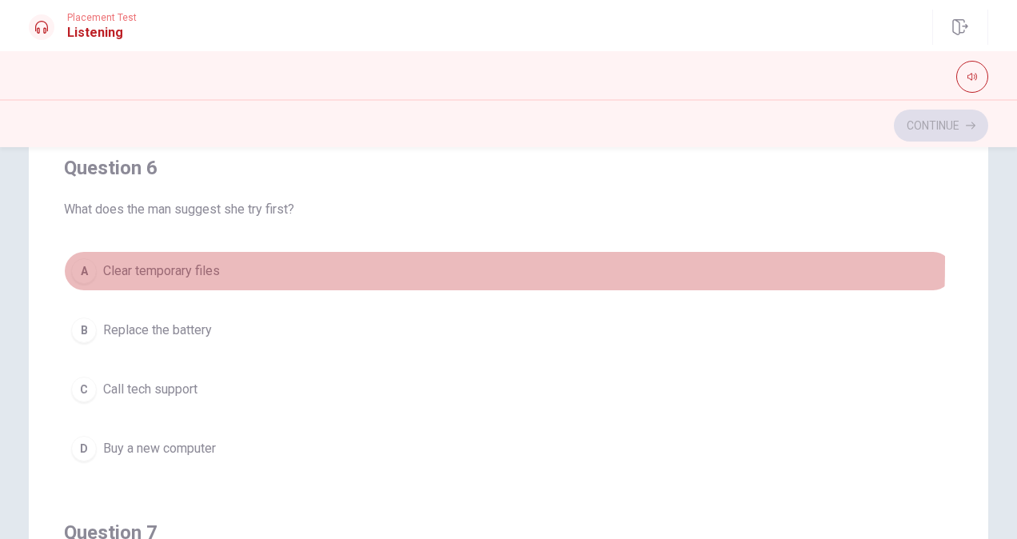
click at [78, 261] on div "A" at bounding box center [84, 271] width 26 height 26
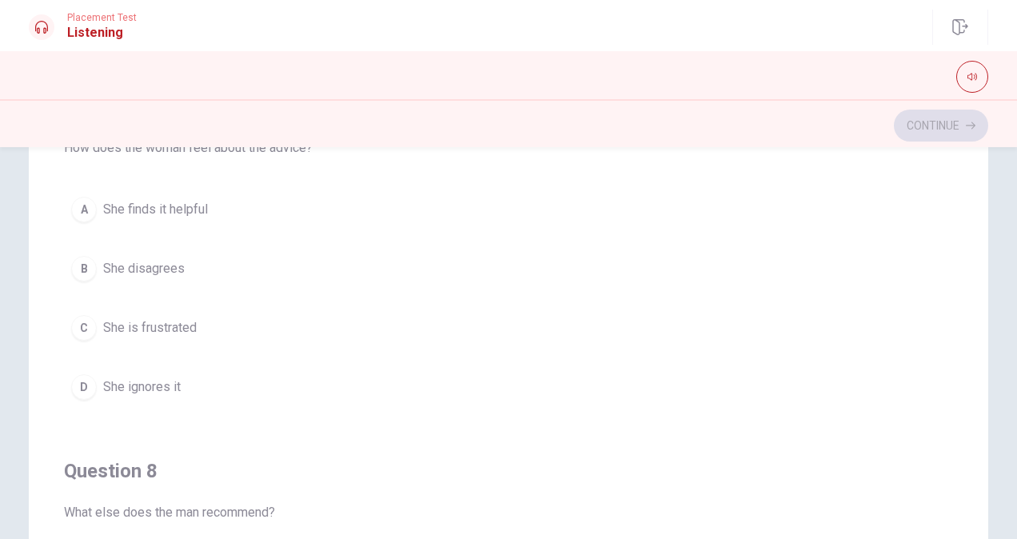
scroll to position [388, 0]
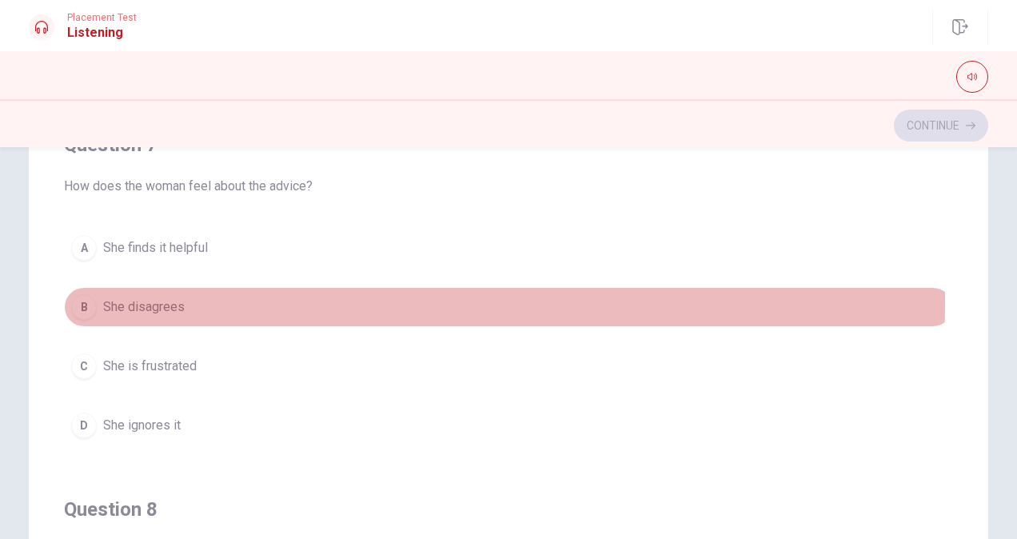
click at [81, 297] on div "B" at bounding box center [84, 307] width 26 height 26
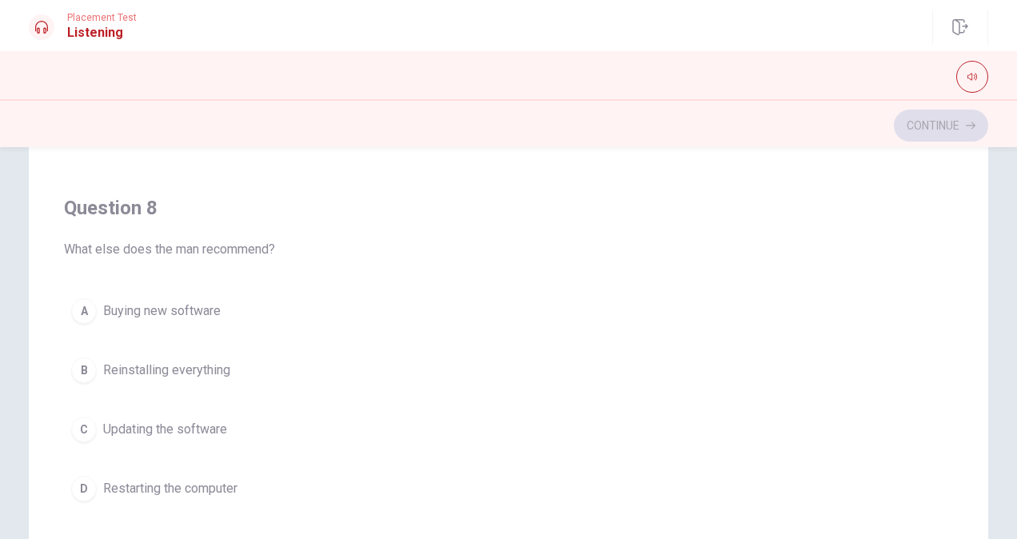
scroll to position [731, 0]
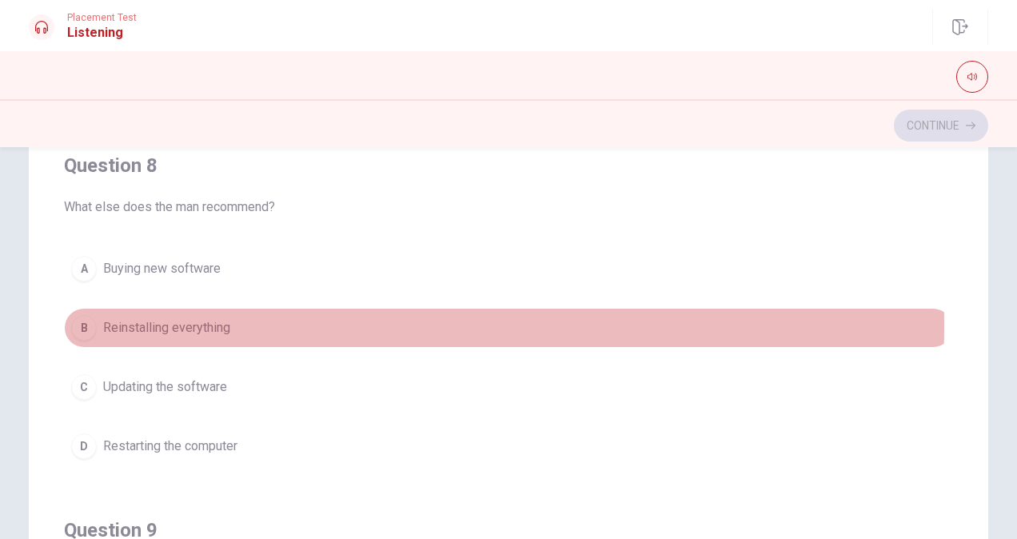
click at [76, 320] on div "B" at bounding box center [84, 328] width 26 height 26
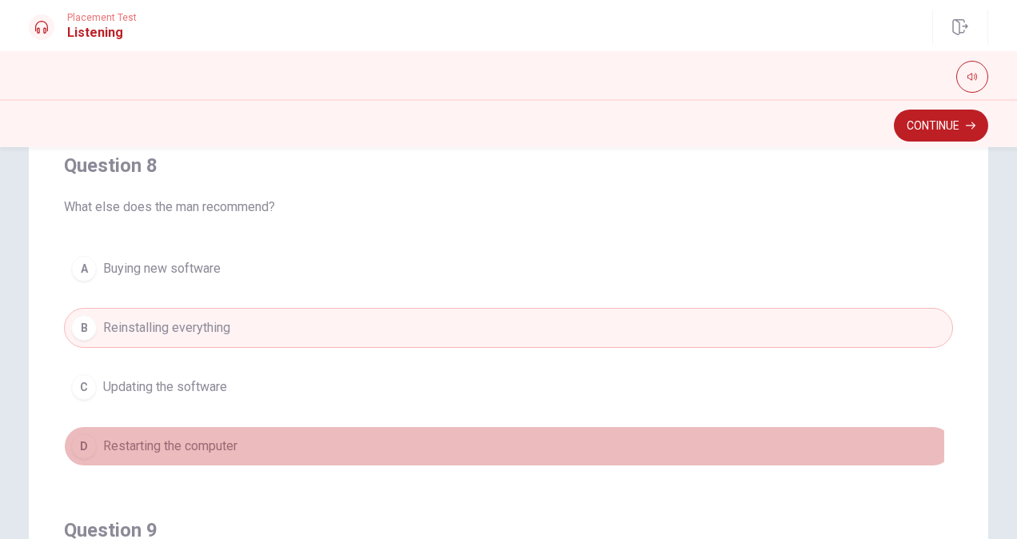
click at [90, 440] on div "D" at bounding box center [84, 446] width 26 height 26
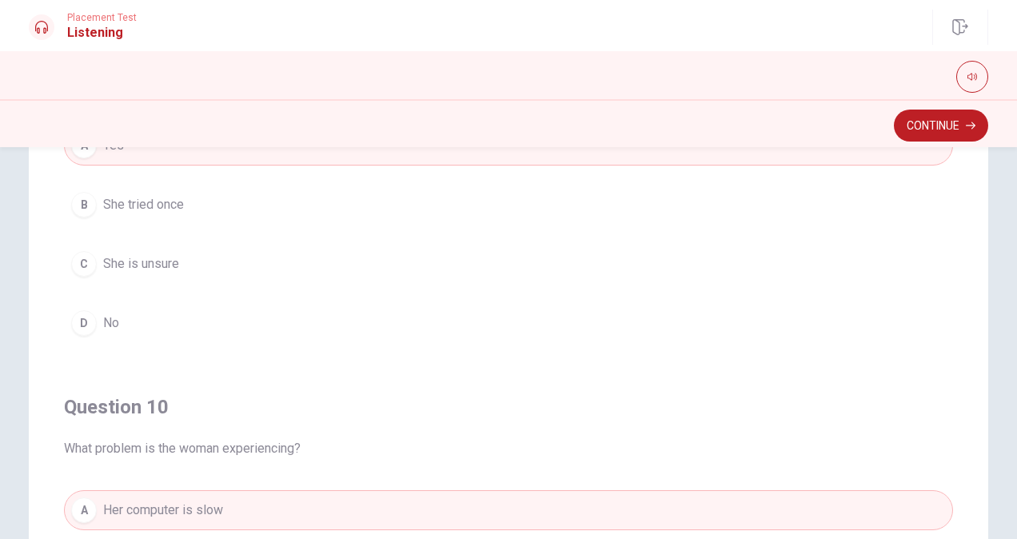
scroll to position [1283, 0]
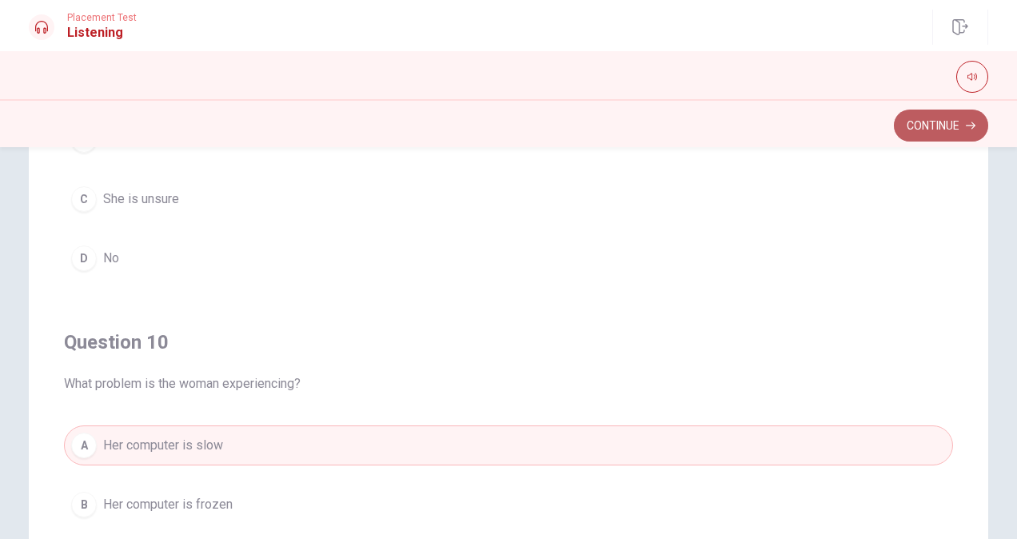
click at [916, 117] on button "Continue" at bounding box center [940, 125] width 94 height 32
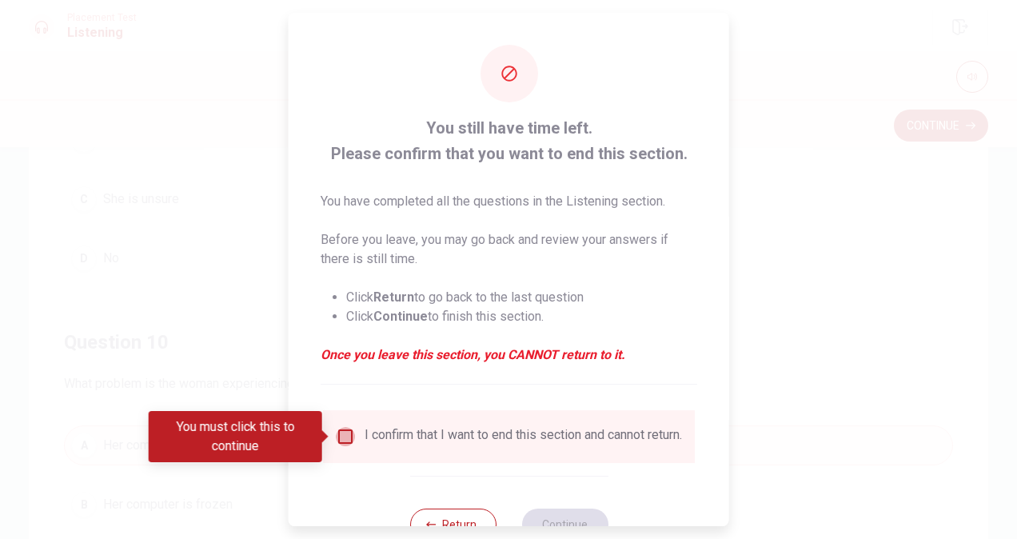
click at [336, 433] on input "You must click this to continue" at bounding box center [345, 436] width 19 height 19
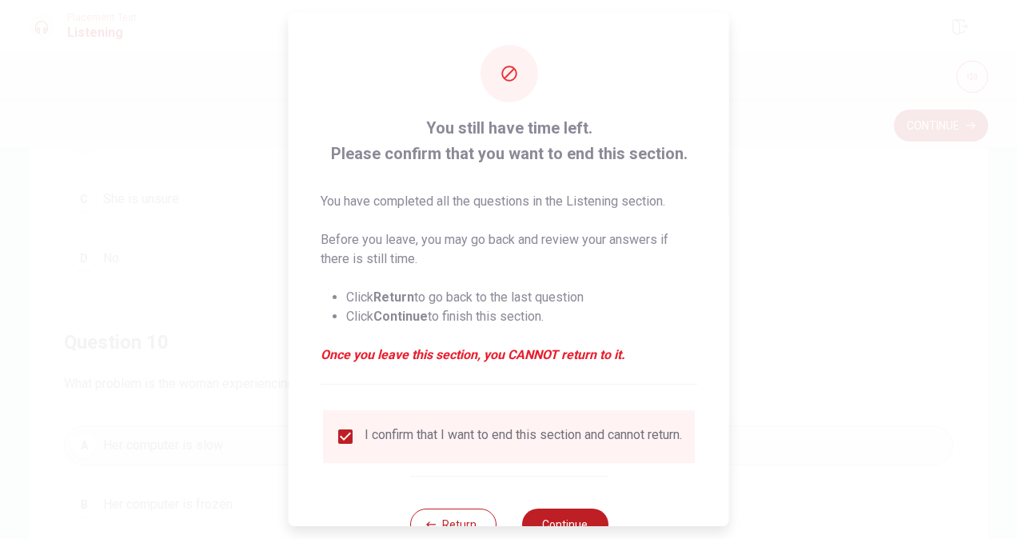
scroll to position [58, 0]
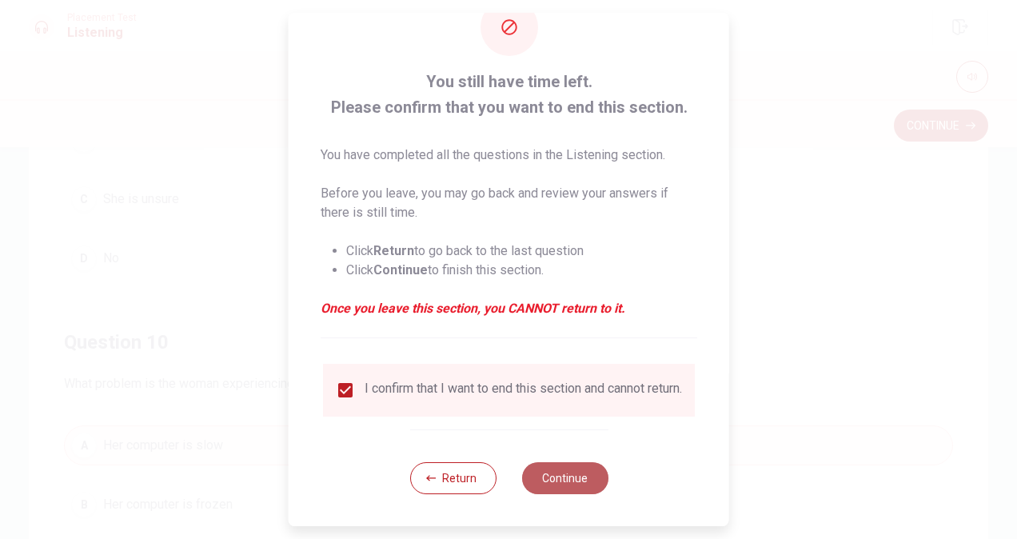
click at [541, 472] on button "Continue" at bounding box center [564, 478] width 86 height 32
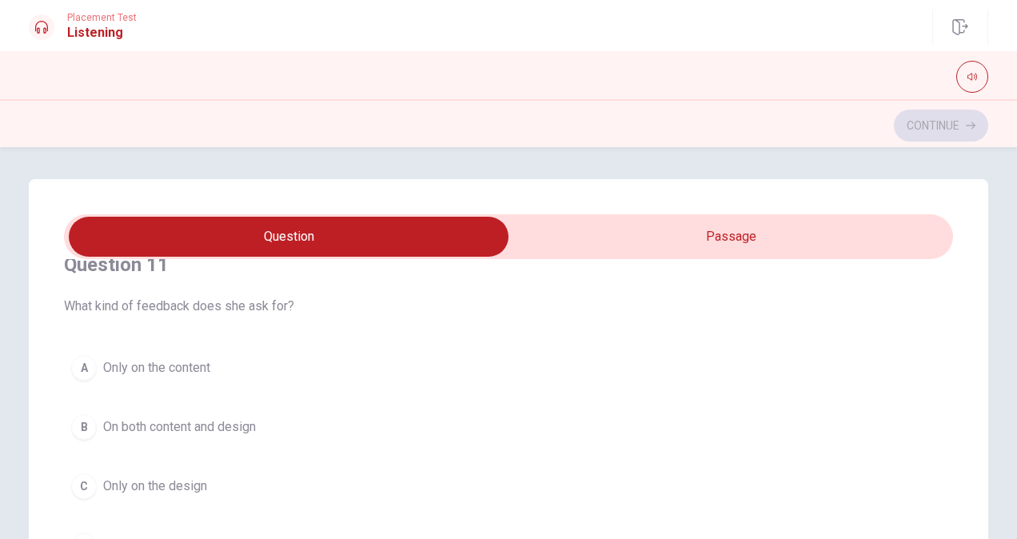
scroll to position [59, 0]
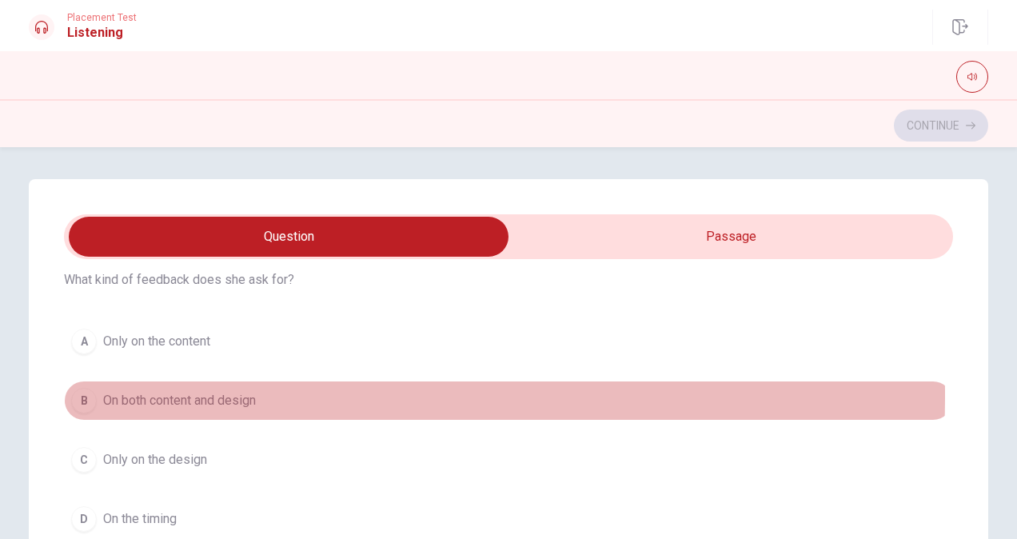
click at [80, 393] on div "B" at bounding box center [84, 401] width 26 height 26
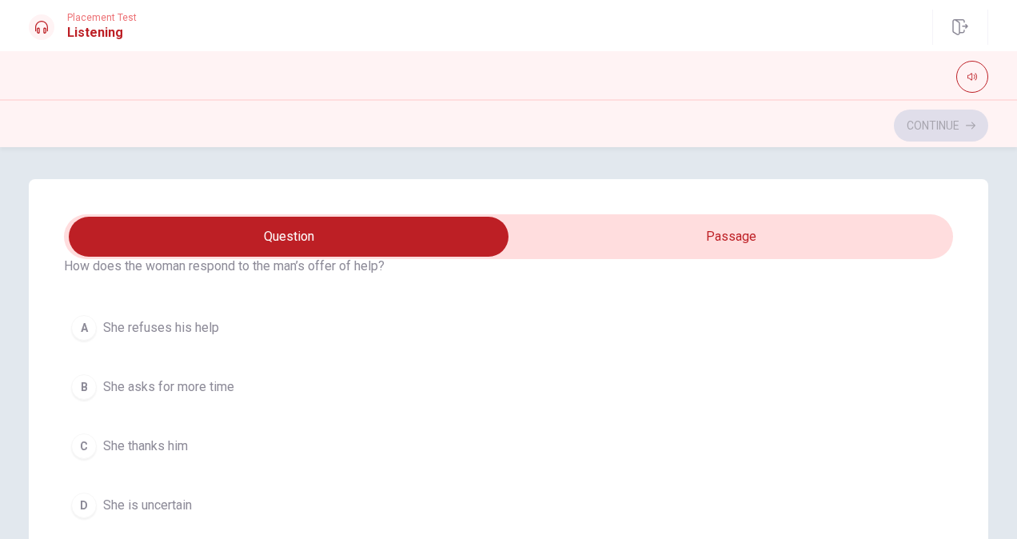
scroll to position [438, 0]
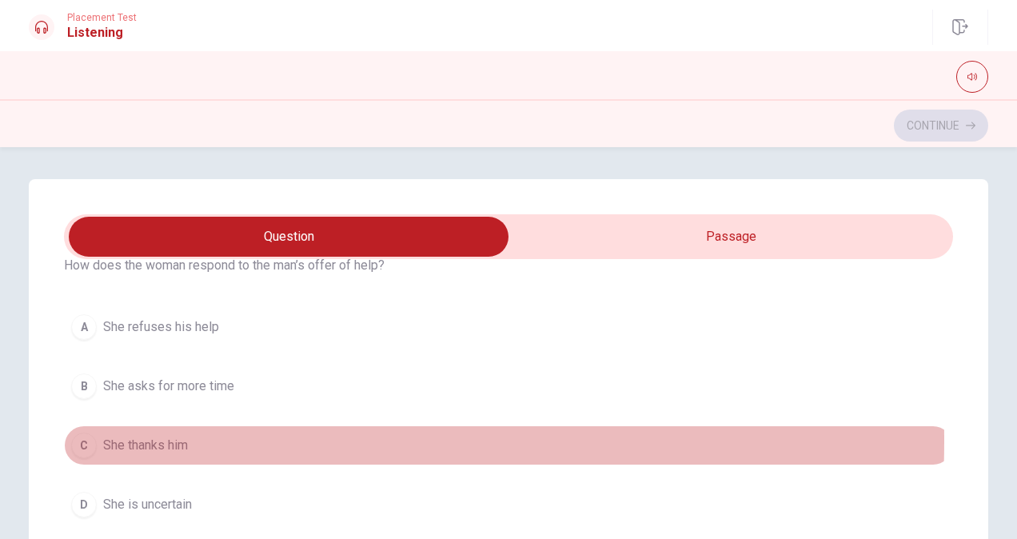
click at [86, 437] on div "C" at bounding box center [84, 445] width 26 height 26
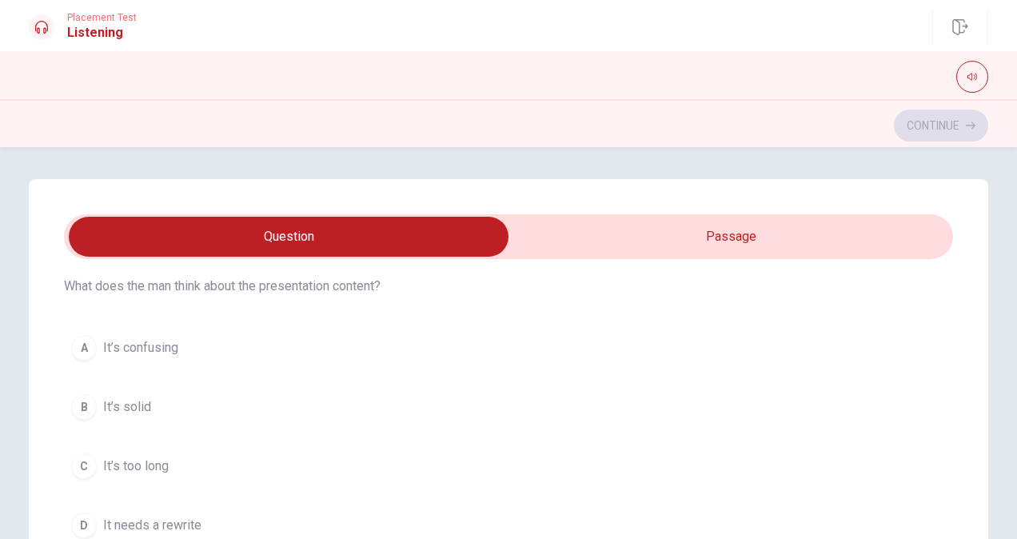
scroll to position [786, 0]
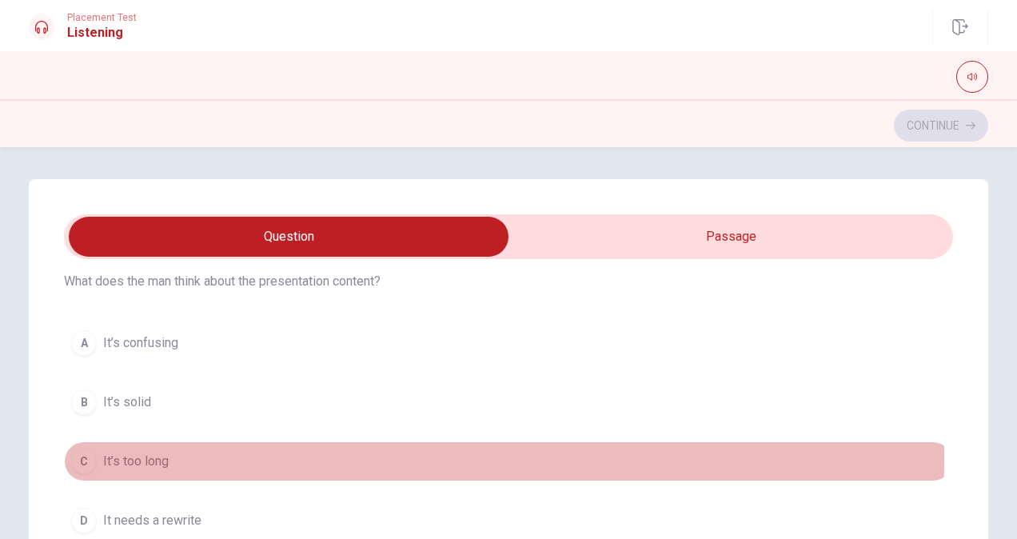
click at [87, 452] on div "C" at bounding box center [84, 461] width 26 height 26
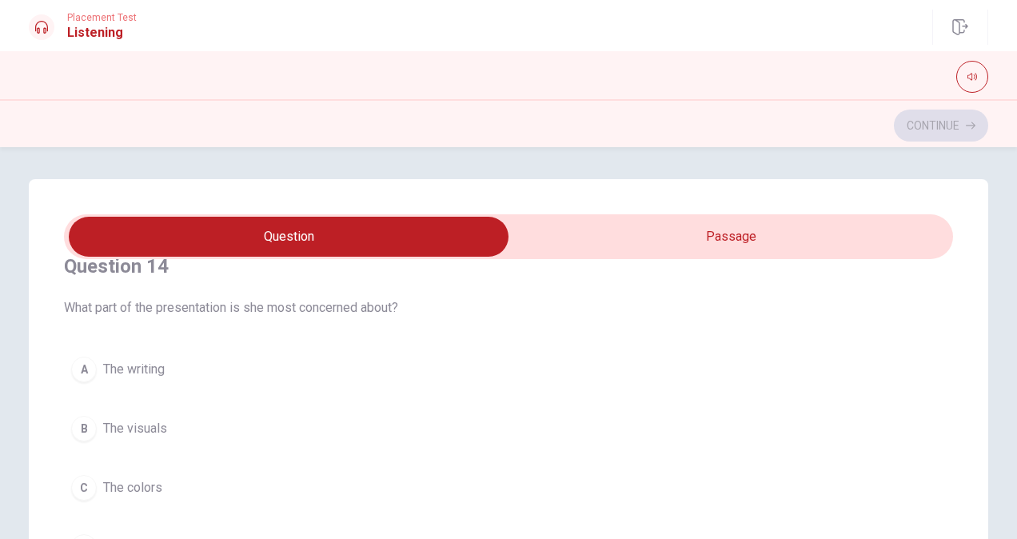
scroll to position [1125, 0]
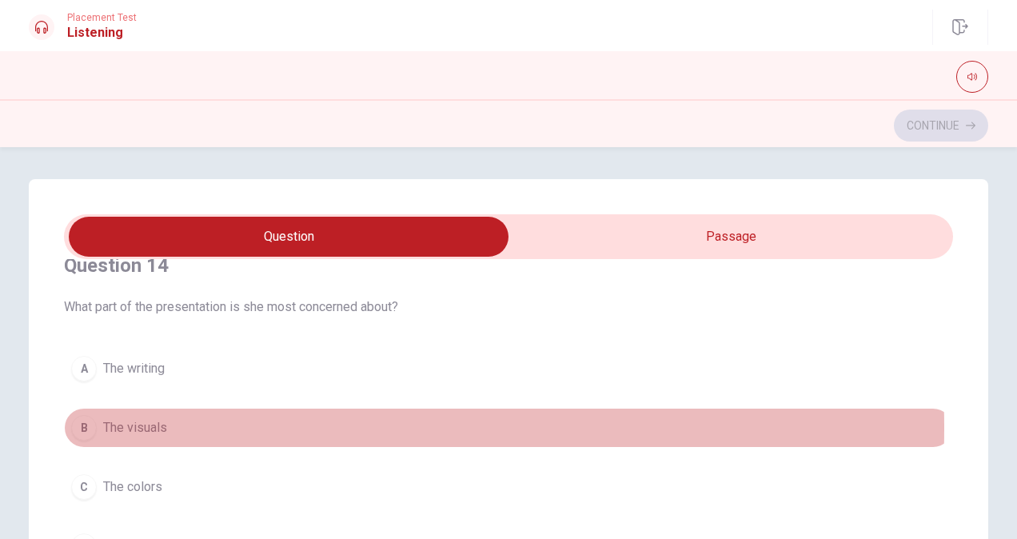
click at [82, 420] on div "B" at bounding box center [84, 428] width 26 height 26
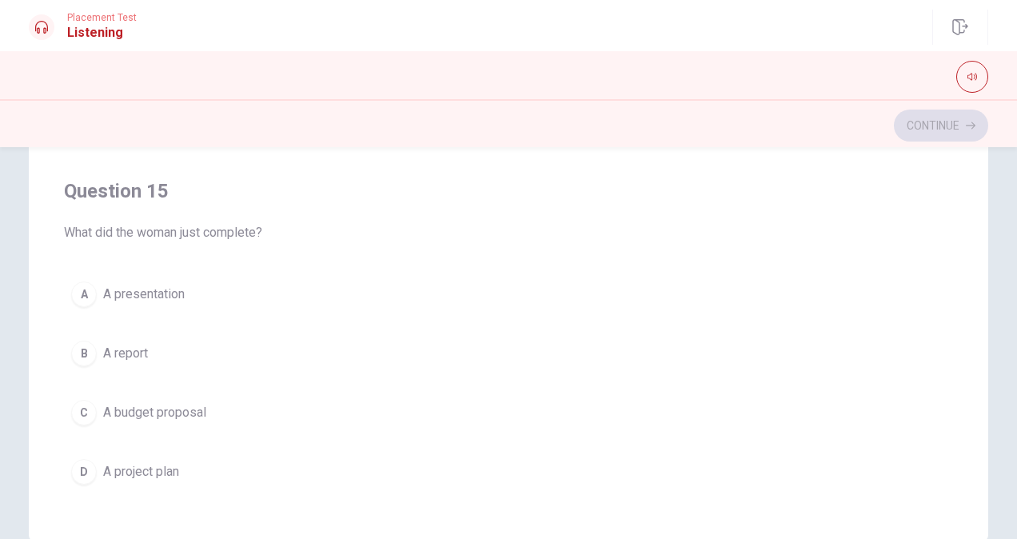
scroll to position [282, 0]
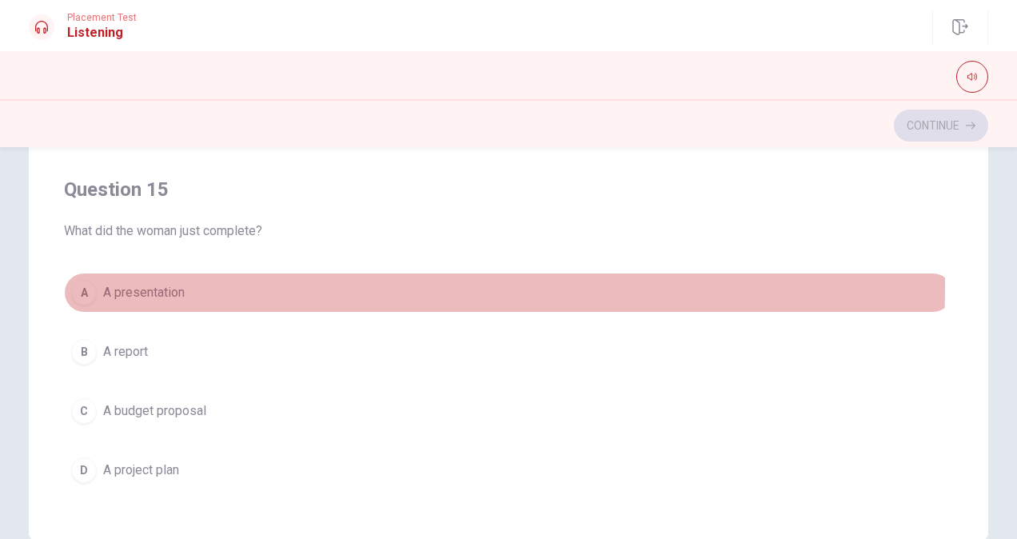
click at [80, 280] on div "A" at bounding box center [84, 293] width 26 height 26
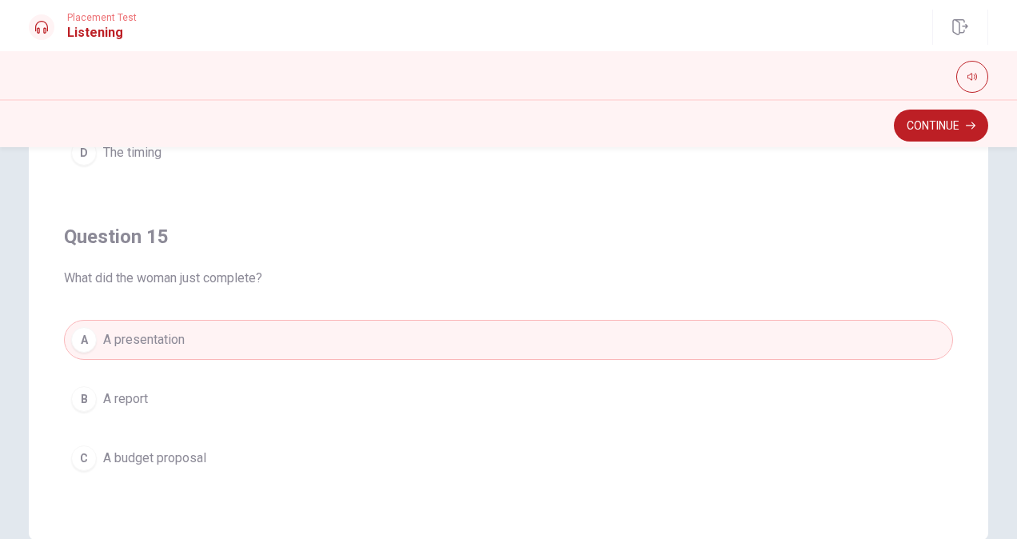
scroll to position [1283, 0]
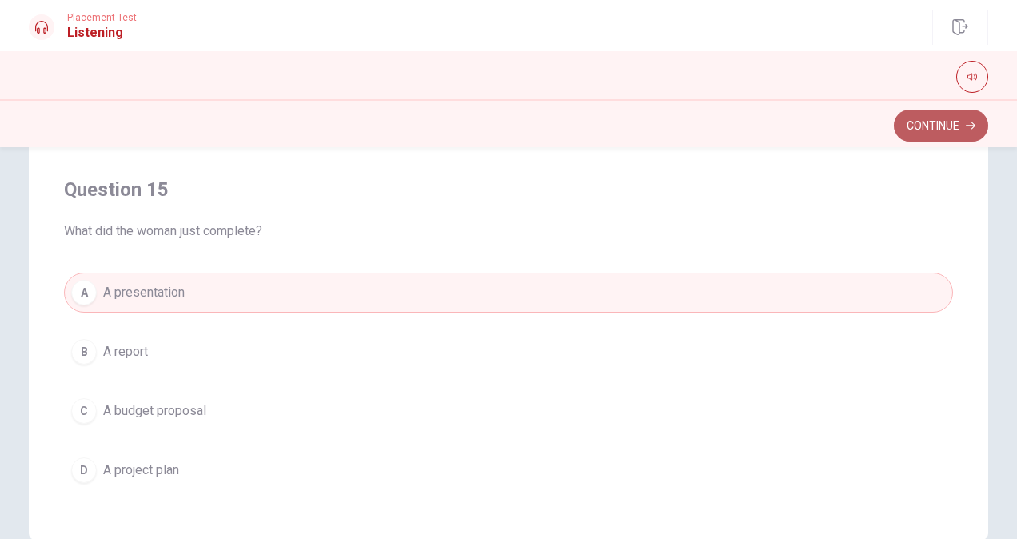
click at [932, 123] on button "Continue" at bounding box center [940, 125] width 94 height 32
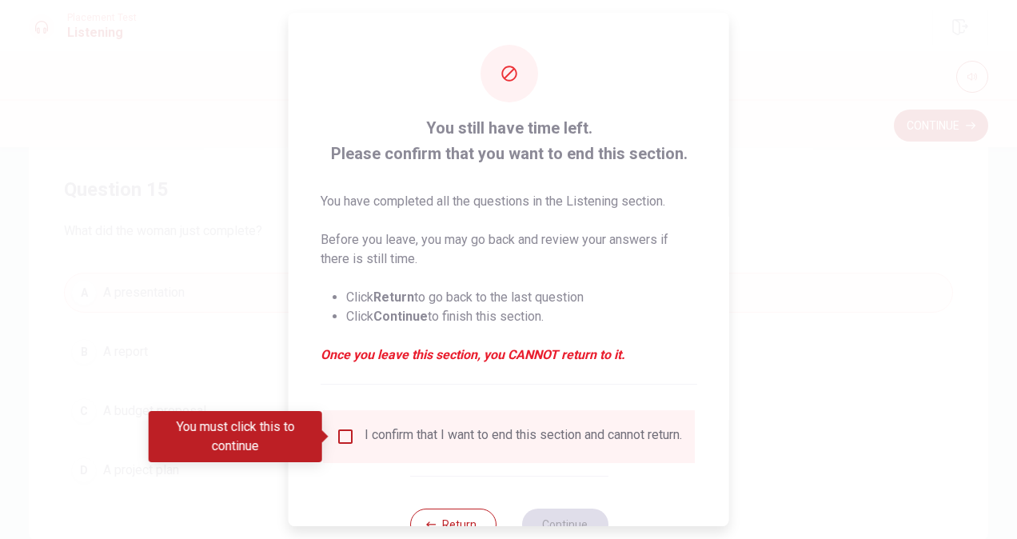
click at [350, 436] on input "You must click this to continue" at bounding box center [345, 436] width 19 height 19
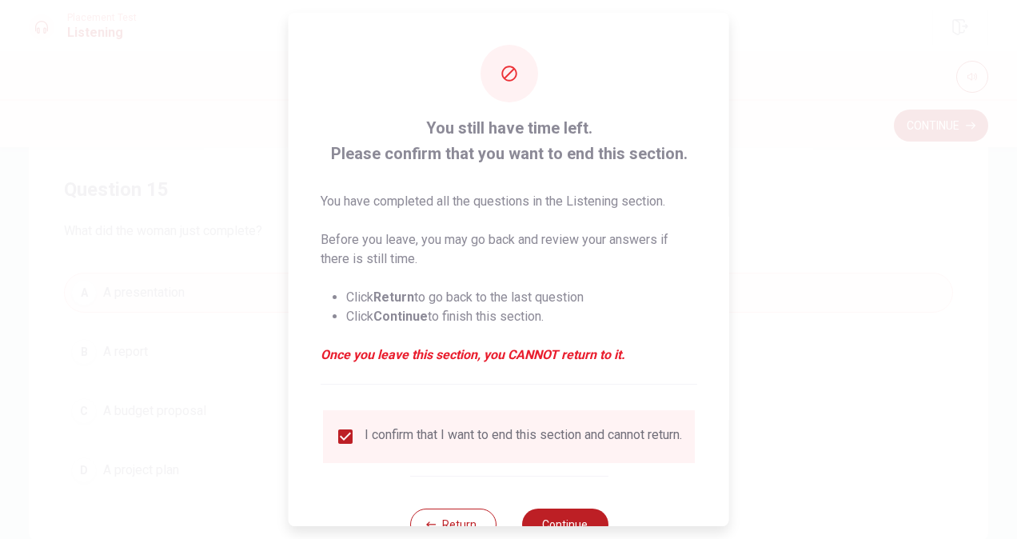
scroll to position [58, 0]
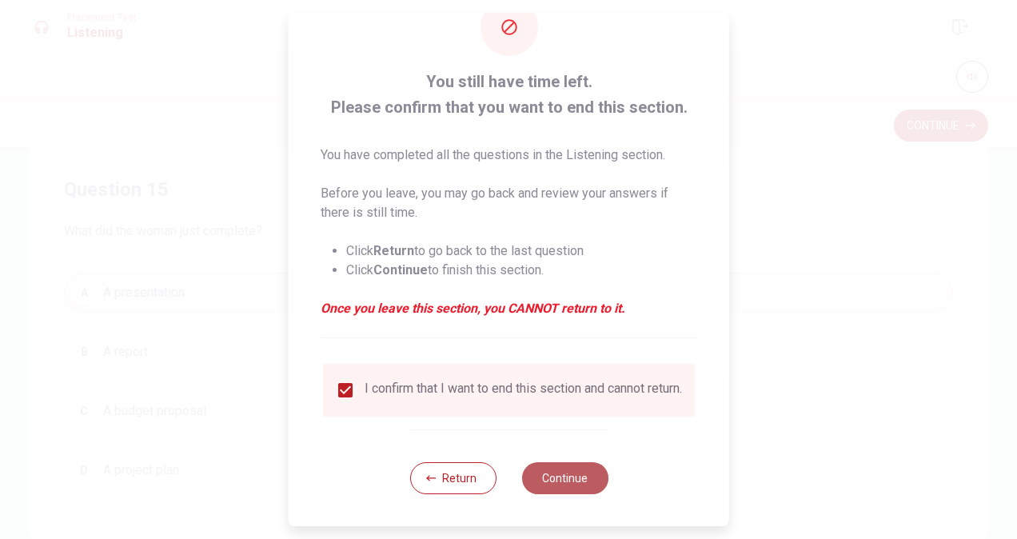
click at [551, 468] on button "Continue" at bounding box center [564, 478] width 86 height 32
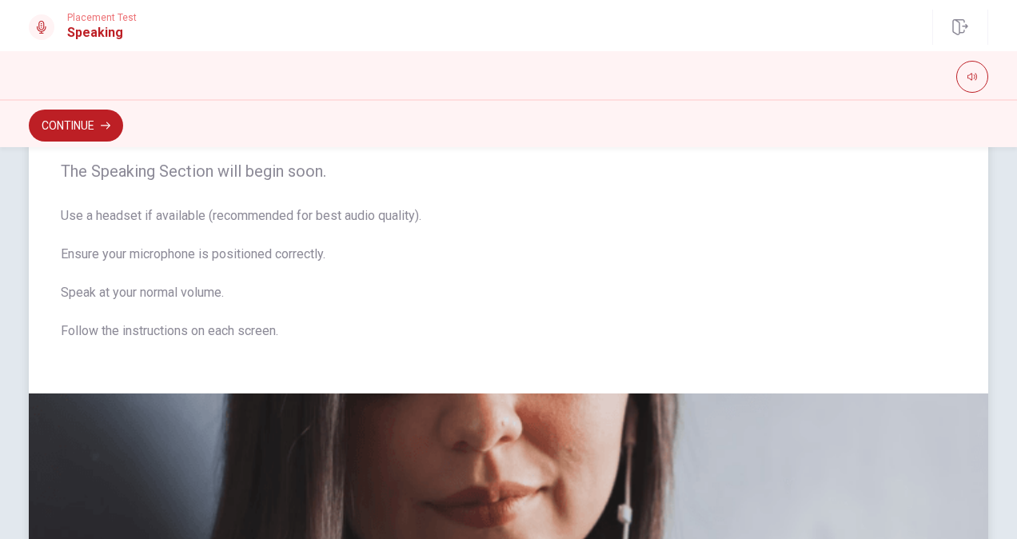
scroll to position [0, 0]
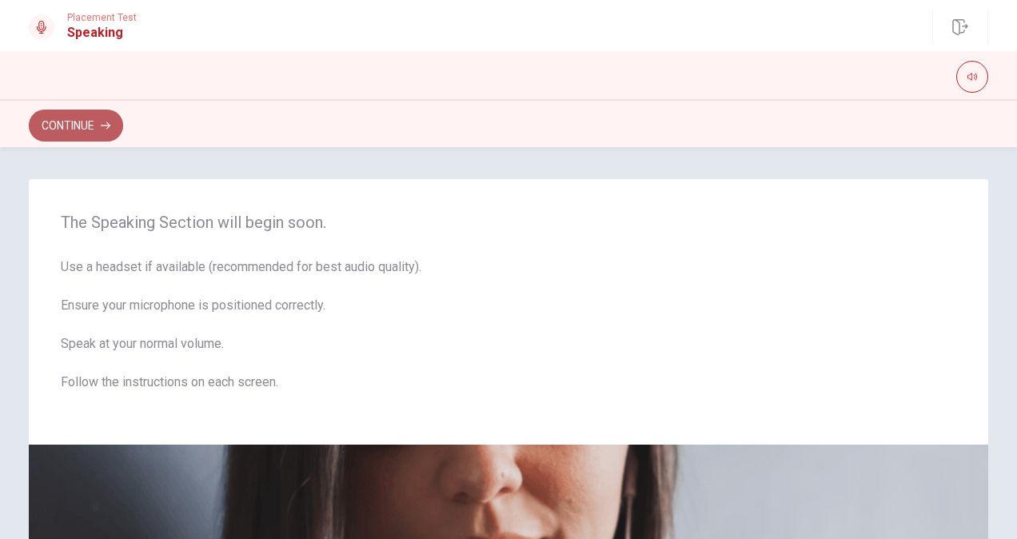
click at [93, 110] on button "Continue" at bounding box center [76, 125] width 94 height 32
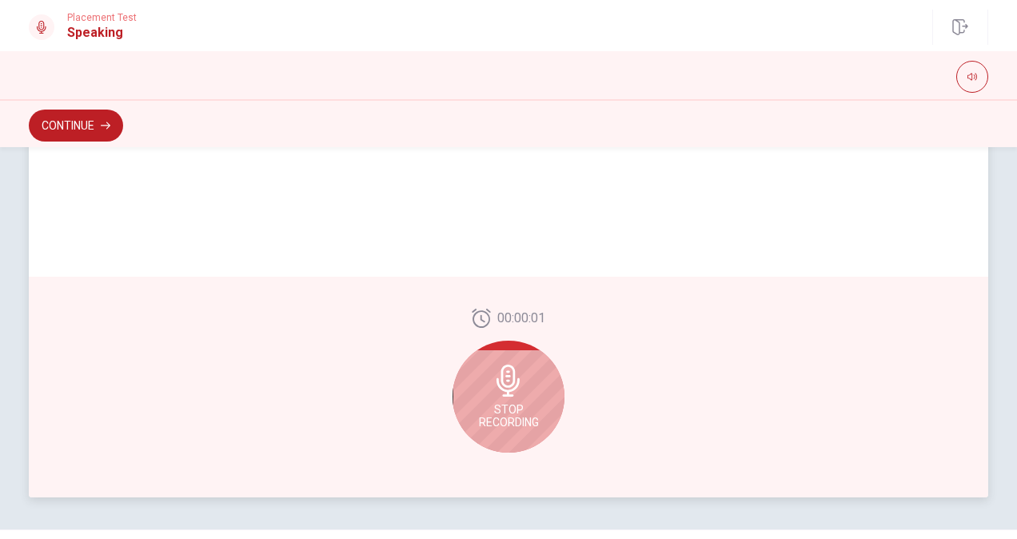
scroll to position [368, 0]
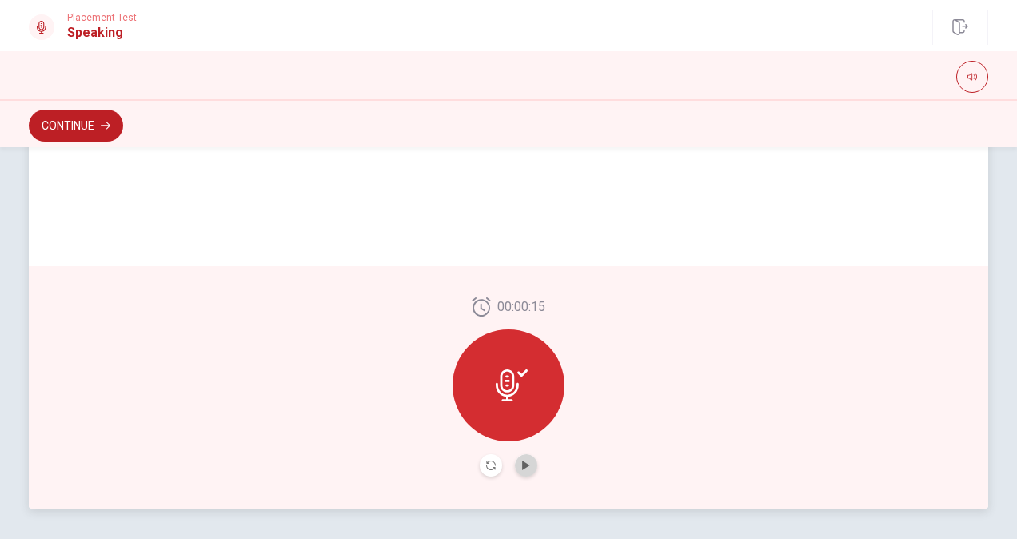
click at [519, 454] on button "Play Audio" at bounding box center [526, 465] width 22 height 22
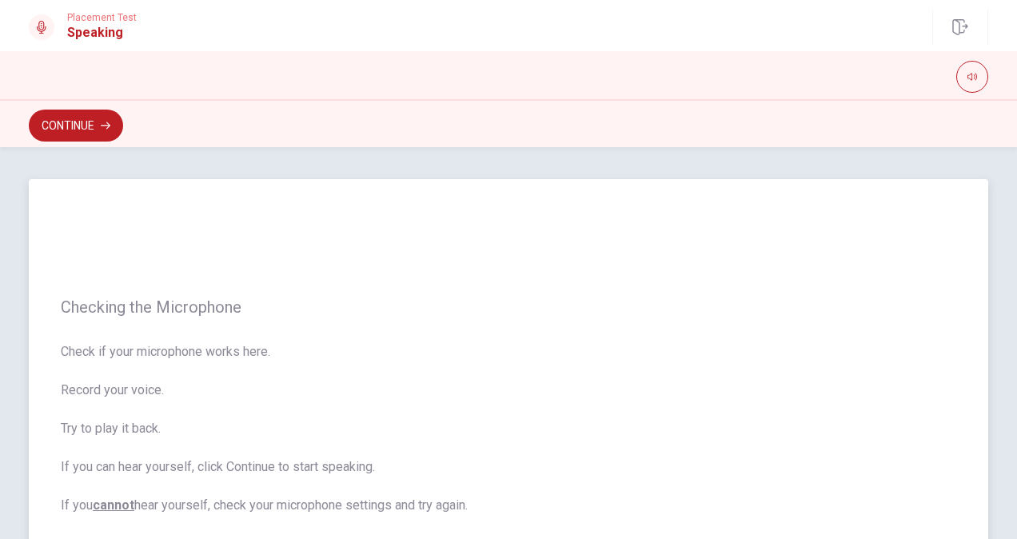
scroll to position [420, 0]
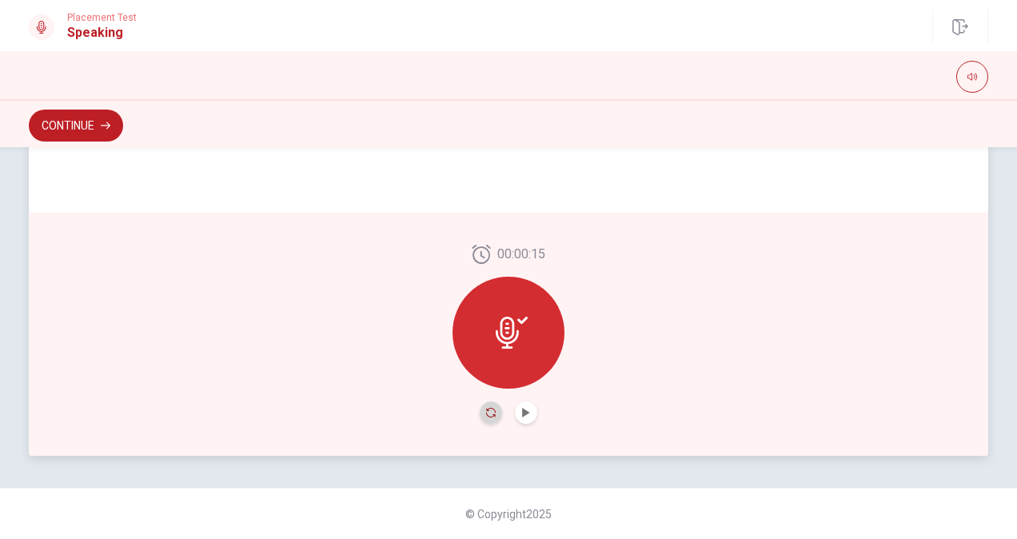
click at [489, 414] on icon "Record Again" at bounding box center [491, 413] width 10 height 10
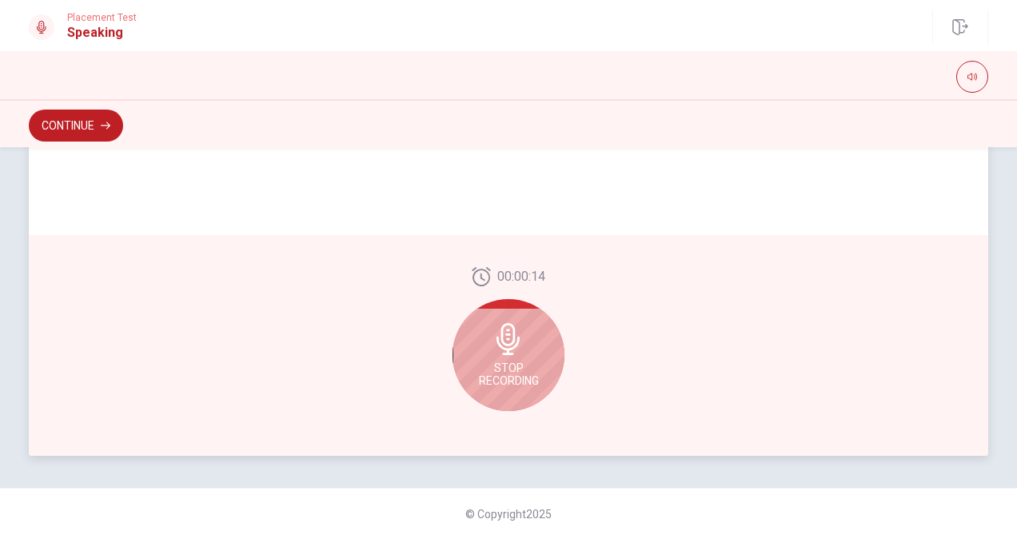
click at [499, 384] on span "Stop Recording" at bounding box center [509, 374] width 60 height 26
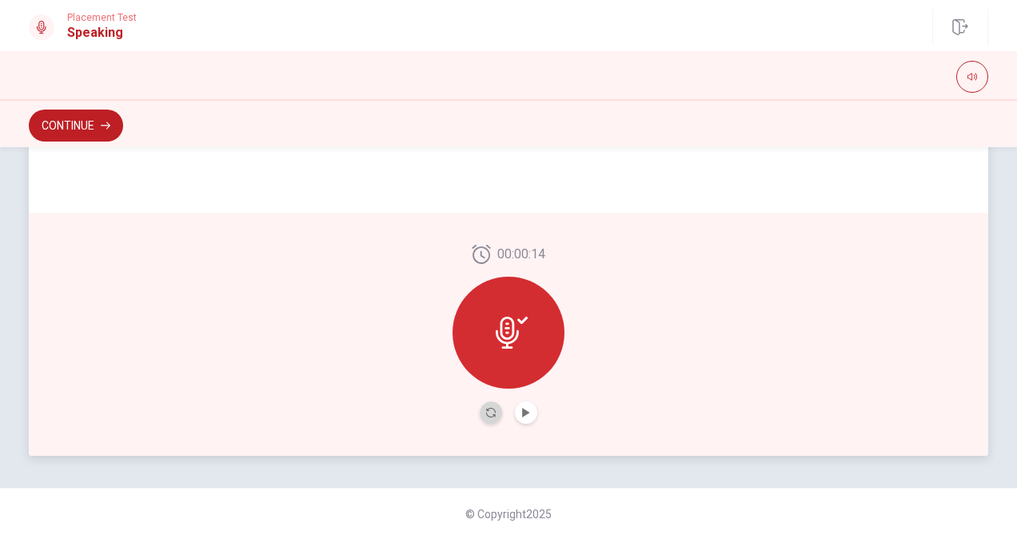
click at [493, 413] on button "Record Again" at bounding box center [490, 412] width 22 height 22
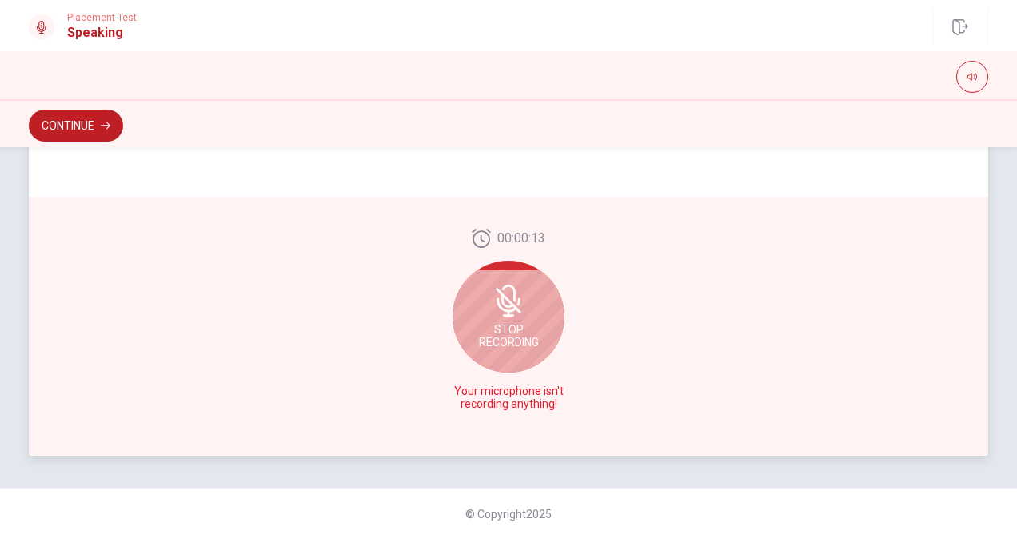
click at [516, 335] on span "Stop Recording" at bounding box center [509, 336] width 60 height 26
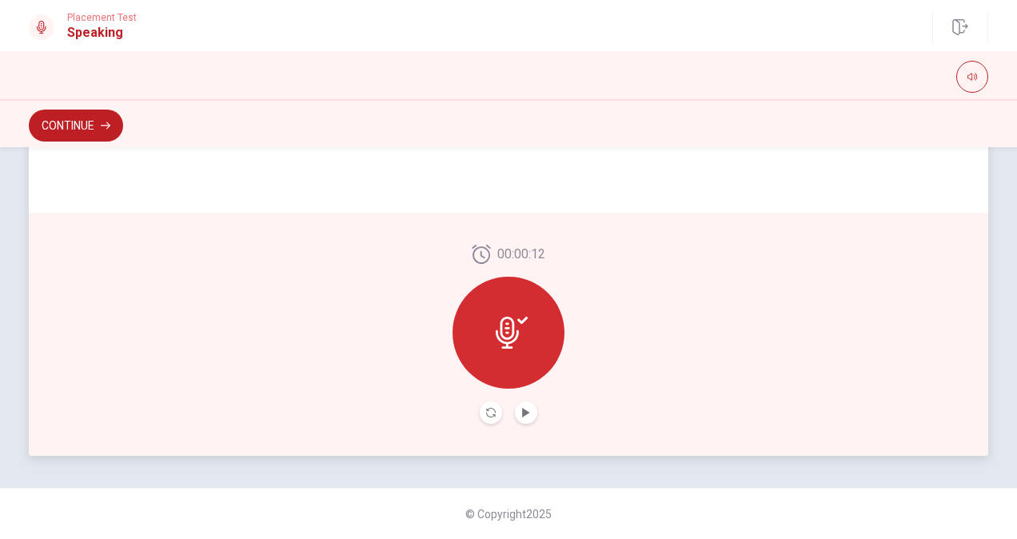
click at [516, 335] on icon at bounding box center [511, 332] width 32 height 32
click at [479, 316] on div at bounding box center [508, 333] width 112 height 112
click at [496, 412] on button "Record Again" at bounding box center [490, 412] width 22 height 22
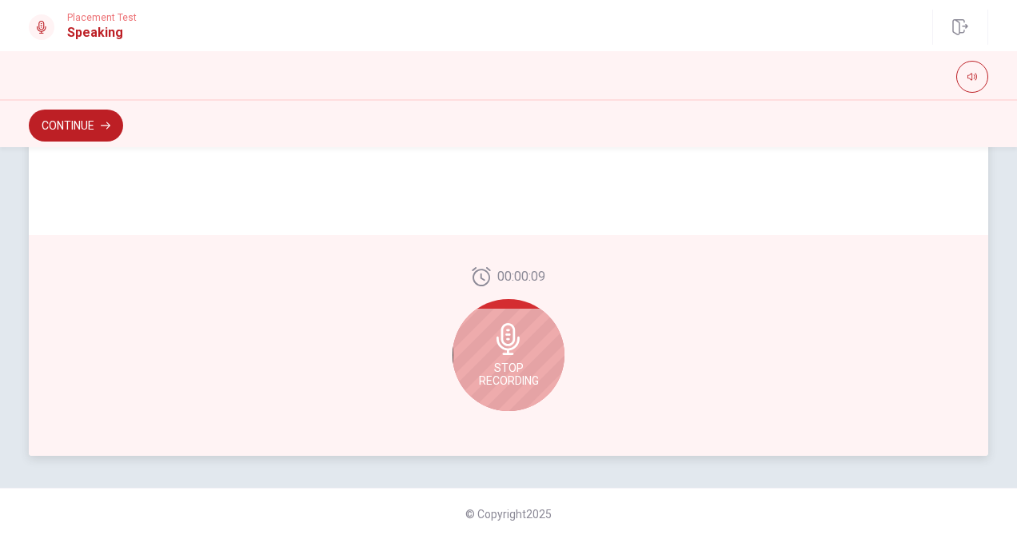
click at [515, 377] on span "Stop Recording" at bounding box center [509, 374] width 60 height 26
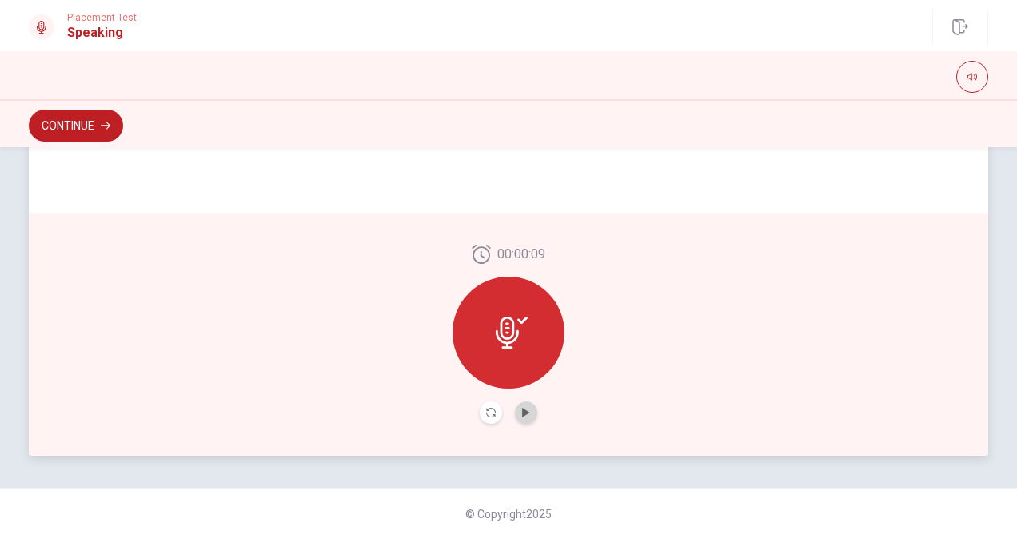
click at [523, 417] on button "Play Audio" at bounding box center [526, 412] width 22 height 22
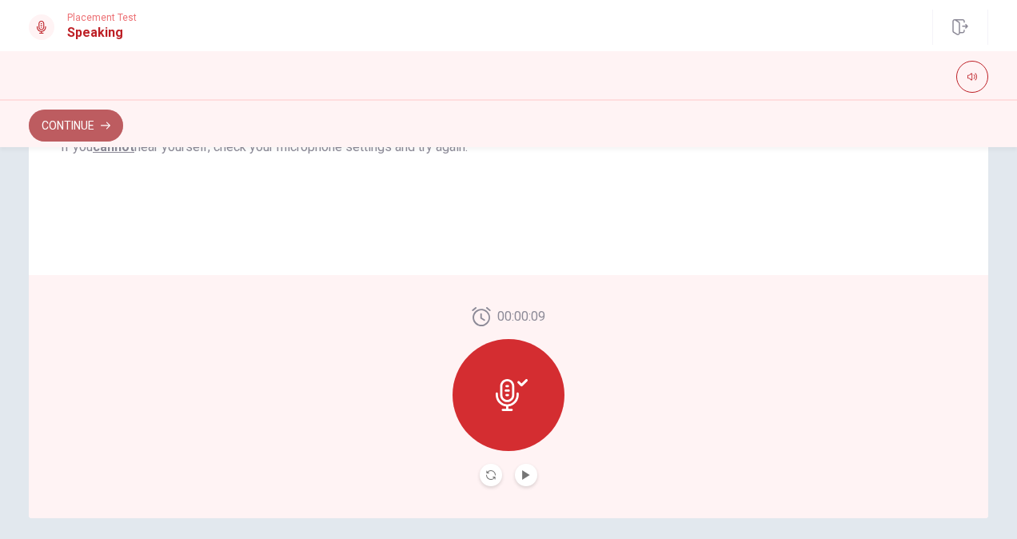
click at [109, 125] on icon "button" at bounding box center [106, 125] width 10 height 7
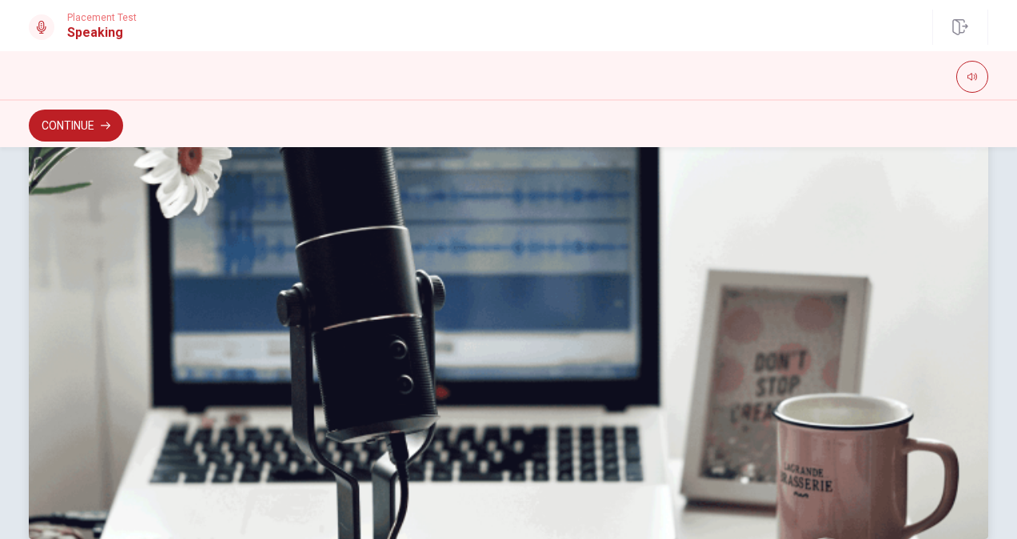
scroll to position [468, 0]
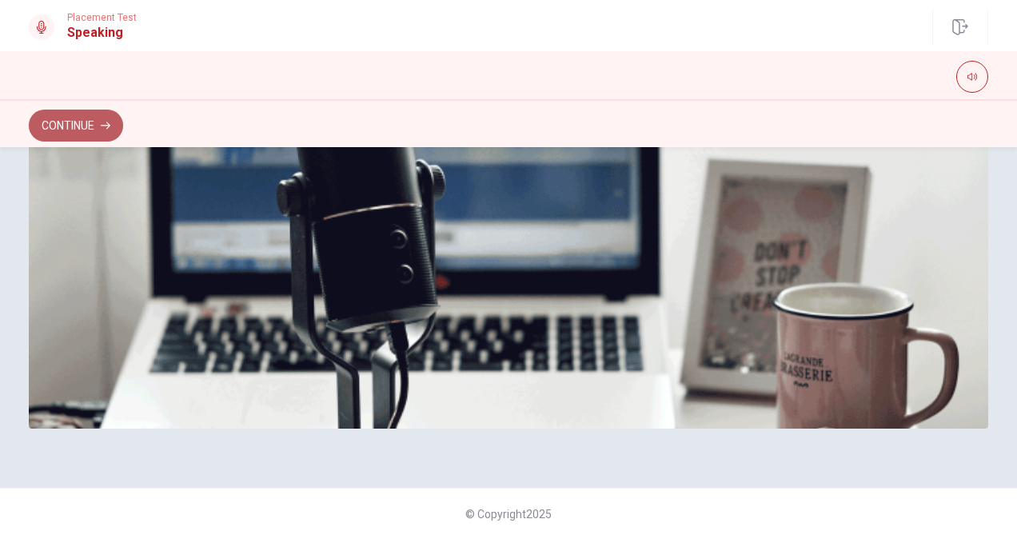
click at [94, 126] on button "Continue" at bounding box center [76, 125] width 94 height 32
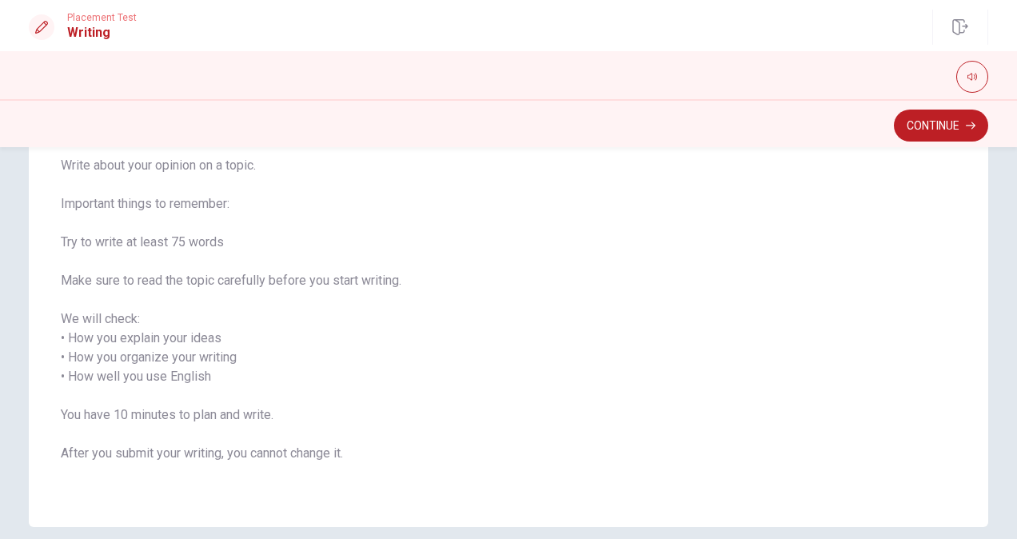
scroll to position [149, 0]
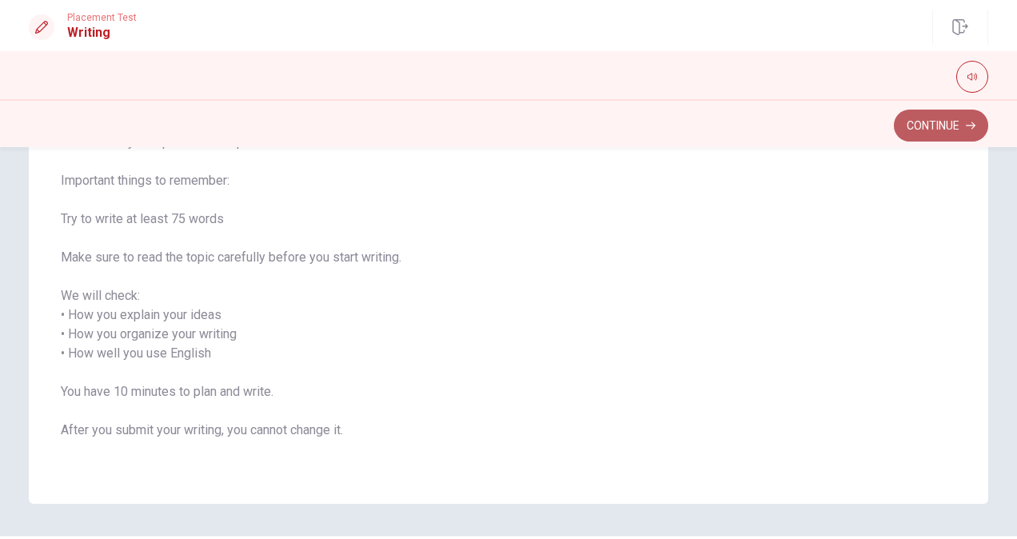
click at [919, 137] on button "Continue" at bounding box center [940, 125] width 94 height 32
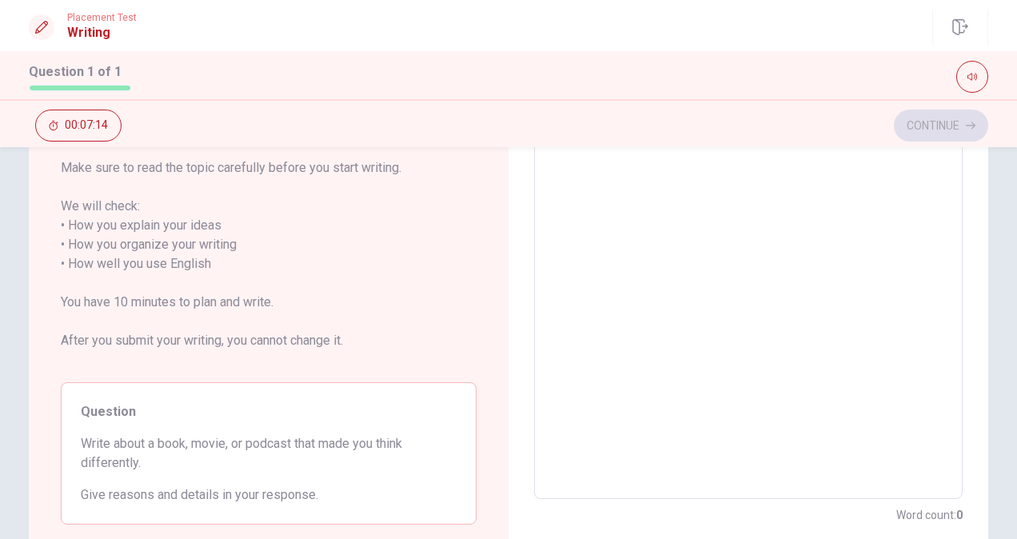
scroll to position [212, 0]
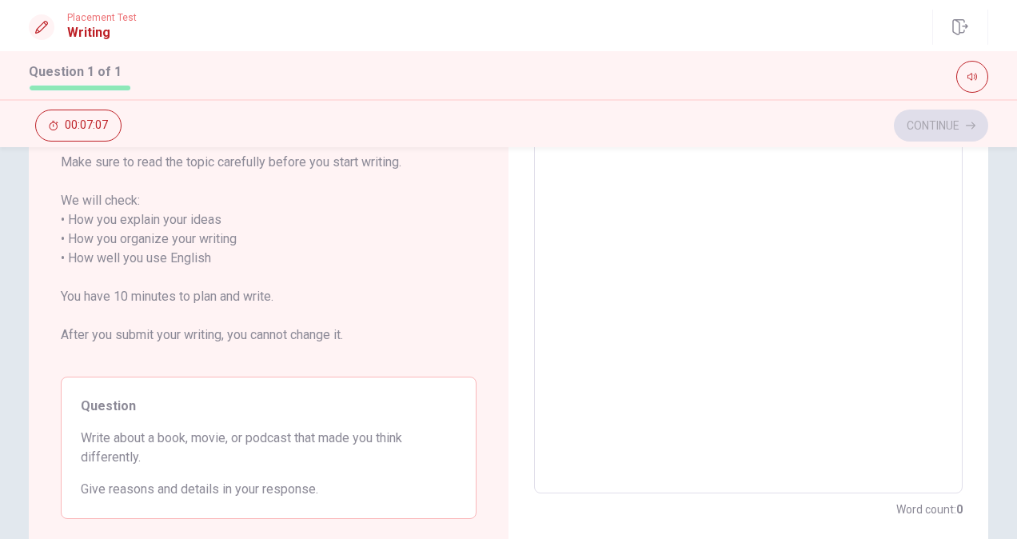
click at [548, 229] on textarea at bounding box center [748, 259] width 406 height 444
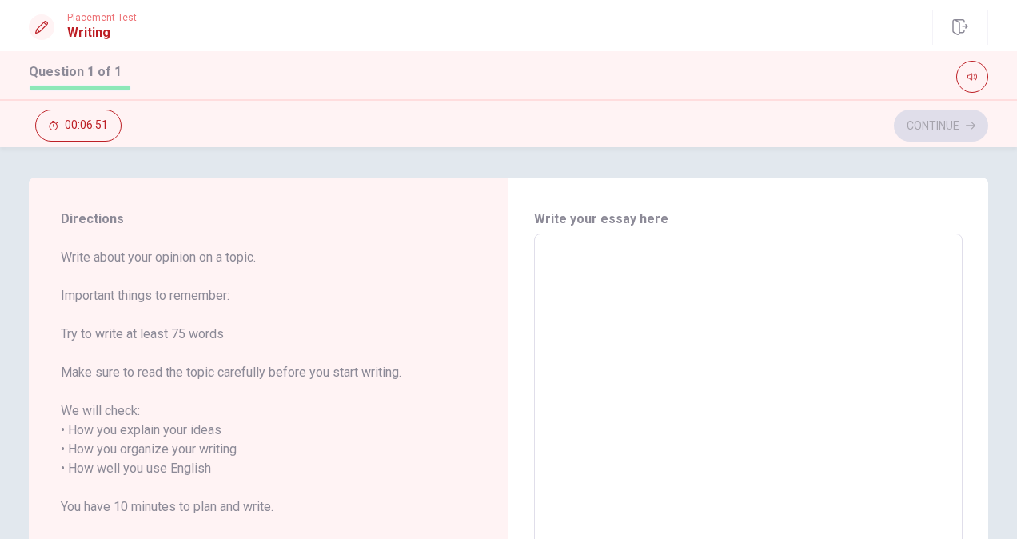
scroll to position [1, 0]
type textarea "F"
type textarea "x"
type textarea "Fr"
type textarea "x"
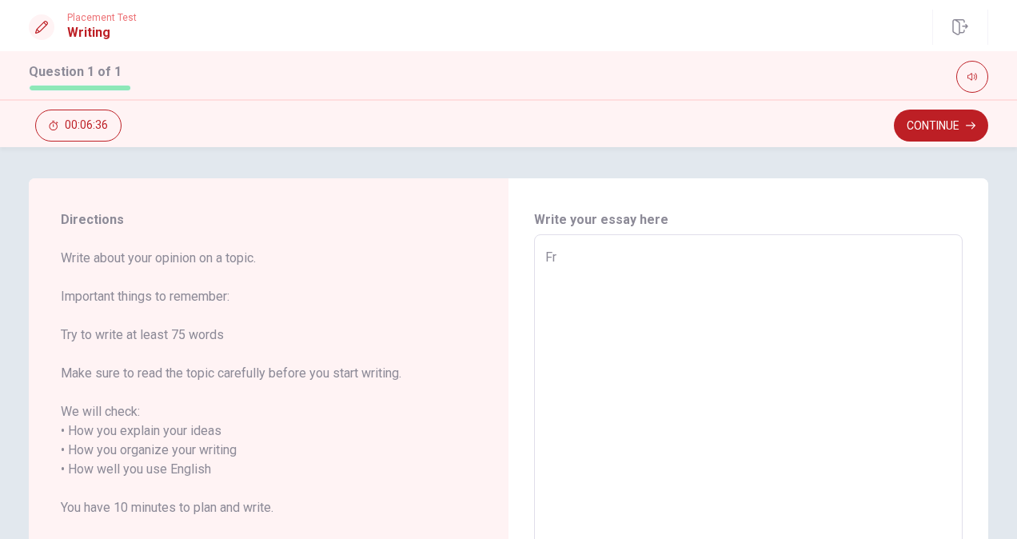
type textarea "Fro"
type textarea "x"
type textarea "Froz"
type textarea "x"
type textarea "Froze"
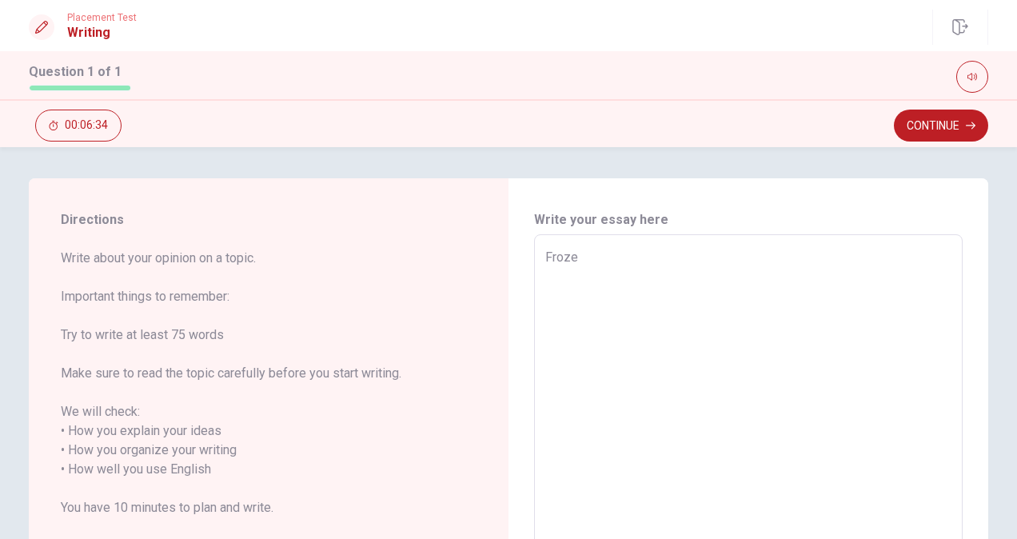
type textarea "x"
type textarea "Frozen"
type textarea "x"
type textarea "Frozen"
type textarea "x"
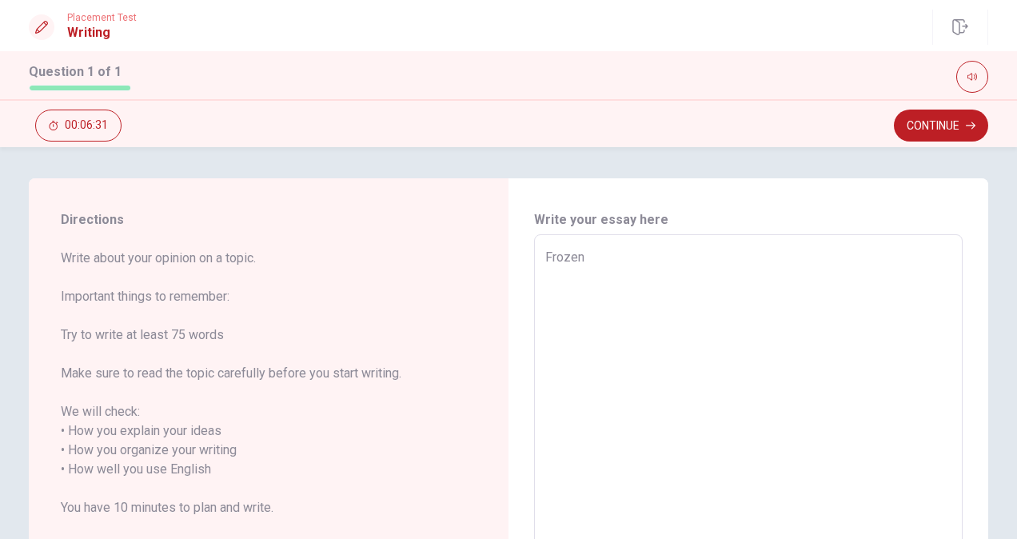
type textarea "Frozen m"
type textarea "x"
type textarea "Frozen ma"
type textarea "x"
type textarea "Frozen mad"
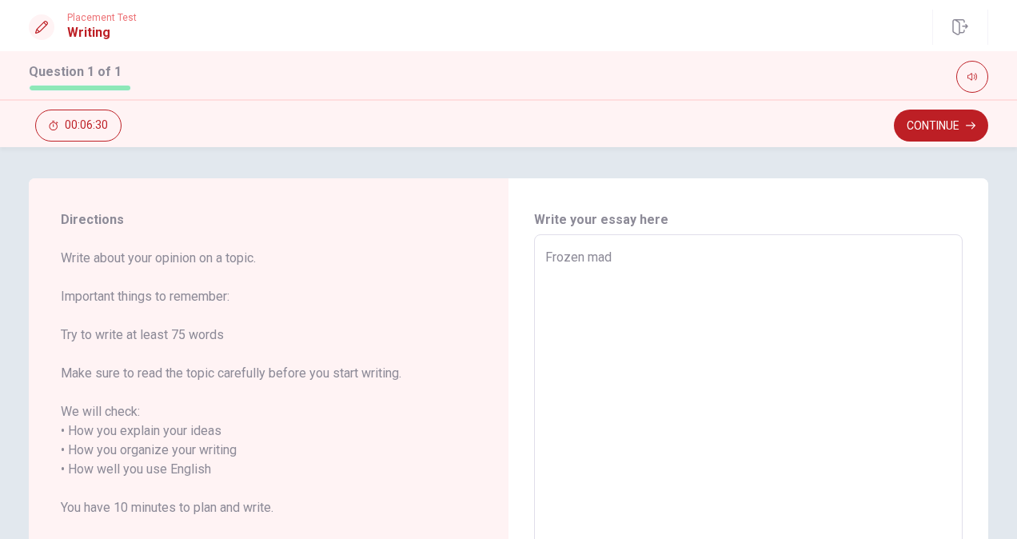
type textarea "x"
type textarea "Frozen made"
type textarea "x"
type textarea "Frozen made"
type textarea "x"
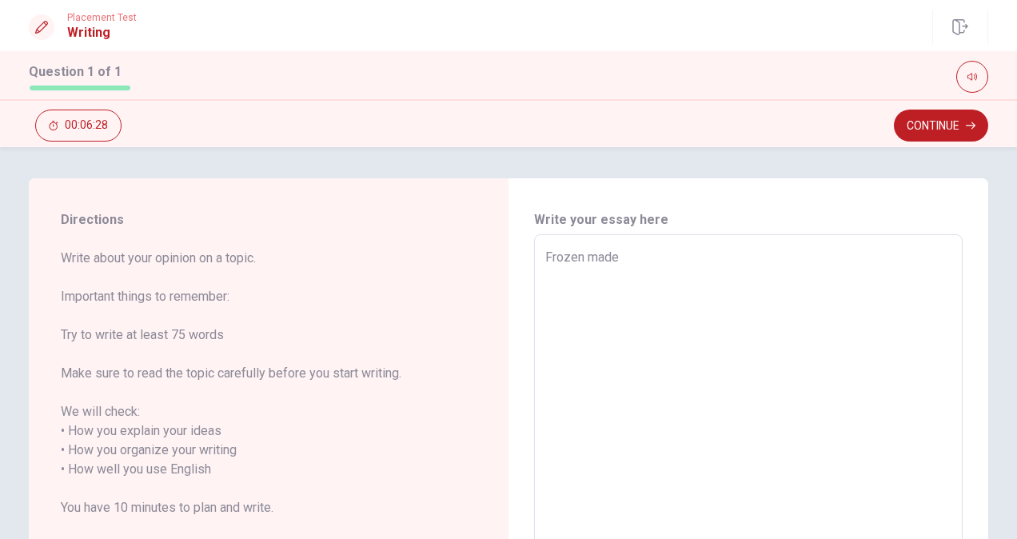
type textarea "Frozen made m"
type textarea "x"
type textarea "Frozen made me"
type textarea "x"
type textarea "Frozen made me"
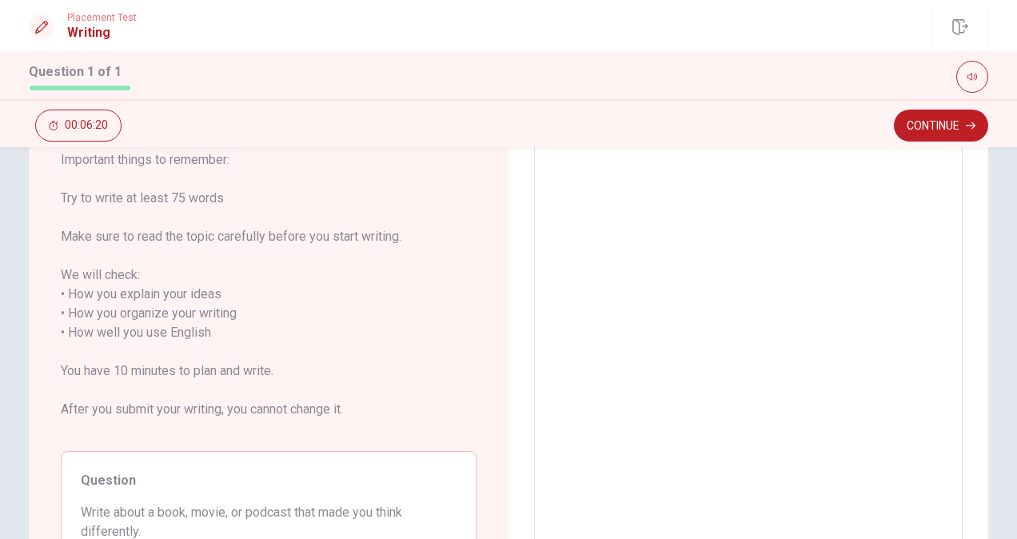
scroll to position [0, 0]
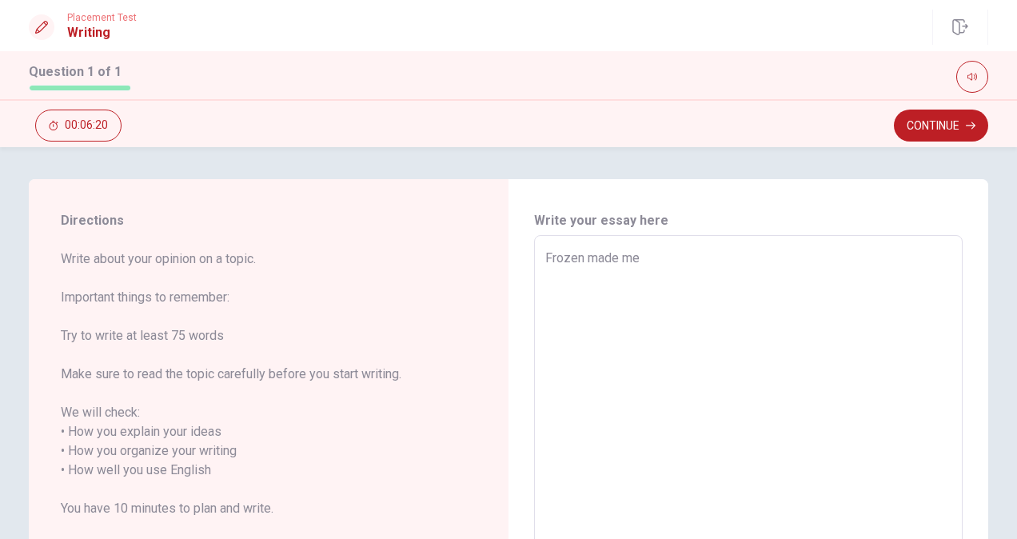
type textarea "x"
type textarea "Frozen made me t"
type textarea "x"
type textarea "Frozen made me th"
type textarea "x"
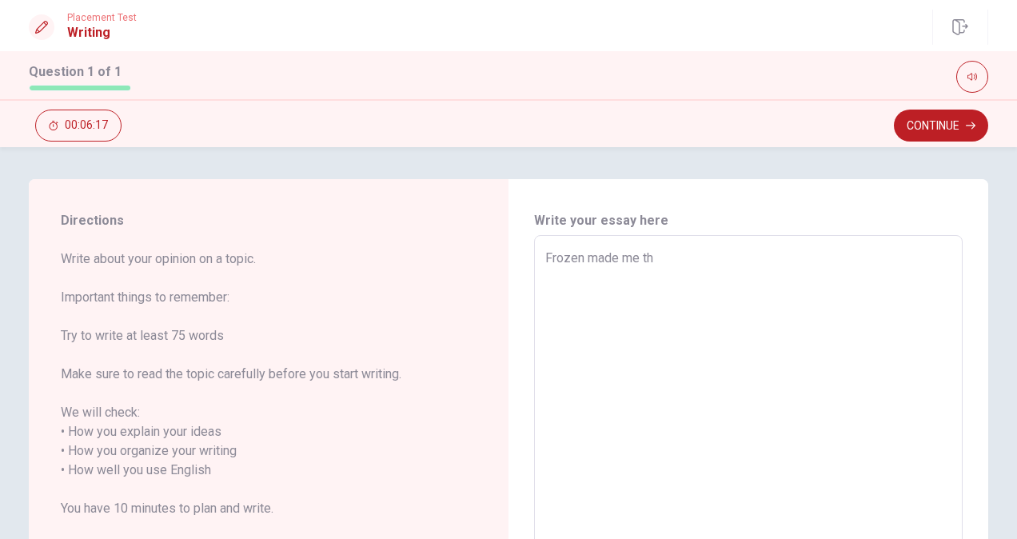
type textarea "Frozen made me thi"
type textarea "x"
type textarea "Frozen made me thik"
type textarea "x"
type textarea "Frozen made me thi"
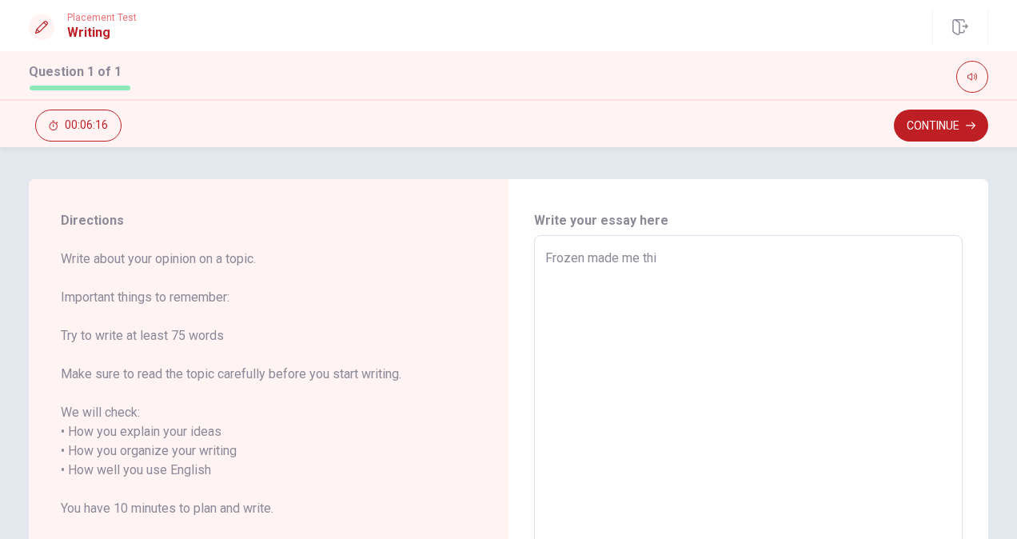
type textarea "x"
type textarea "Frozen made me thin"
type textarea "x"
type textarea "Frozen made me think"
type textarea "x"
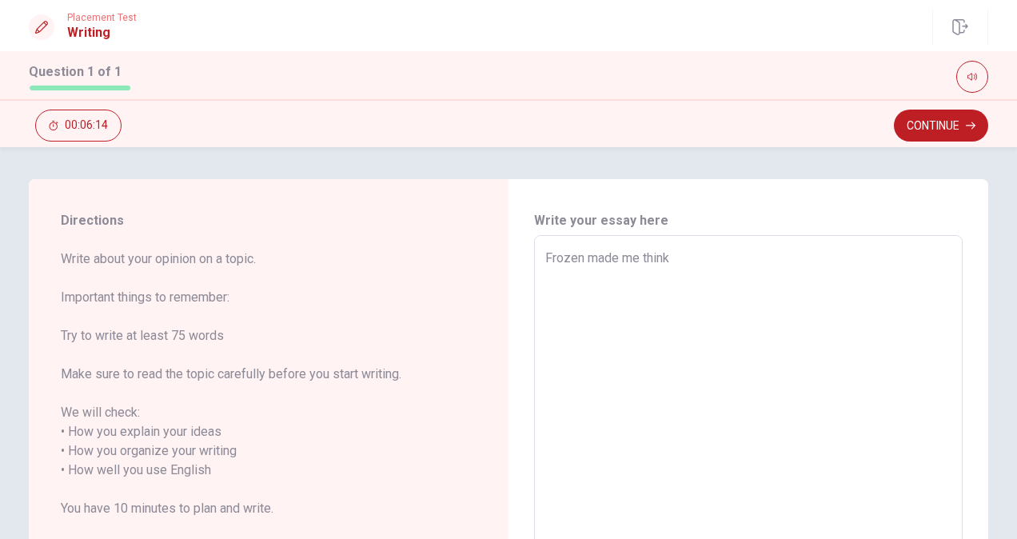
type textarea "Frozen made me think"
type textarea "x"
type textarea "Frozen made me think d"
type textarea "x"
type textarea "Frozen made me think di"
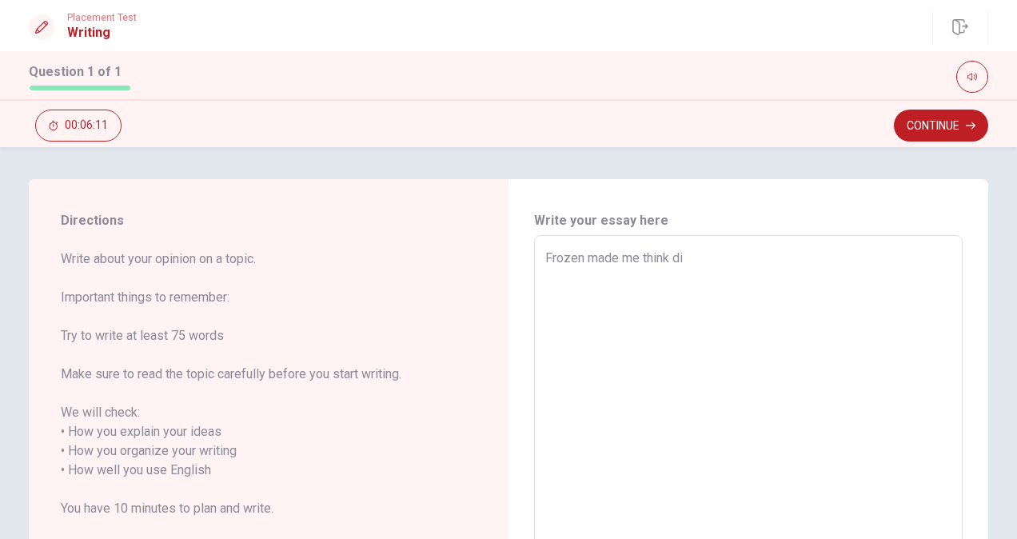
type textarea "x"
type textarea "Frozen made me think dif"
type textarea "x"
type textarea "Frozen made me think diff"
type textarea "x"
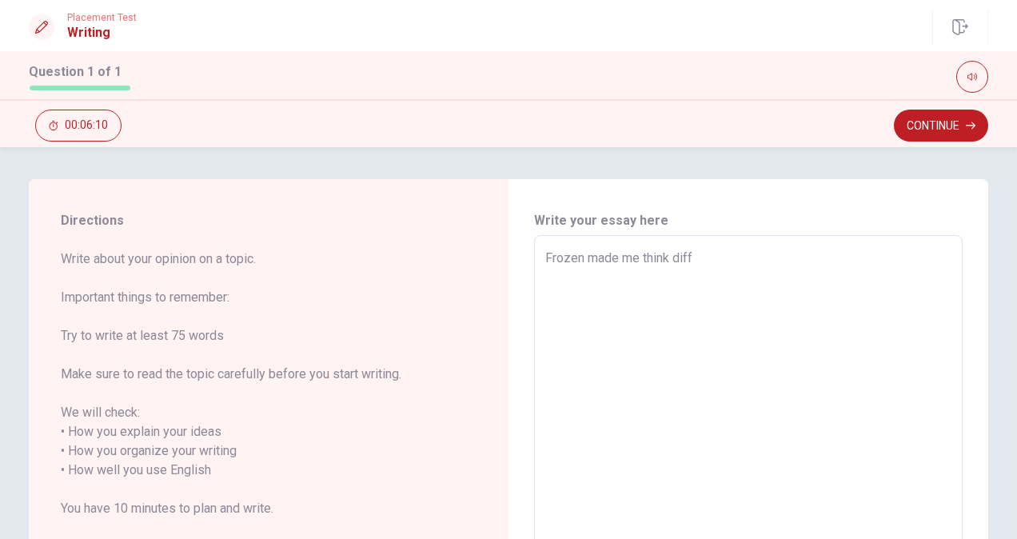
type textarea "Frozen made me think diffe"
type textarea "x"
type textarea "Frozen made me think differ"
type textarea "x"
type textarea "Frozen made me think differe"
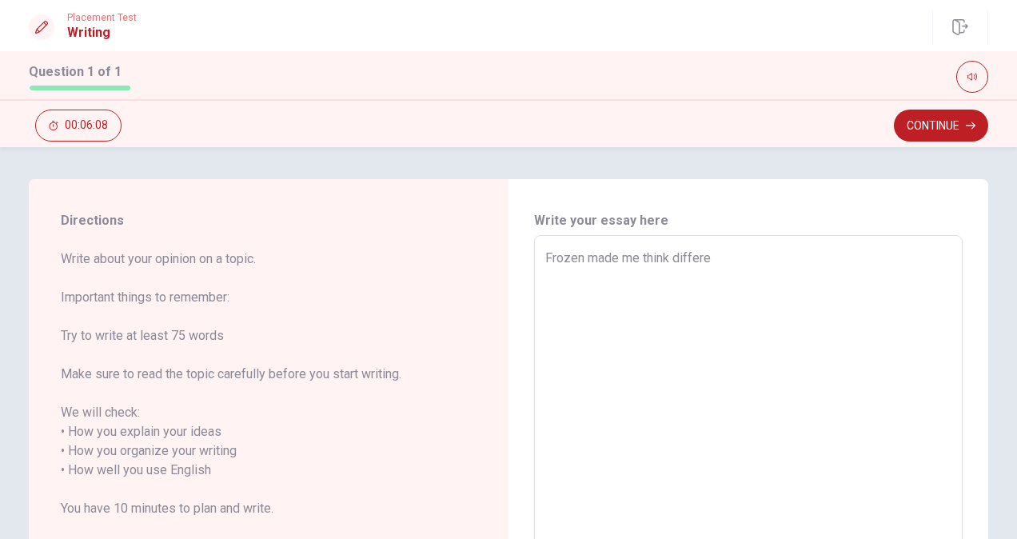
type textarea "x"
type textarea "Frozen made me think differen"
type textarea "x"
type textarea "Frozen made me think different"
type textarea "x"
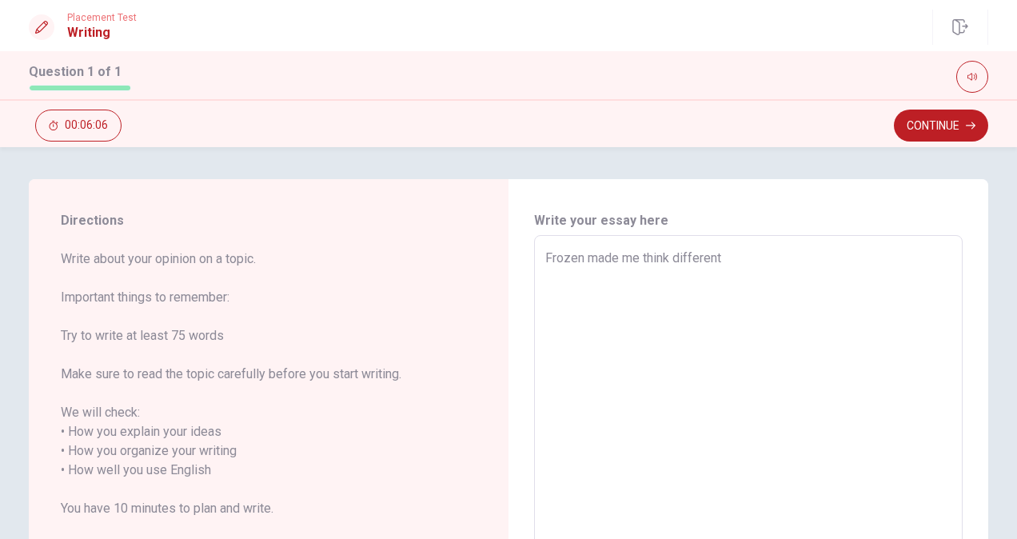
type textarea "Frozen made me think differentl"
type textarea "x"
type textarea "Frozen made me think differently"
type textarea "x"
type textarea "Frozen made me think differently."
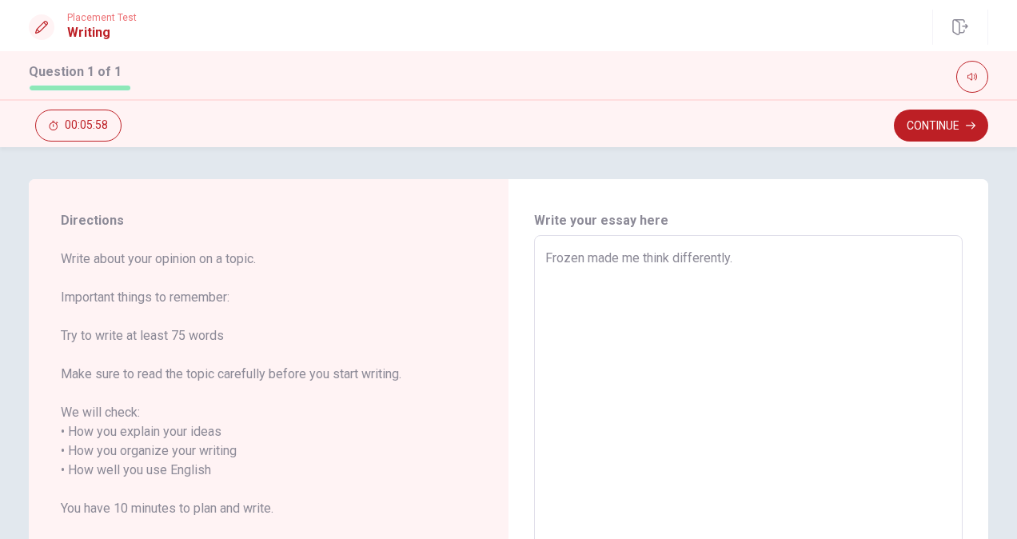
type textarea "x"
type textarea "Frozen made me think differently.I"
type textarea "x"
type textarea "Frozen made me think [DOMAIN_NAME]"
type textarea "x"
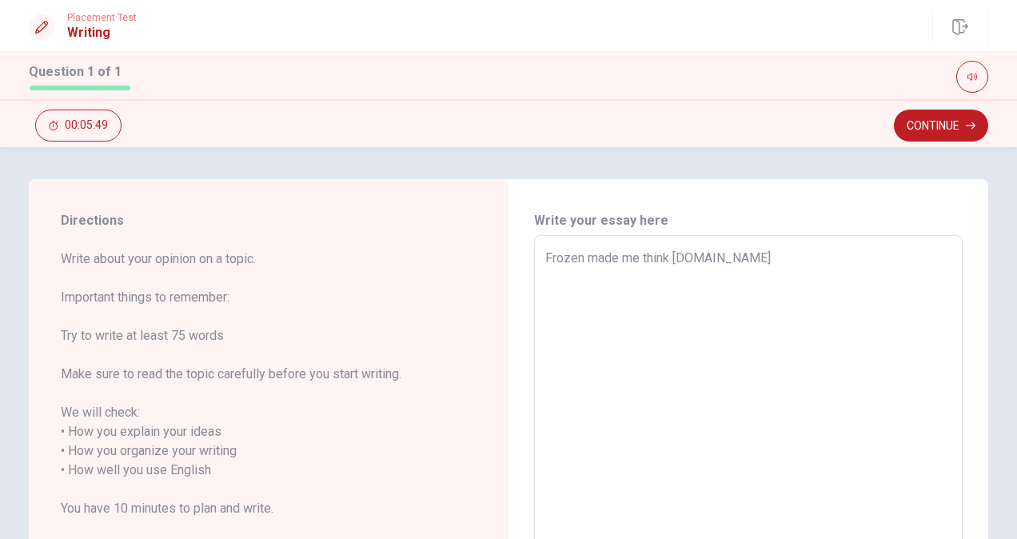
type textarea "Frozen made me think [DOMAIN_NAME]"
type textarea "x"
type textarea "Frozen made me think [DOMAIN_NAME] i"
type textarea "x"
type textarea "Frozen made me think [DOMAIN_NAME] is"
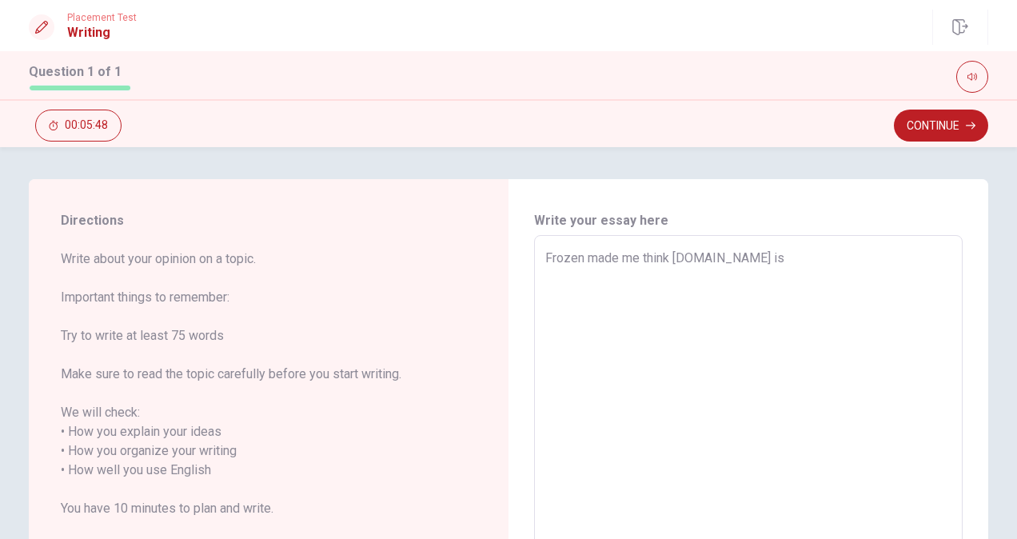
type textarea "x"
type textarea "Frozen made me think [DOMAIN_NAME] is"
type textarea "x"
type textarea "Frozen made me think [DOMAIN_NAME] is m"
type textarea "x"
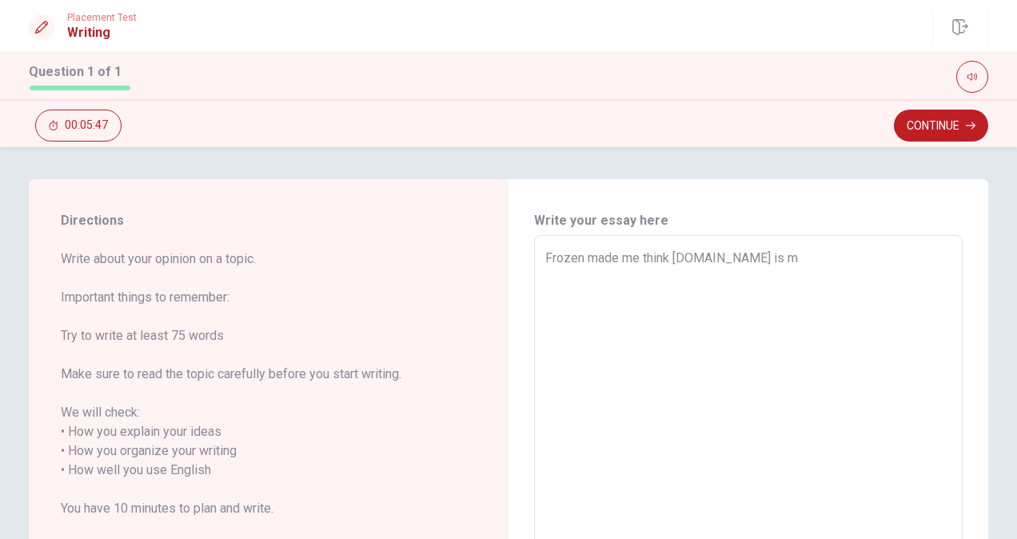
type textarea "Frozen made me think [DOMAIN_NAME] is ma"
type textarea "x"
type textarea "Frozen made me think [DOMAIN_NAME] is mai"
type textarea "x"
type textarea "Frozen made me think [DOMAIN_NAME] is main"
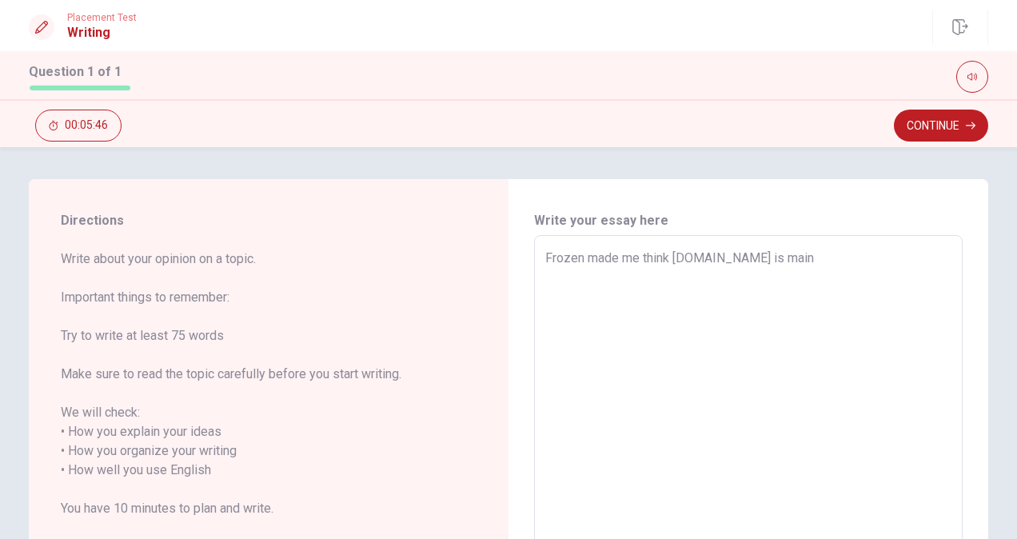
type textarea "x"
type textarea "Frozen made me think [DOMAIN_NAME] is main"
type textarea "x"
type textarea "Frozen made me think [DOMAIN_NAME] is main t"
type textarea "x"
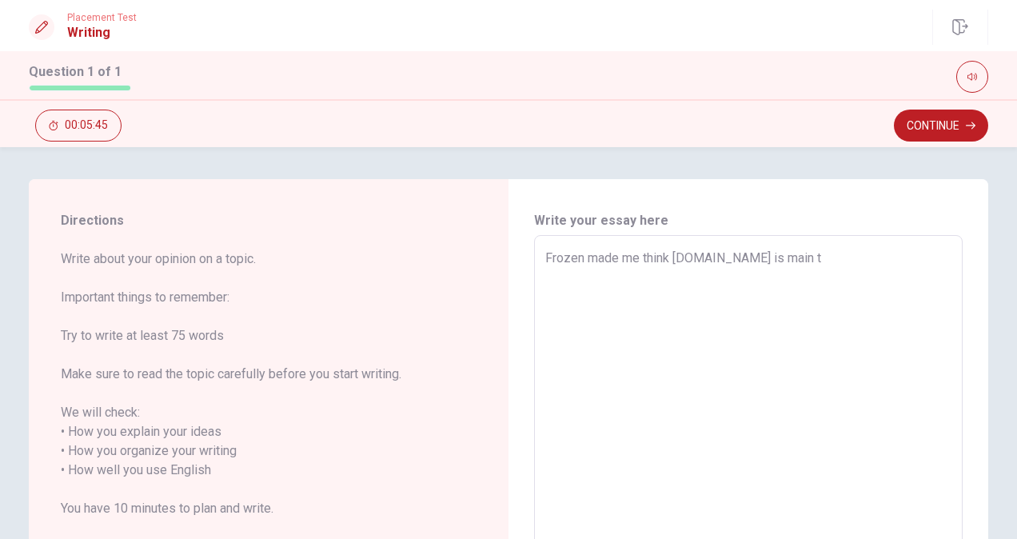
type textarea "Frozen made me think [DOMAIN_NAME] is main to"
type textarea "x"
type textarea "Frozen made me think [DOMAIN_NAME] is main top"
type textarea "x"
type textarea "Frozen made me think [DOMAIN_NAME] is main topi"
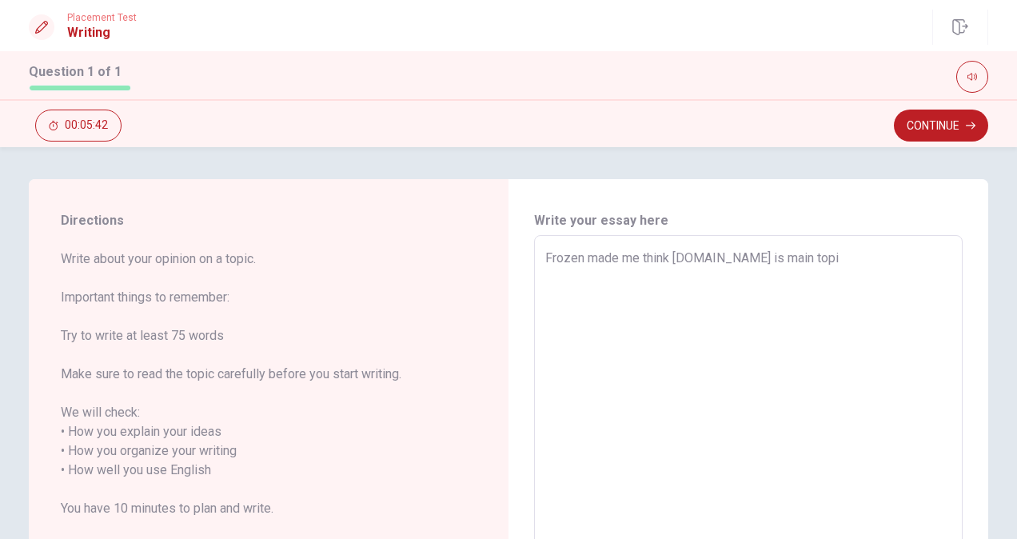
type textarea "x"
type textarea "Frozen made me think [DOMAIN_NAME] is main top"
type textarea "x"
type textarea "Frozen made me think [DOMAIN_NAME] is main to"
type textarea "x"
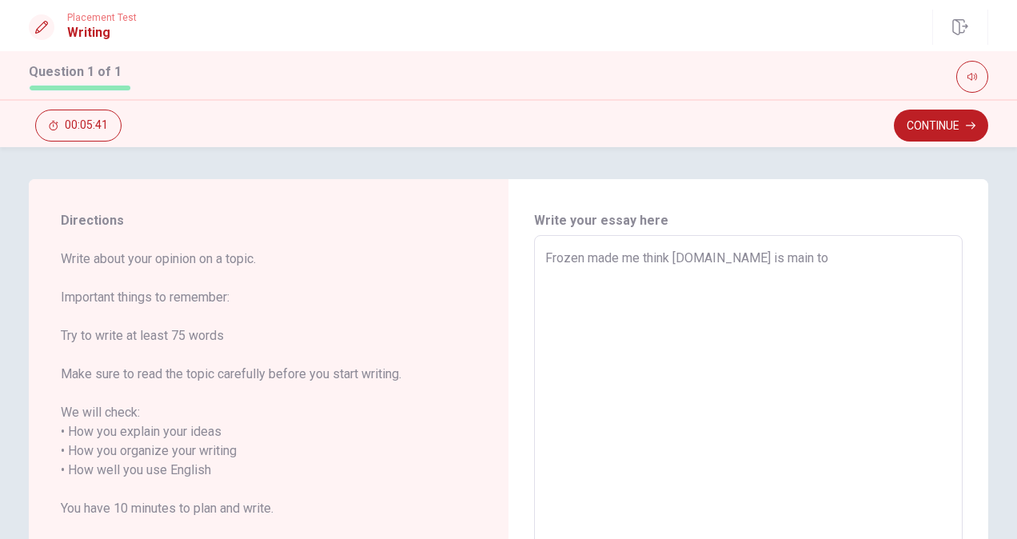
type textarea "Frozen made me think [DOMAIN_NAME] is main t"
type textarea "x"
type textarea "Frozen made me think [DOMAIN_NAME] is main th"
type textarea "x"
type textarea "Frozen made me think [DOMAIN_NAME] is main the"
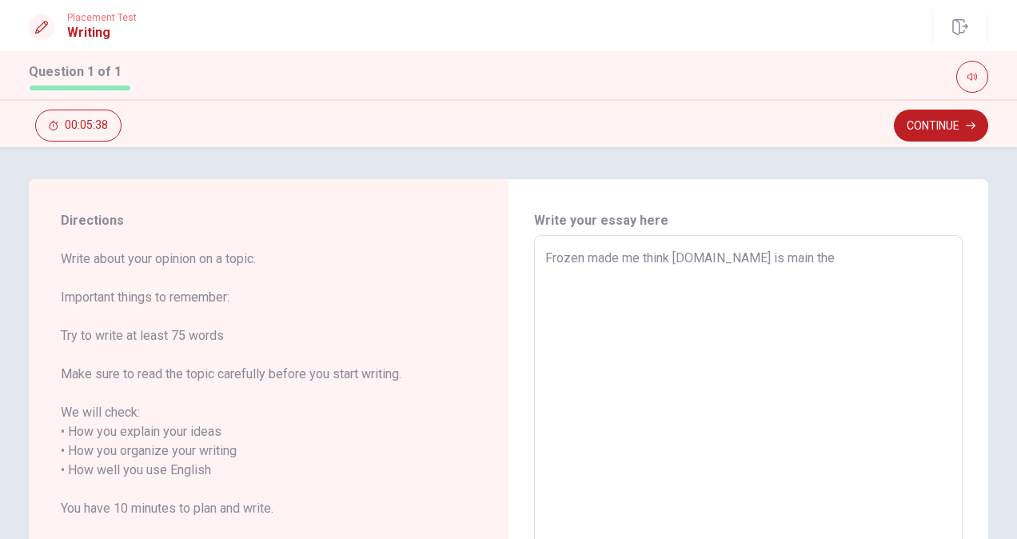
type textarea "x"
type textarea "Frozen made me think [DOMAIN_NAME] is main them"
type textarea "x"
type textarea "Frozen made me think [DOMAIN_NAME] is main theme"
type textarea "x"
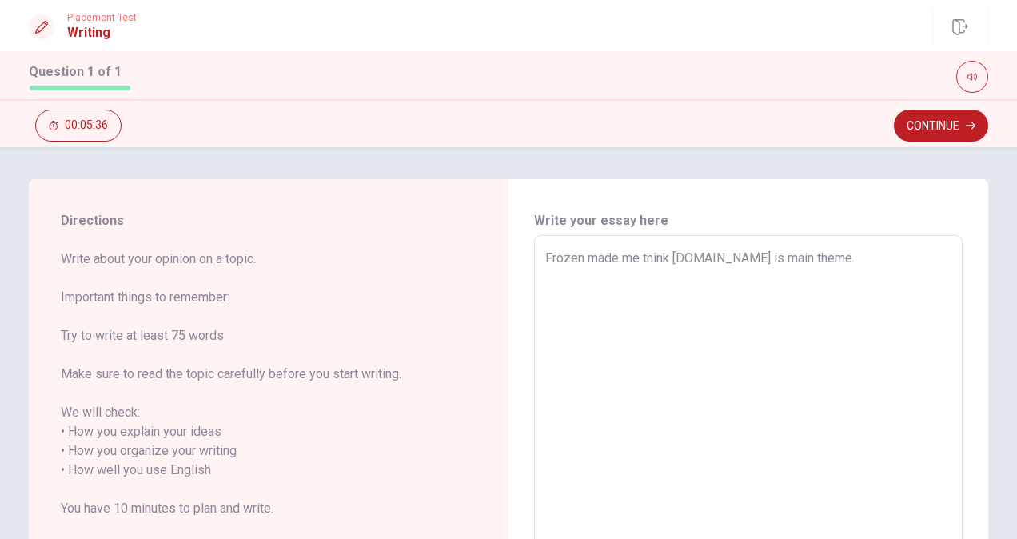
type textarea "Frozen made me think [DOMAIN_NAME] is main them"
type textarea "x"
type textarea "Frozen made me think [DOMAIN_NAME] is main thema"
type textarea "x"
type textarea "Frozen made me think [DOMAIN_NAME] is main thema"
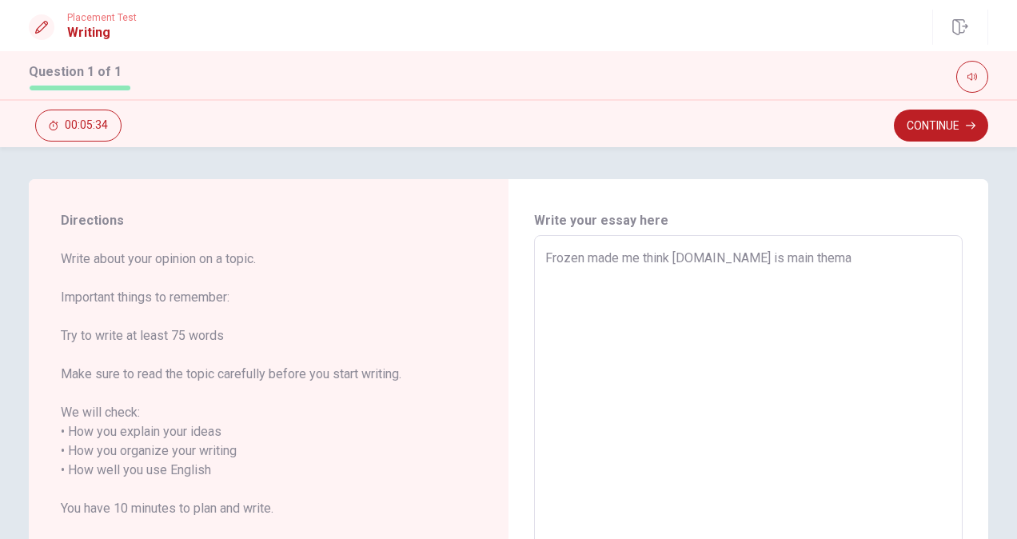
type textarea "x"
type textarea "Frozen made me think [DOMAIN_NAME] is main thema"
type textarea "x"
type textarea "Frozen made me think [DOMAIN_NAME] is main them"
type textarea "x"
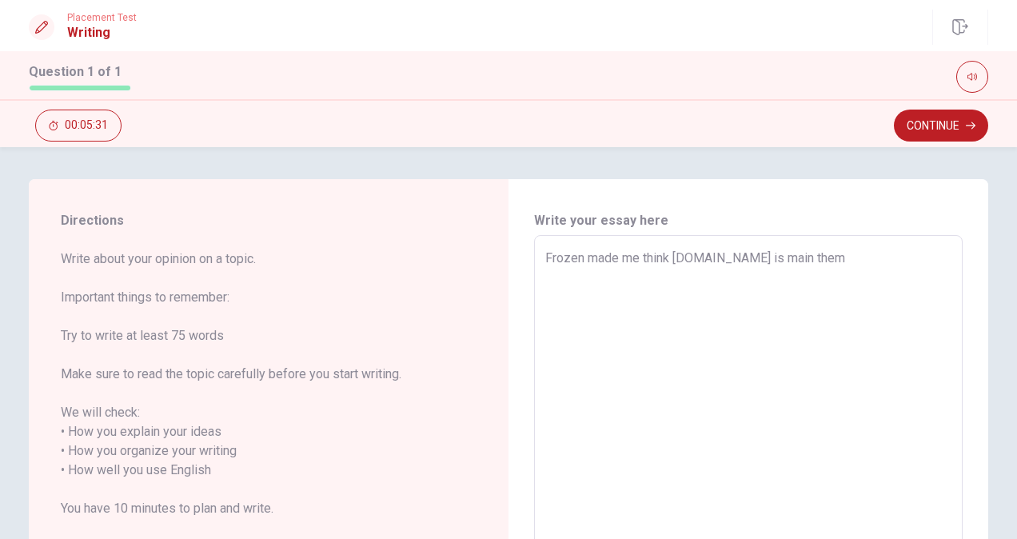
type textarea "Frozen made me think [DOMAIN_NAME] is main the"
type textarea "x"
type textarea "Frozen made me think [DOMAIN_NAME] is main th"
type textarea "x"
type textarea "Frozen made me think [DOMAIN_NAME] is main t"
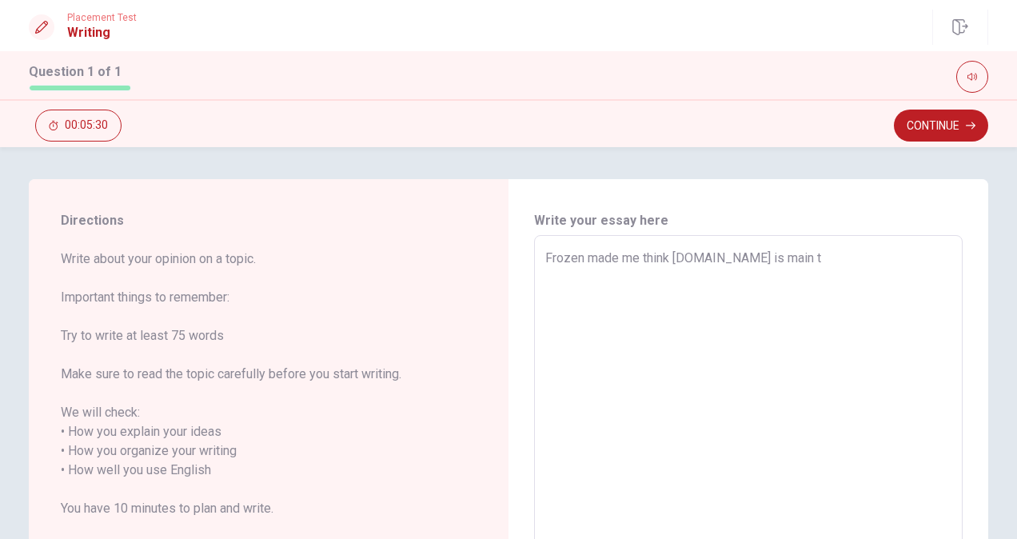
type textarea "x"
type textarea "Frozen made me think [DOMAIN_NAME] is main ta"
type textarea "x"
type textarea "Frozen made me think [DOMAIN_NAME] is main tam"
type textarea "x"
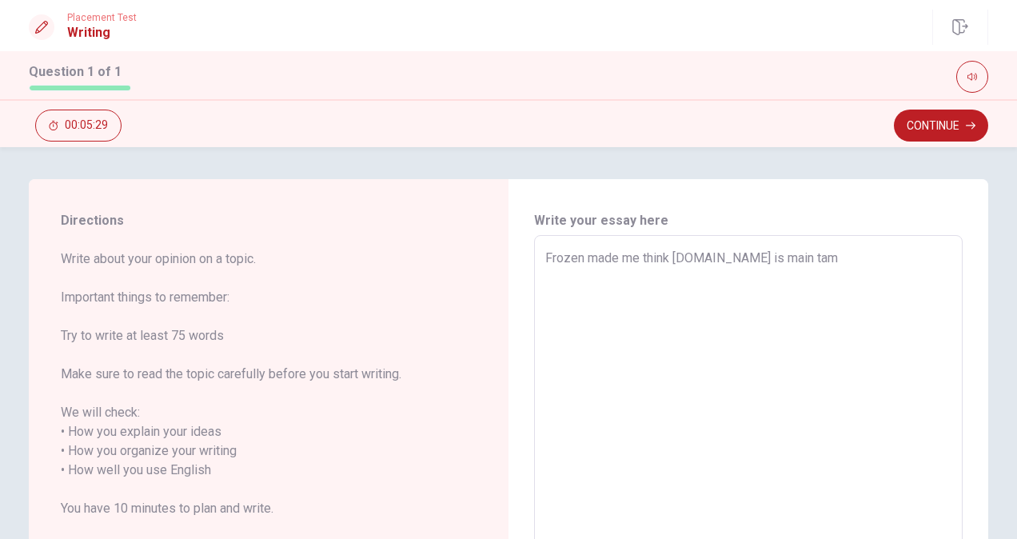
type textarea "Frozen made me think [DOMAIN_NAME] is main tame"
type textarea "x"
type textarea "Frozen made me think [DOMAIN_NAME] is main tame"
type textarea "x"
type textarea "Frozen made me think [DOMAIN_NAME] is main tame"
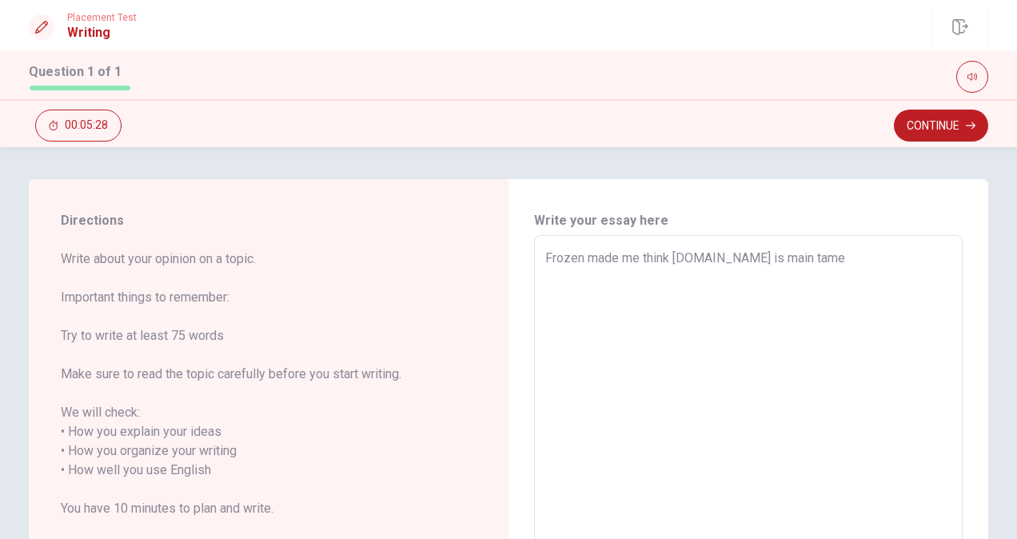
type textarea "x"
type textarea "Frozen made me think [DOMAIN_NAME] is main tam"
type textarea "x"
type textarea "Frozen made me think [DOMAIN_NAME] is main ta"
type textarea "x"
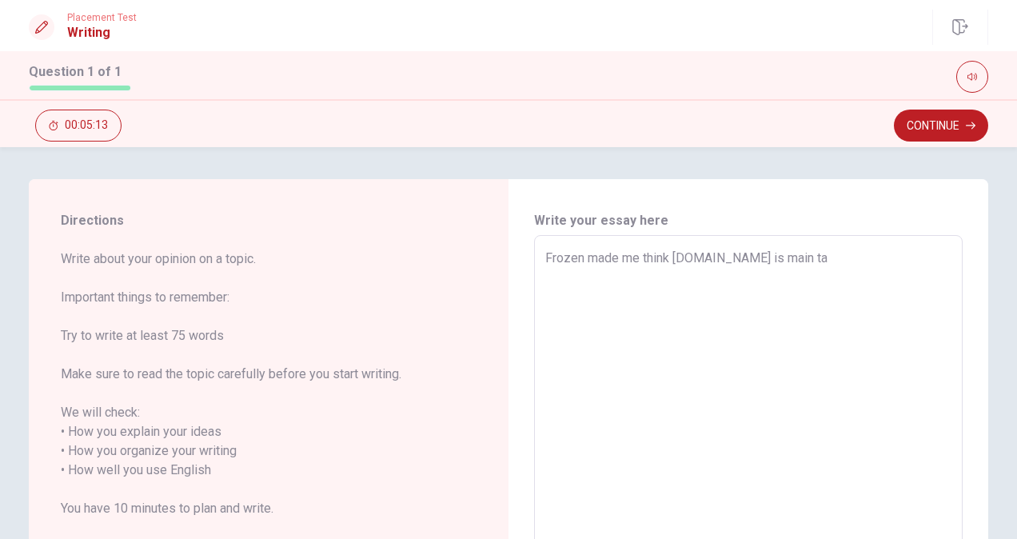
type textarea "Frozen made me think [DOMAIN_NAME] is main t"
type textarea "x"
type textarea "Frozen made me think [DOMAIN_NAME] is main th"
type textarea "x"
type textarea "Frozen made me think [DOMAIN_NAME] is main the"
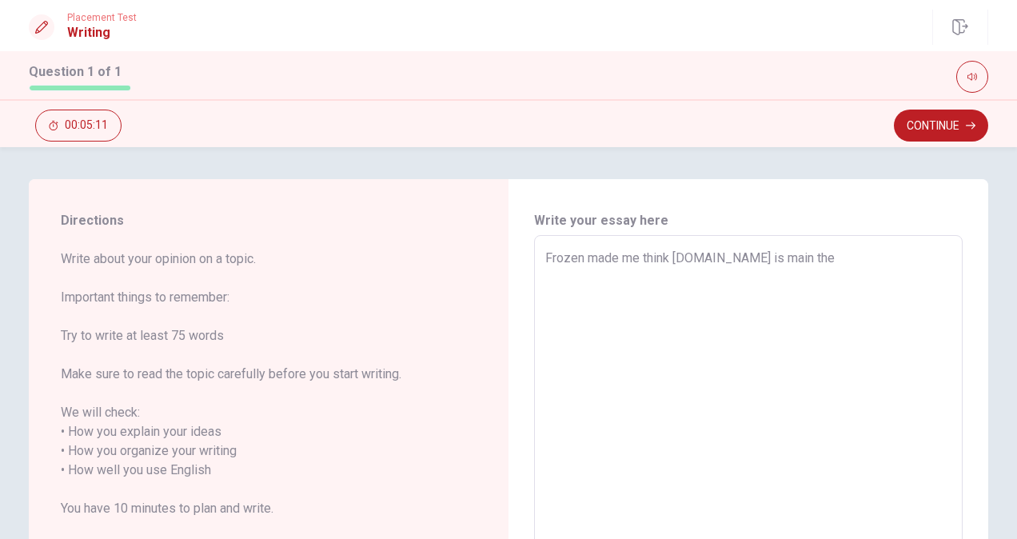
type textarea "x"
type textarea "Frozen made me think [DOMAIN_NAME] is main them"
type textarea "x"
type textarea "Frozen made me think [DOMAIN_NAME] is main theme"
type textarea "x"
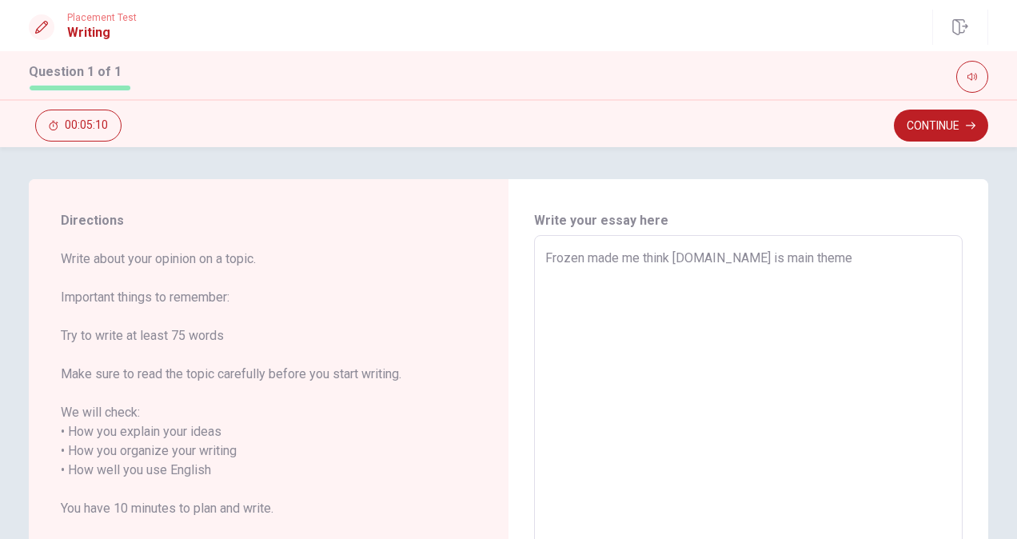
type textarea "Frozen made me think [DOMAIN_NAME] is main theme"
type textarea "x"
type textarea "Frozen made me think [DOMAIN_NAME] is main theme i"
type textarea "x"
type textarea "Frozen made me think [DOMAIN_NAME] is main theme is"
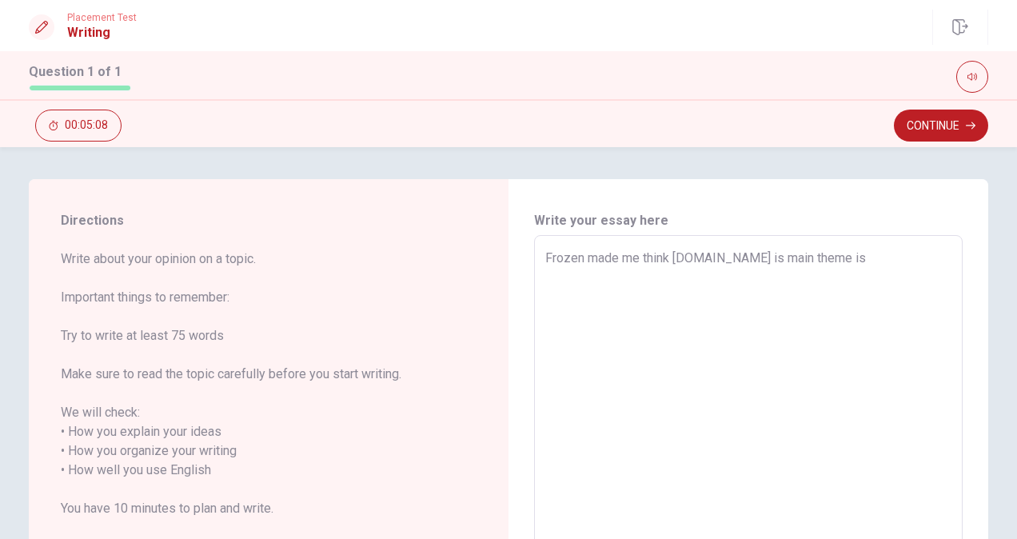
type textarea "x"
type textarea "Frozen made me think [DOMAIN_NAME] is main theme is`"
type textarea "x"
type textarea "Frozen made me think [DOMAIN_NAME] is main theme is`w"
type textarea "x"
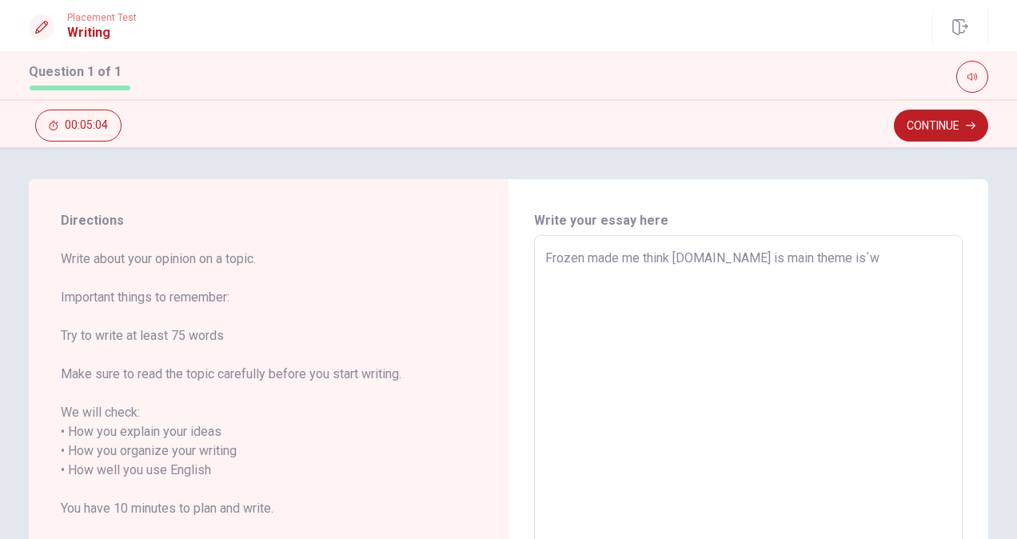
type textarea "Frozen made me think [DOMAIN_NAME] is main theme is`wh"
type textarea "x"
type textarea "Frozen made me think [DOMAIN_NAME] is main theme is`wha"
type textarea "x"
type textarea "Frozen made me think [DOMAIN_NAME] is main theme is`what"
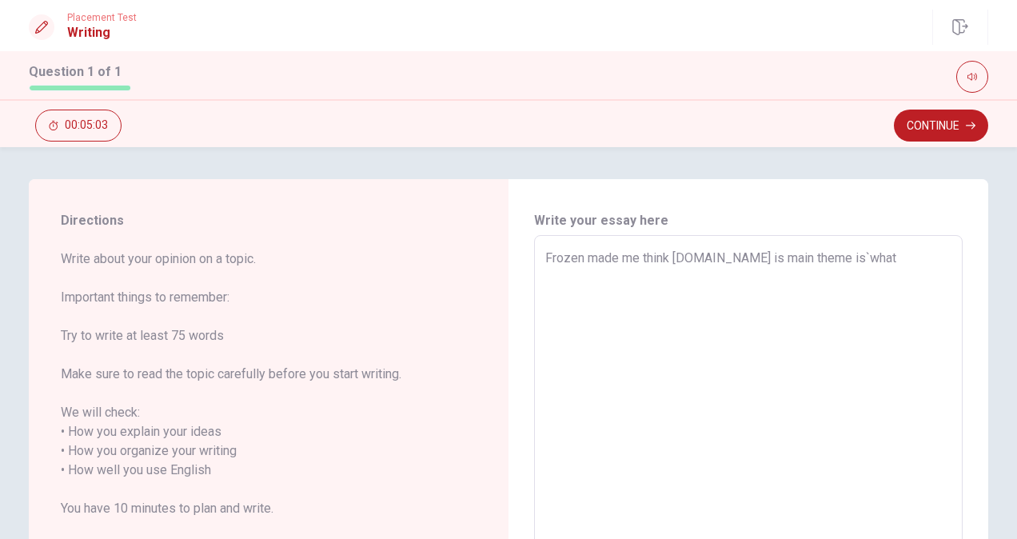
type textarea "x"
type textarea "Frozen made me think [DOMAIN_NAME] is main theme is`what"
type textarea "x"
type textarea "Frozen made me think [DOMAIN_NAME] is main theme is`what i"
type textarea "x"
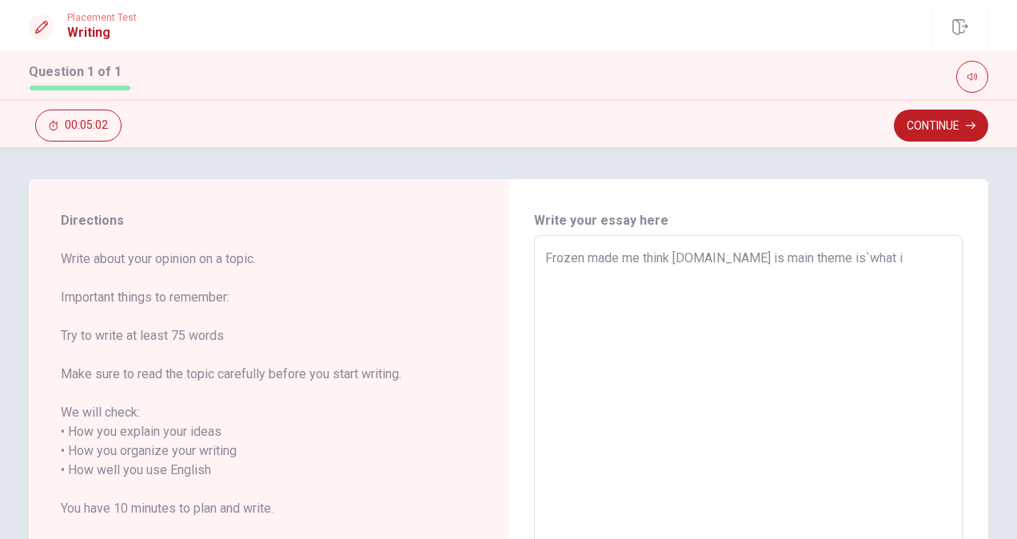
type textarea "Frozen made me think [DOMAIN_NAME] is main theme is`what is"
type textarea "x"
type textarea "Frozen made me think [DOMAIN_NAME] is main theme is`what is"
type textarea "x"
type textarea "Frozen made me think [DOMAIN_NAME] is main theme is`what is l"
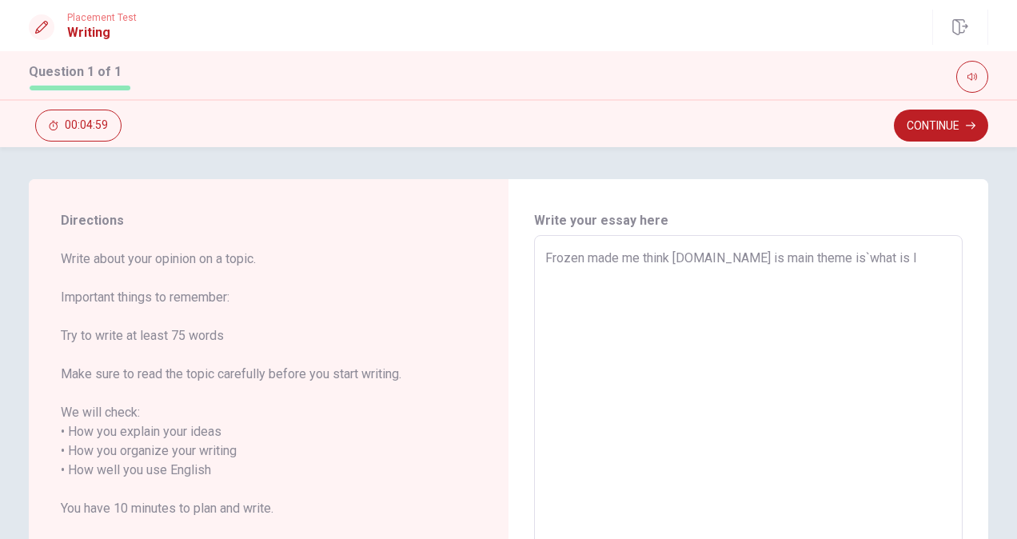
type textarea "x"
type textarea "Frozen made me think [DOMAIN_NAME] is main theme is`what is lo"
type textarea "x"
type textarea "Frozen made me think [DOMAIN_NAME] is main theme is`what is lov"
type textarea "x"
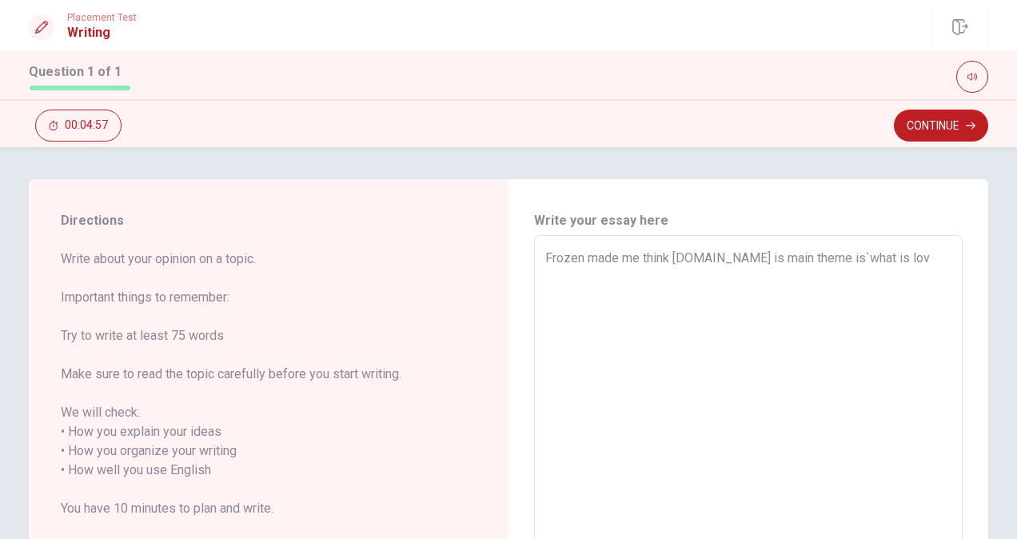
type textarea "Frozen made me think [DOMAIN_NAME] is main theme is`what is love"
type textarea "x"
type textarea "Frozen made me think [DOMAIN_NAME] is main theme is`what is love@"
type textarea "x"
type textarea "Frozen made me think [DOMAIN_NAME] is main theme is`what is love"
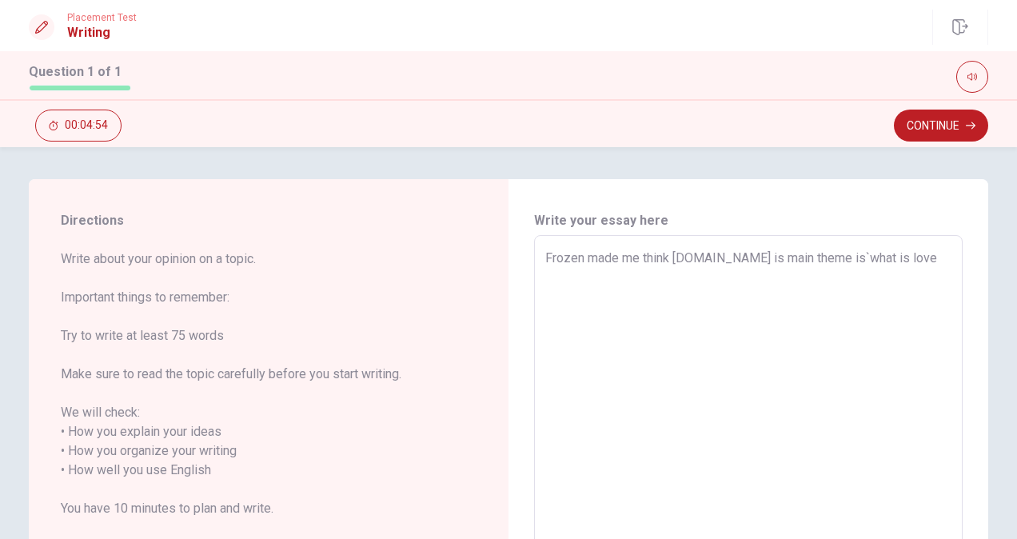
type textarea "x"
type textarea "Frozen made me think [DOMAIN_NAME] is main theme is`what is love`"
click at [614, 275] on textarea "Frozen made me think [DOMAIN_NAME] is main theme is`what is love‘. I think love…" at bounding box center [748, 471] width 406 height 444
click at [837, 273] on textarea "Frozen made me think [DOMAIN_NAME] is main theme is`what is love‘. I think love…" at bounding box center [748, 471] width 406 height 444
click at [590, 293] on textarea "Frozen made me think [DOMAIN_NAME] is main theme is`what is love‘. I think love…" at bounding box center [748, 471] width 406 height 444
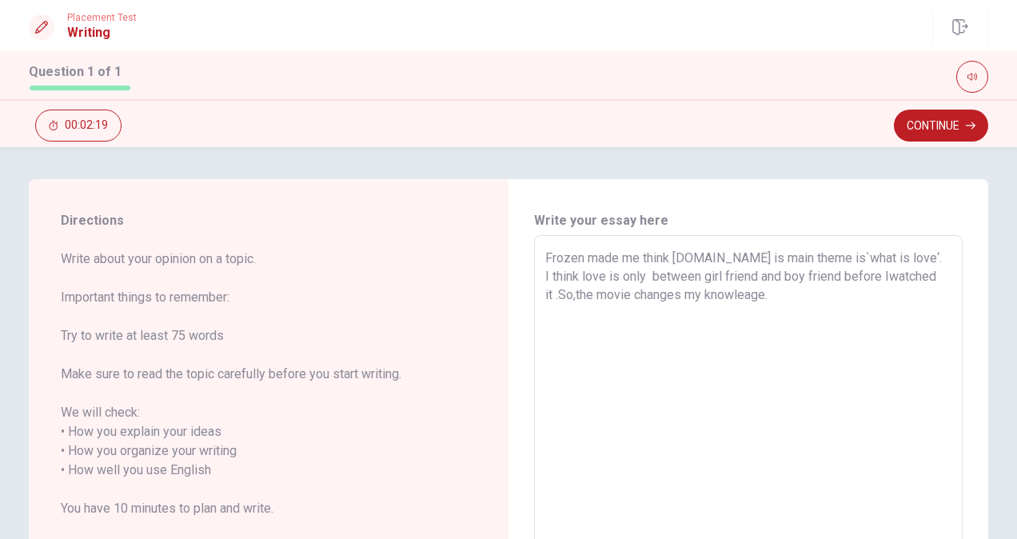
click at [729, 256] on textarea "Frozen made me think [DOMAIN_NAME] is main theme is`what is love‘. I think love…" at bounding box center [748, 471] width 406 height 444
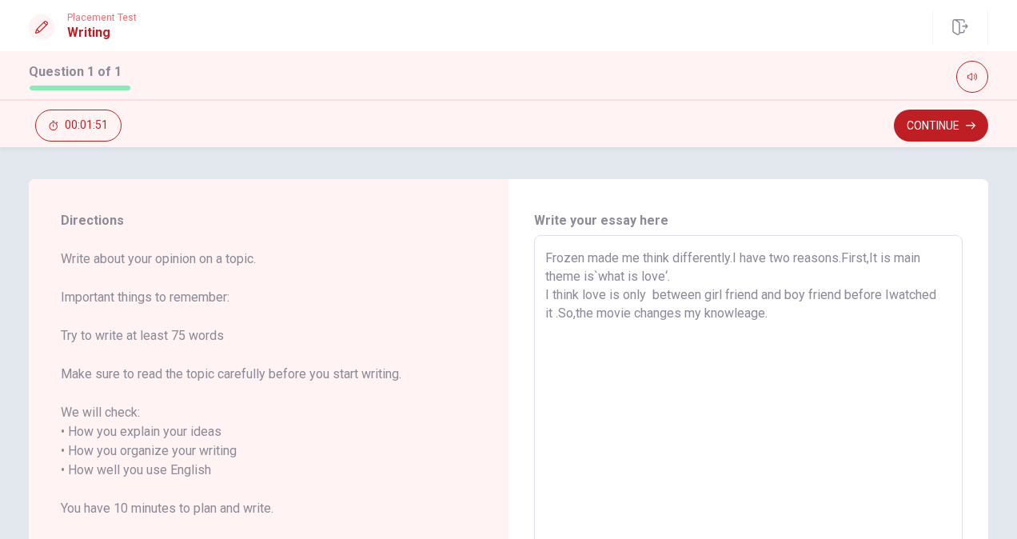
click at [554, 312] on textarea "Frozen made me think differently.I have two reasons.First,It is main theme is`w…" at bounding box center [748, 471] width 406 height 444
click at [785, 329] on textarea "Frozen made me think differently.I have two reasons.First,It is main theme is`w…" at bounding box center [748, 471] width 406 height 444
click at [802, 329] on textarea "Frozen made me think differently.I have two reasons.First,It is main theme is`w…" at bounding box center [748, 471] width 406 height 444
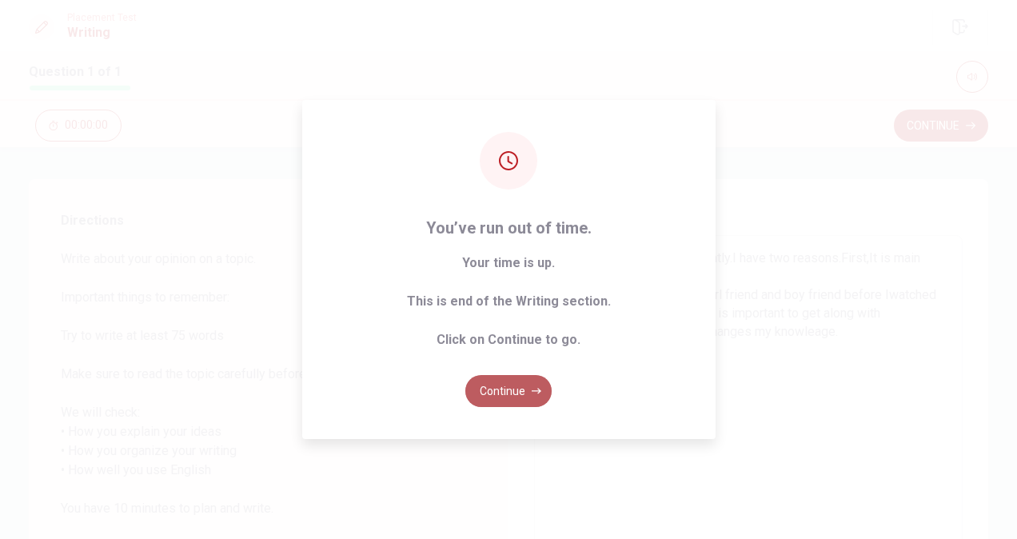
click at [523, 390] on button "Continue" at bounding box center [508, 391] width 86 height 32
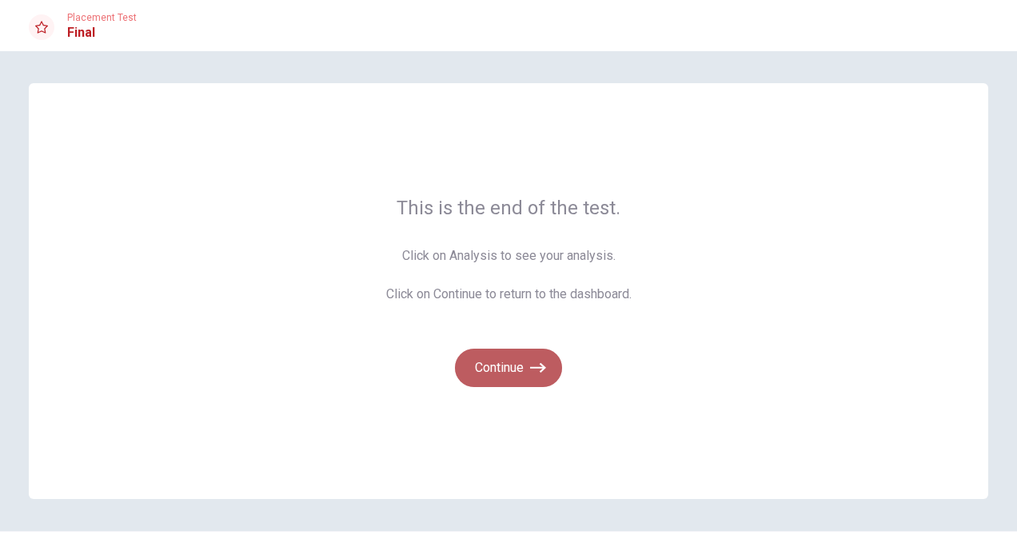
click at [530, 361] on icon "button" at bounding box center [538, 368] width 16 height 16
